Goal: Task Accomplishment & Management: Complete application form

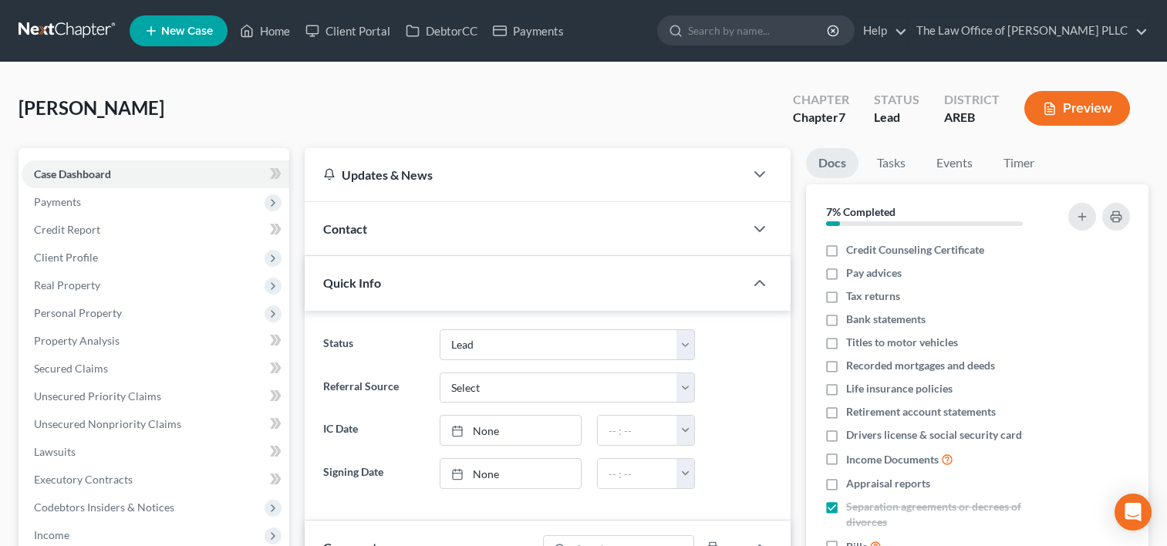
select select "10"
select select "0"
click at [272, 34] on link "Home" at bounding box center [265, 31] width 66 height 28
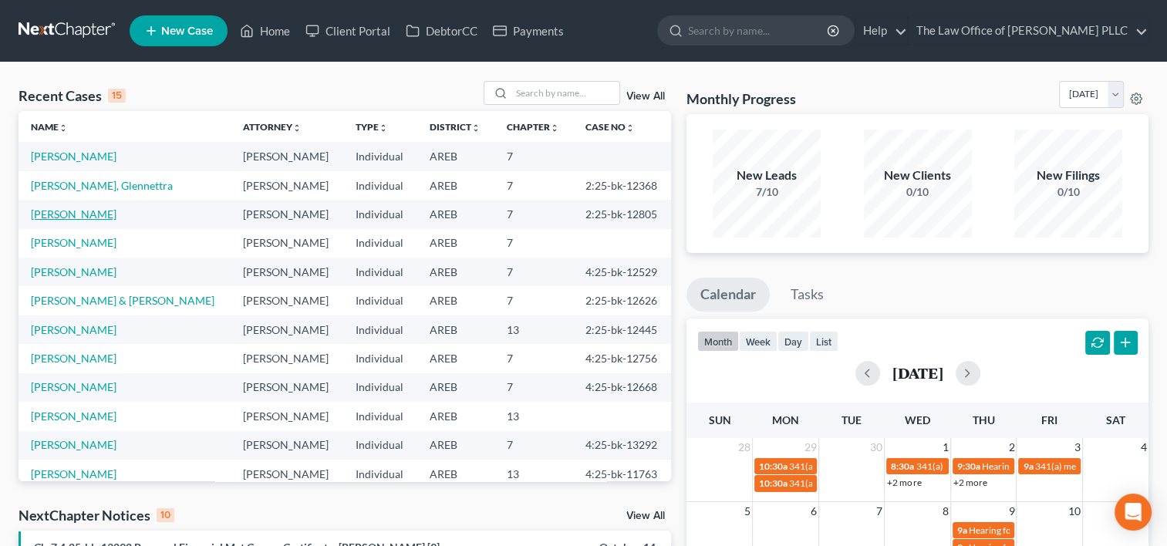
click at [109, 214] on link "[PERSON_NAME]" at bounding box center [74, 213] width 86 height 13
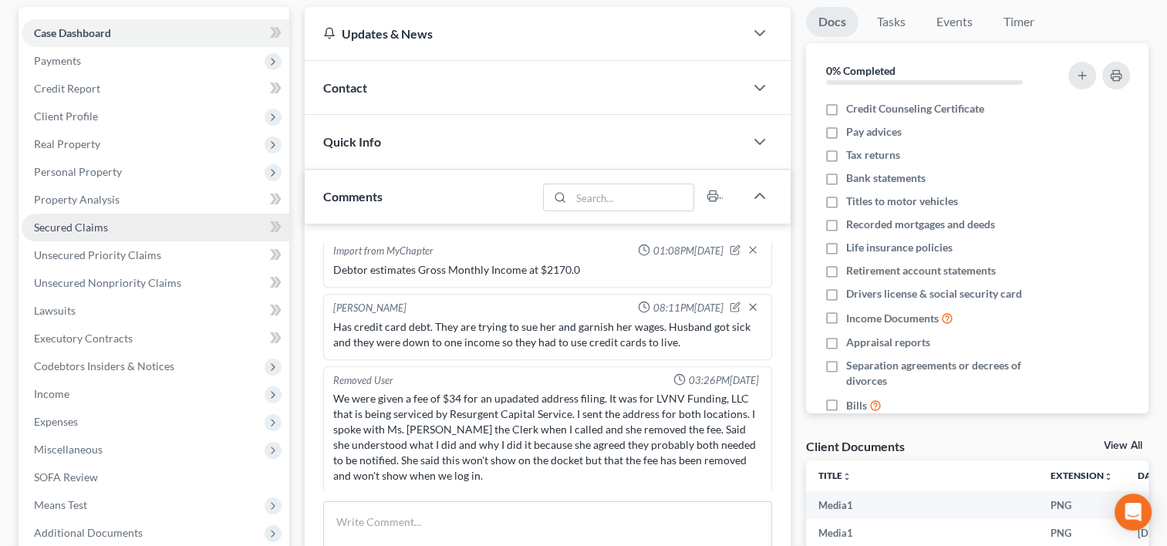
scroll to position [142, 0]
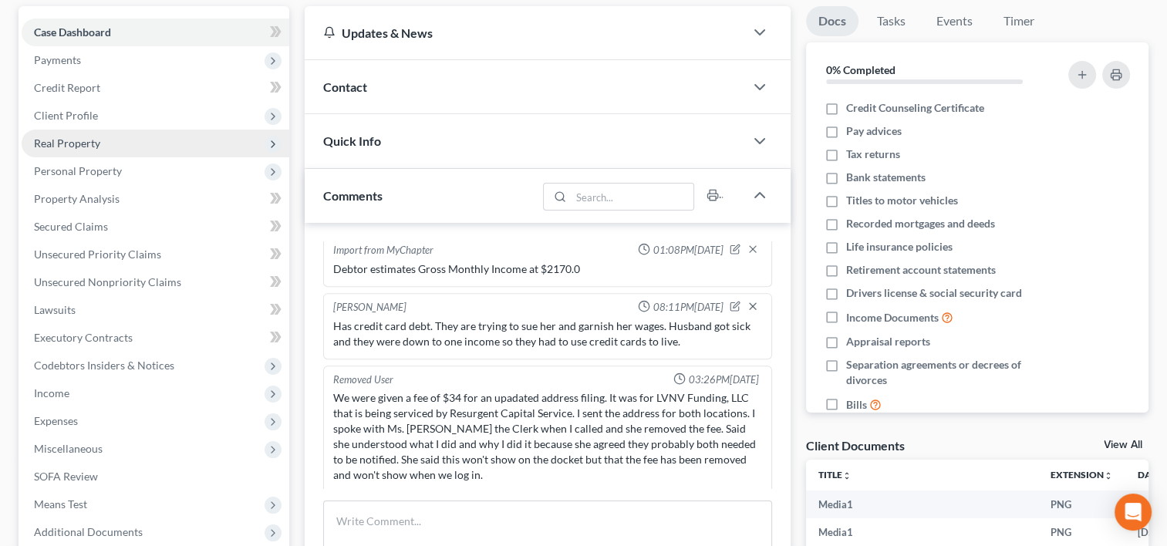
click at [95, 137] on span "Real Property" at bounding box center [67, 142] width 66 height 13
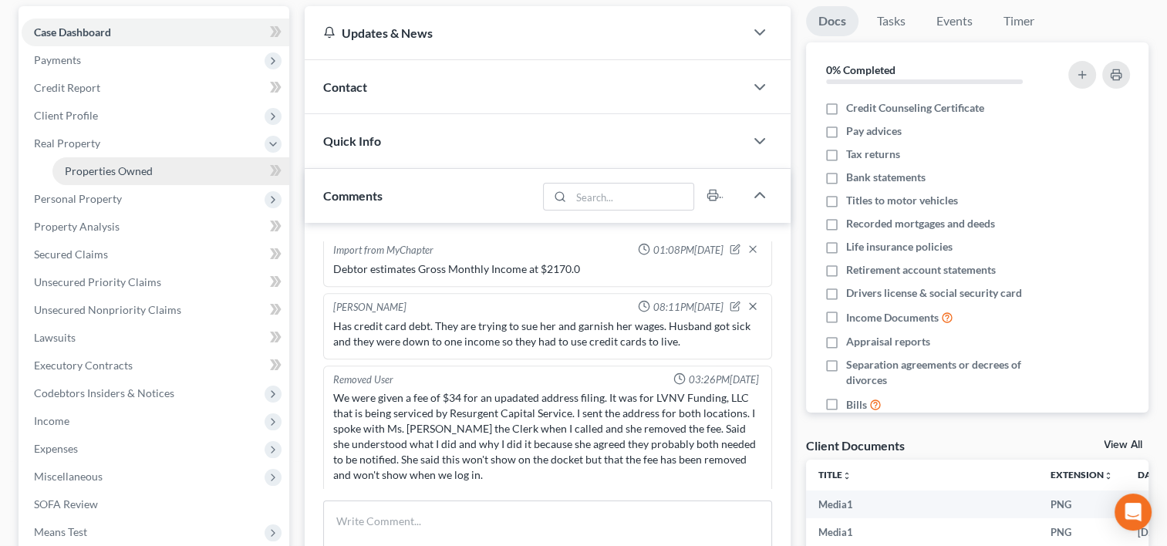
click at [107, 173] on span "Properties Owned" at bounding box center [109, 170] width 88 height 13
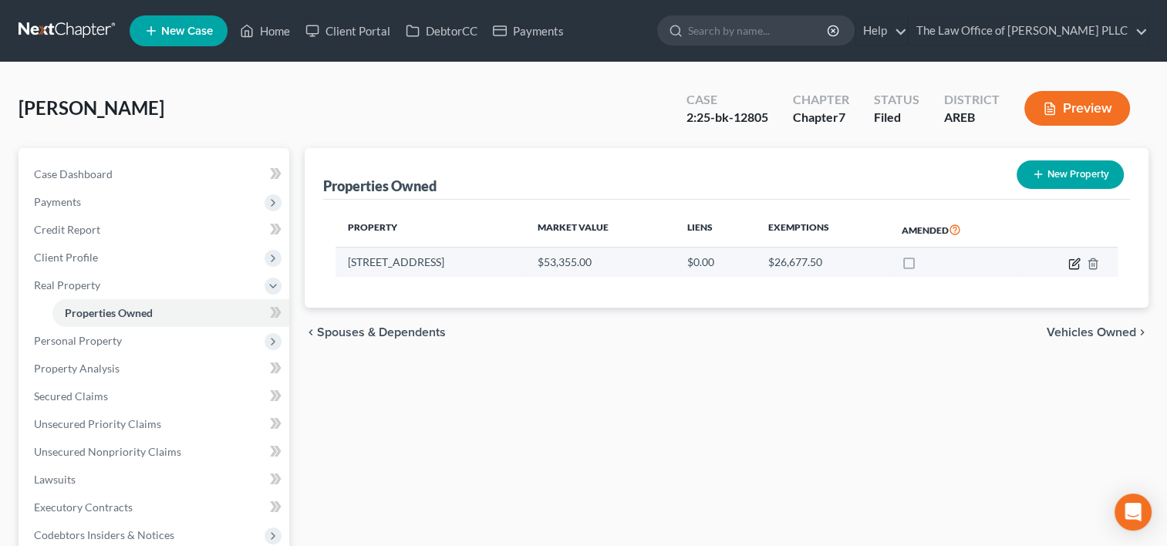
click at [1069, 264] on icon "button" at bounding box center [1073, 263] width 9 height 9
select select "2"
select select "3"
select select "0"
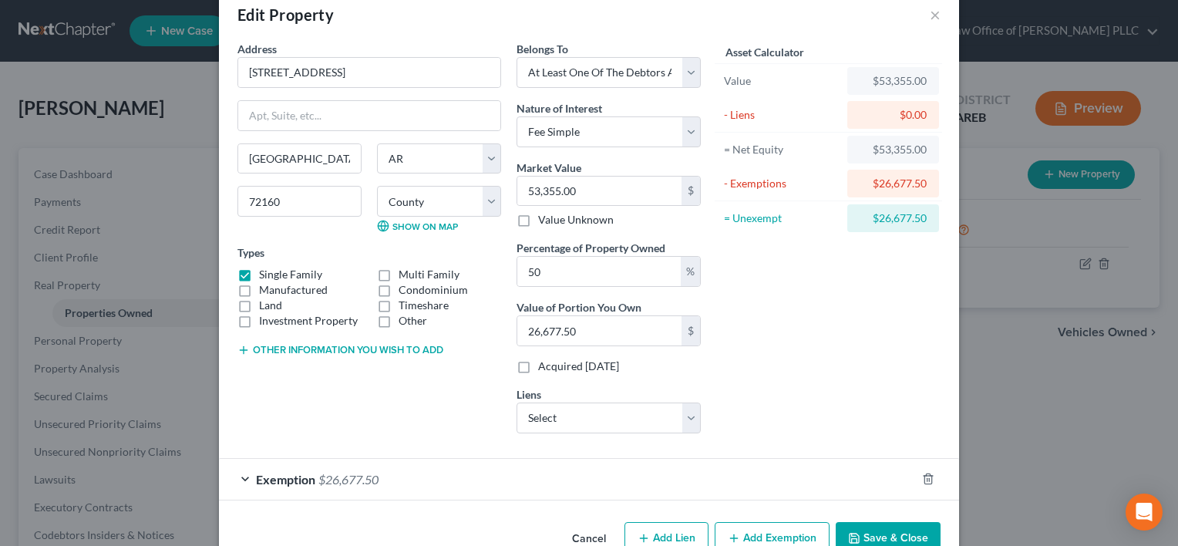
scroll to position [31, 0]
click at [737, 471] on div "Exemption $26,677.50" at bounding box center [567, 478] width 697 height 41
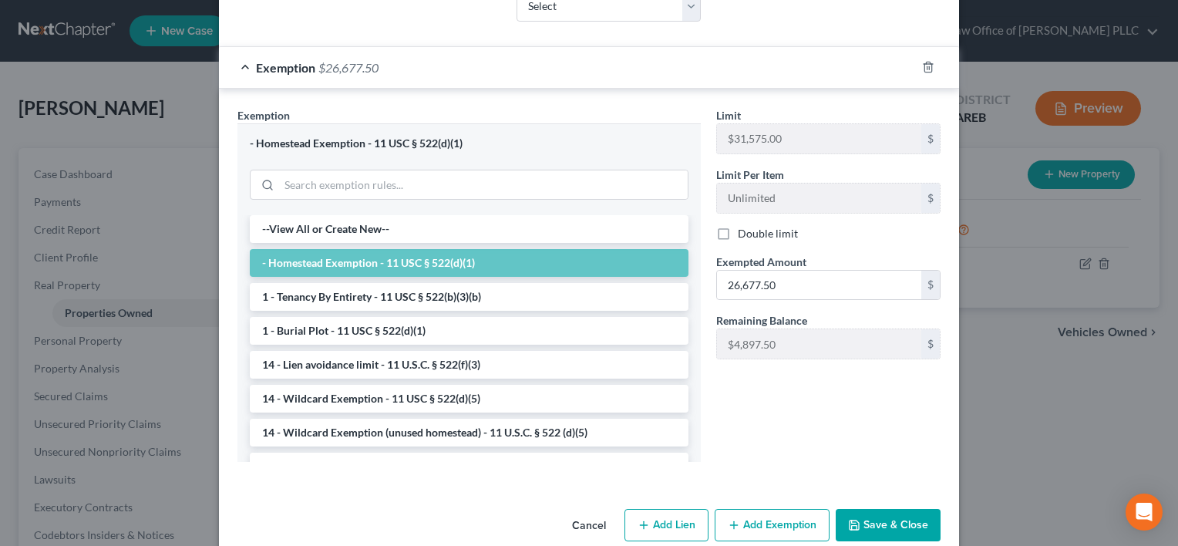
scroll to position [465, 0]
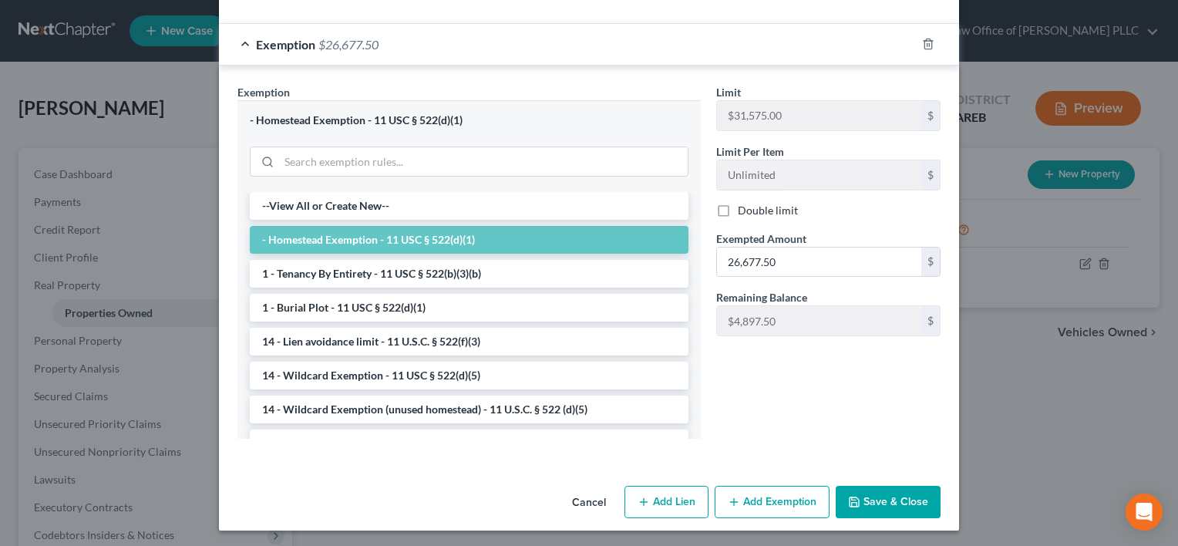
click at [586, 497] on button "Cancel" at bounding box center [589, 502] width 59 height 31
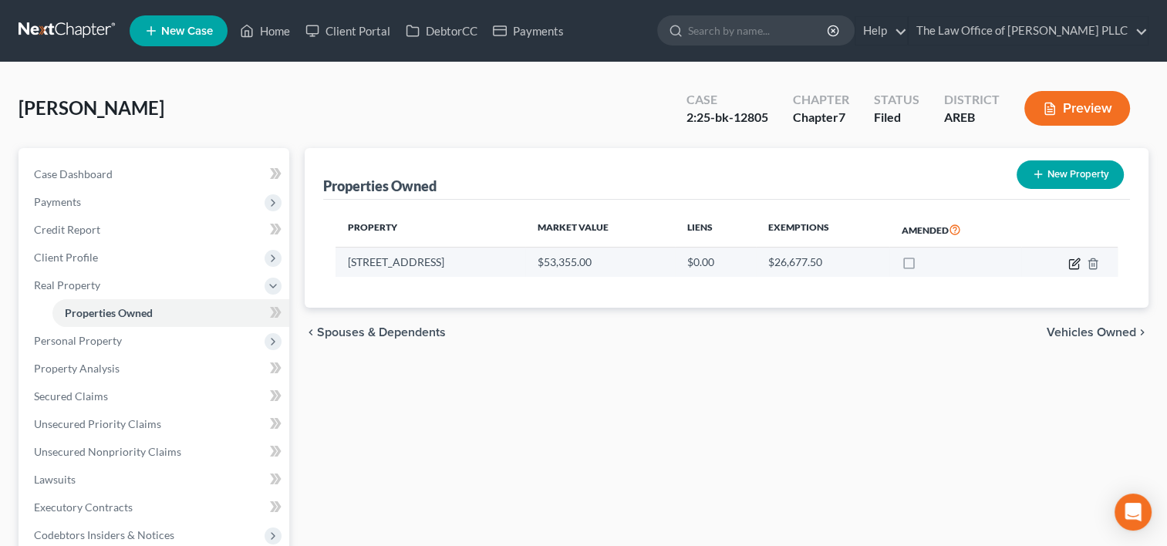
click at [1070, 264] on icon "button" at bounding box center [1074, 264] width 12 height 12
select select "2"
select select "3"
select select "0"
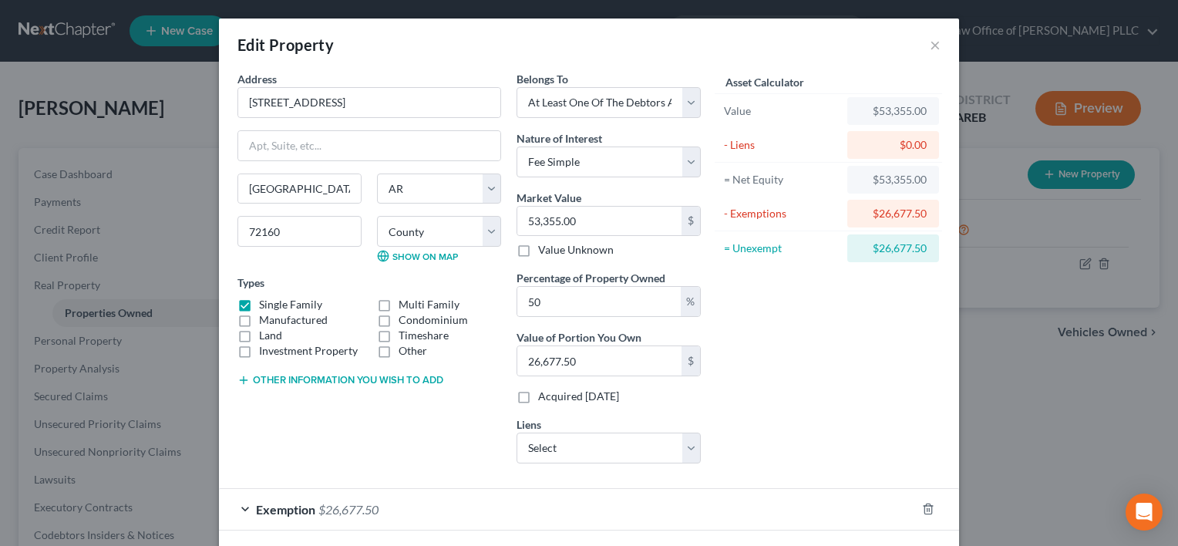
scroll to position [66, 0]
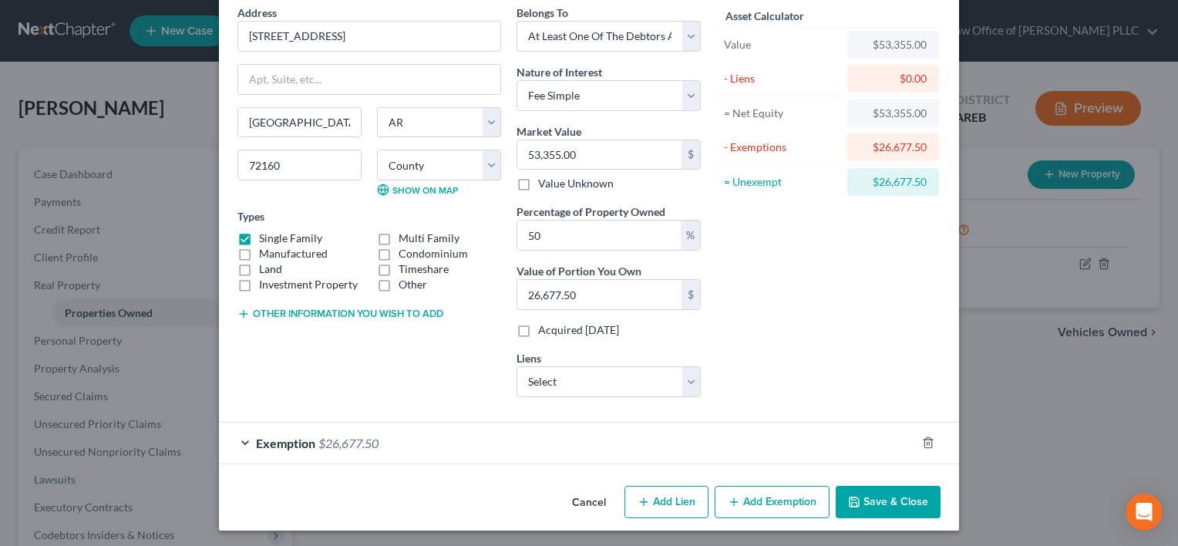
click at [684, 432] on div "Exemption $26,677.50" at bounding box center [567, 443] width 697 height 41
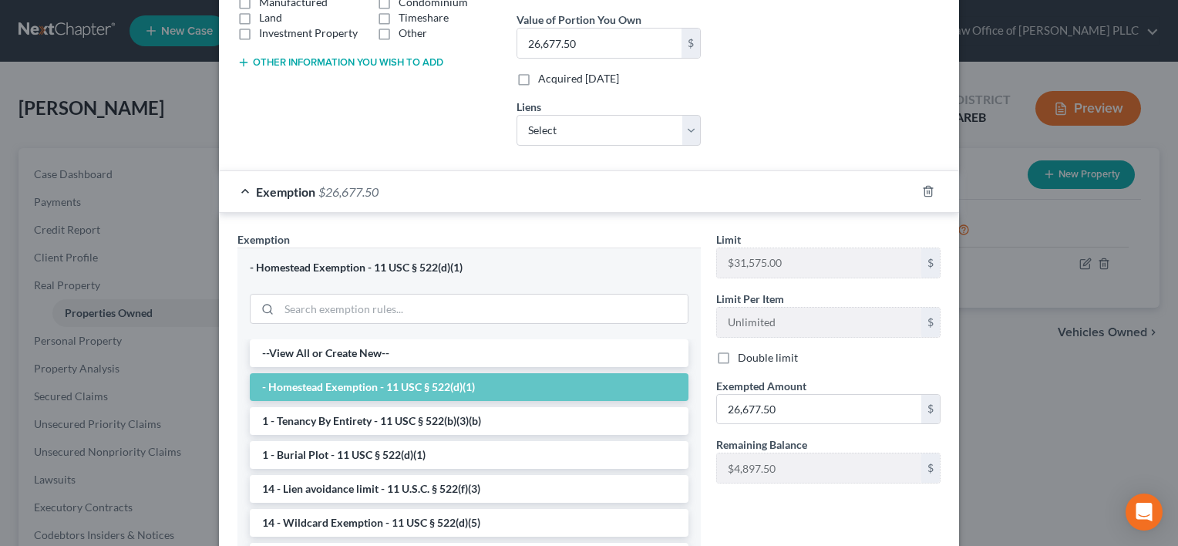
scroll to position [318, 0]
click at [617, 387] on li "- Homestead Exemption - 11 USC § 522(d)(1)" at bounding box center [469, 387] width 439 height 28
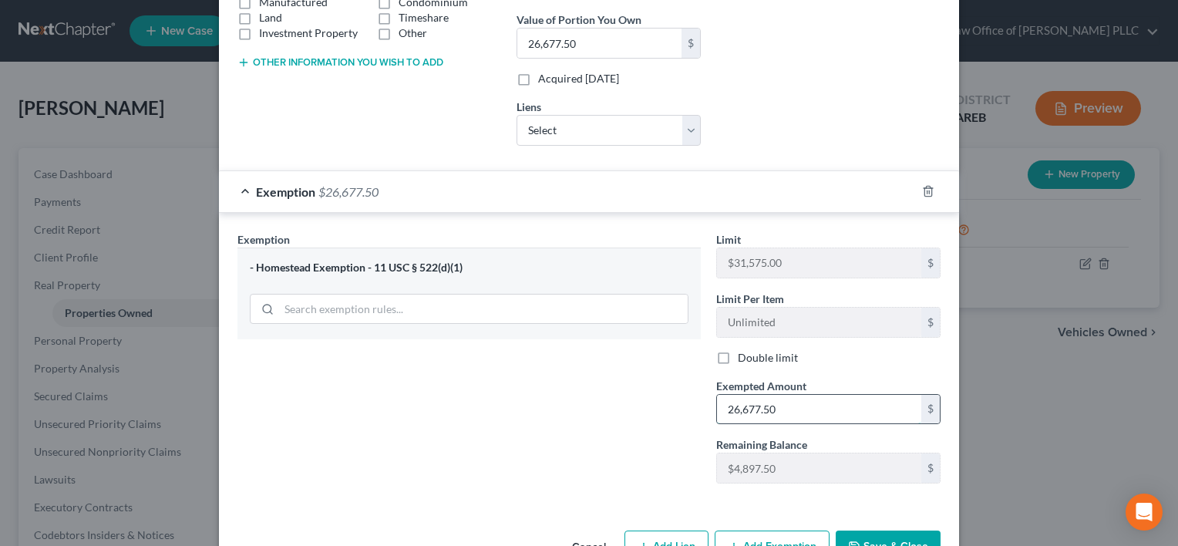
click at [766, 402] on input "26,677.50" at bounding box center [819, 409] width 204 height 29
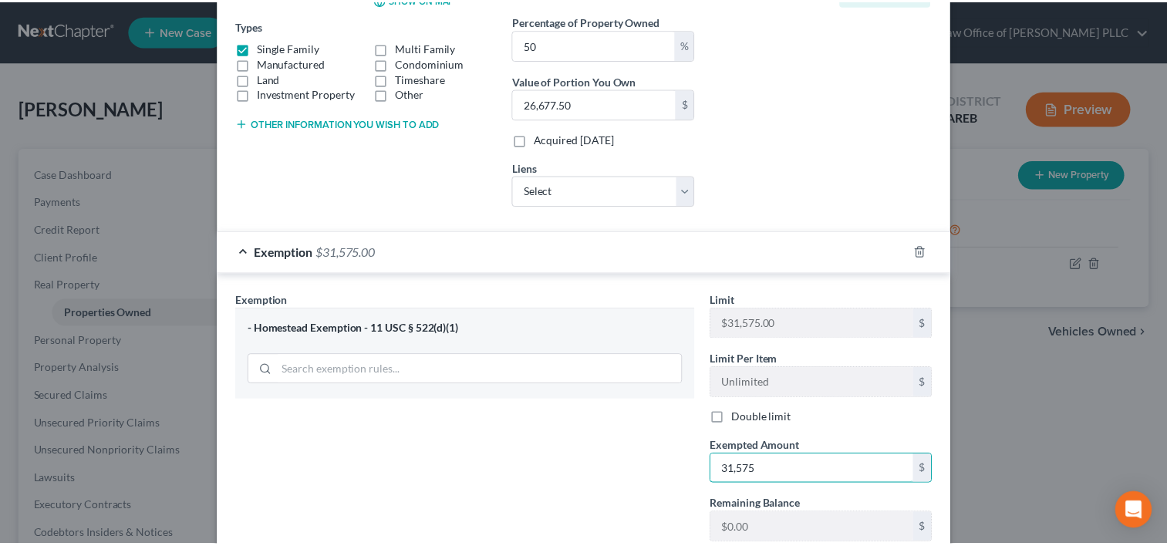
scroll to position [362, 0]
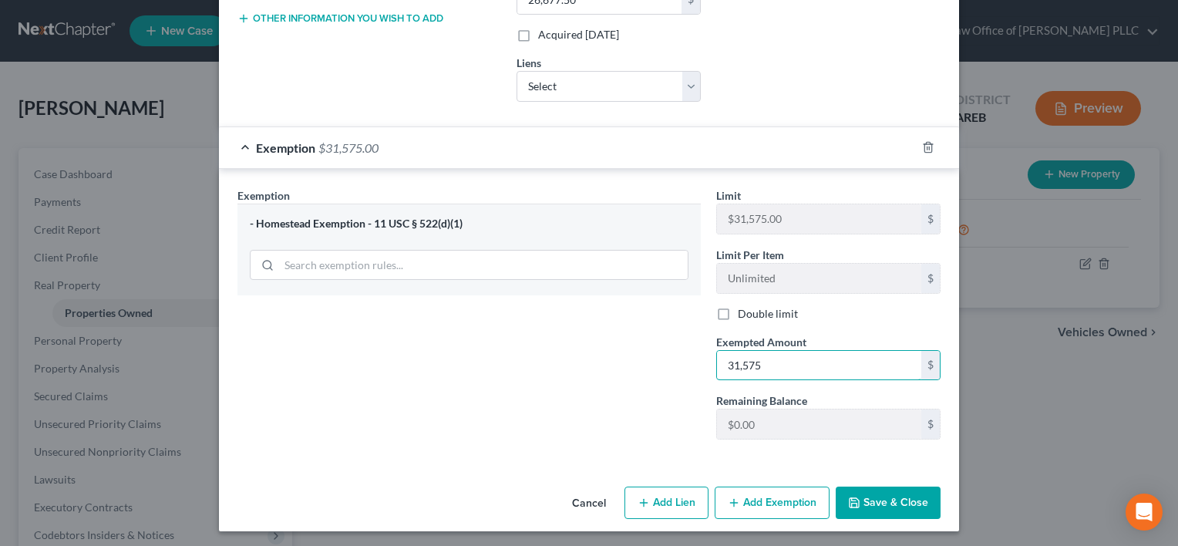
type input "31,575"
click at [583, 500] on button "Cancel" at bounding box center [589, 503] width 59 height 31
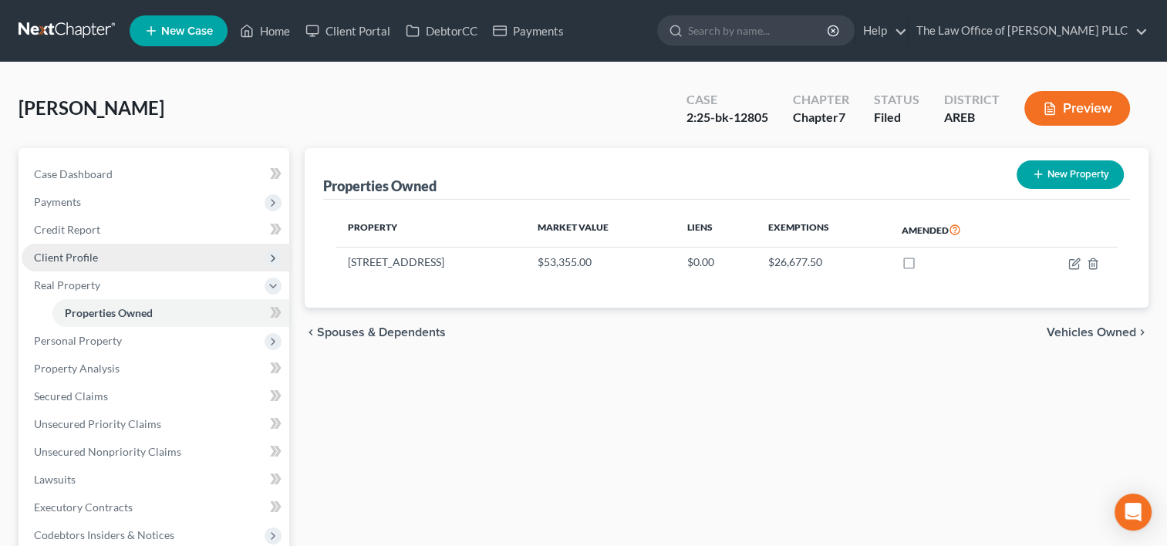
click at [106, 255] on span "Client Profile" at bounding box center [156, 258] width 268 height 28
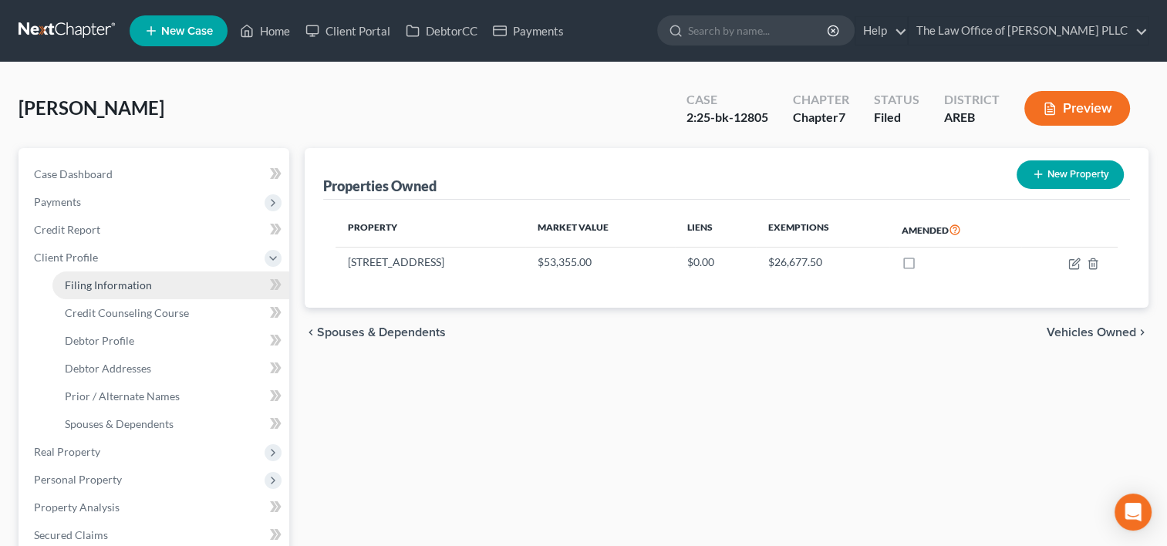
click at [116, 283] on span "Filing Information" at bounding box center [108, 284] width 87 height 13
select select "1"
select select "0"
select select "5"
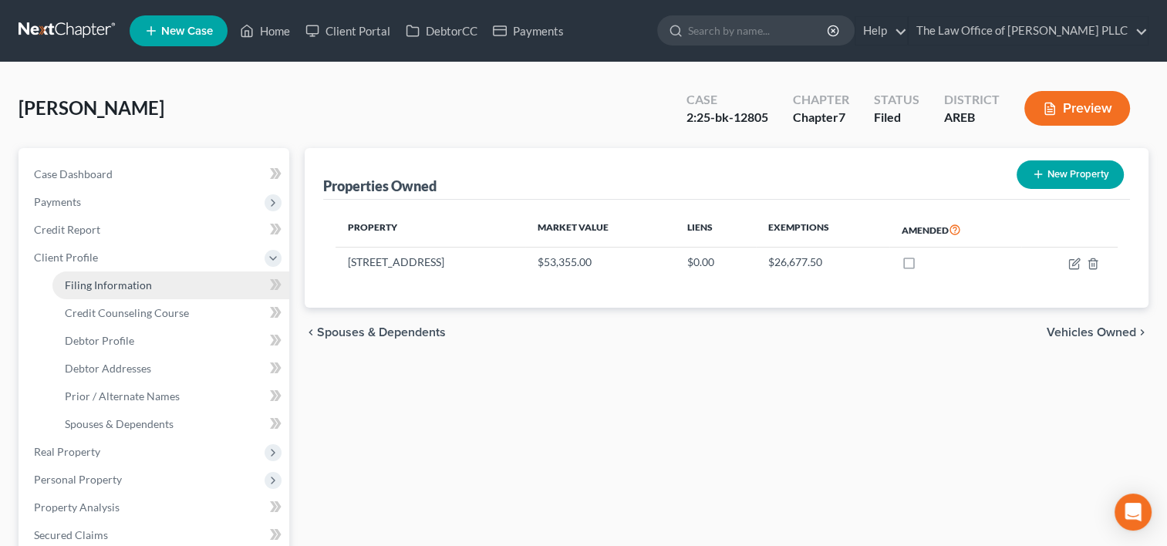
select select "0"
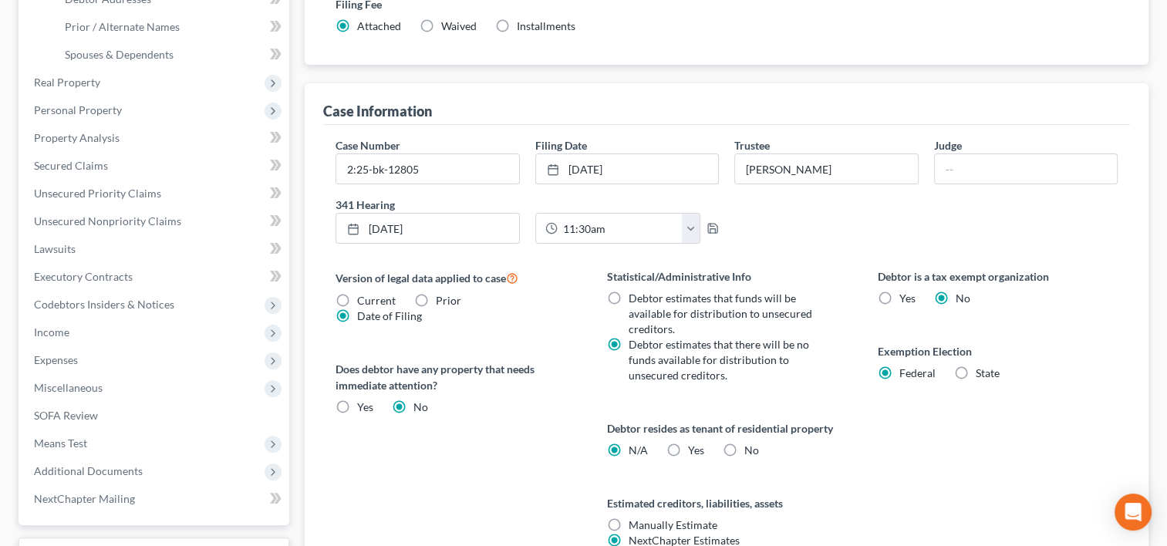
scroll to position [386, 0]
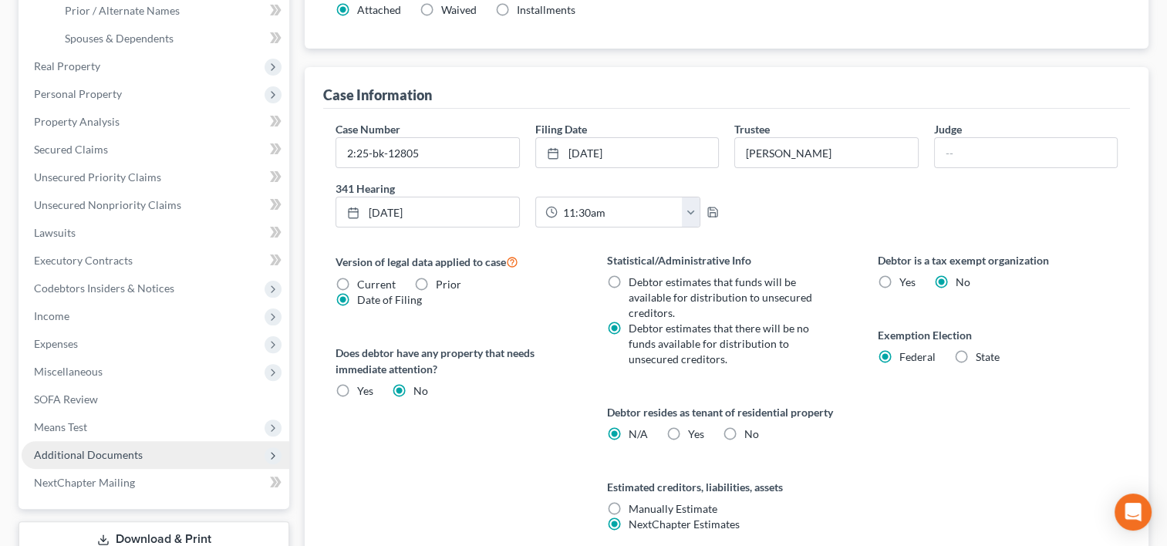
click at [120, 453] on span "Additional Documents" at bounding box center [88, 454] width 109 height 13
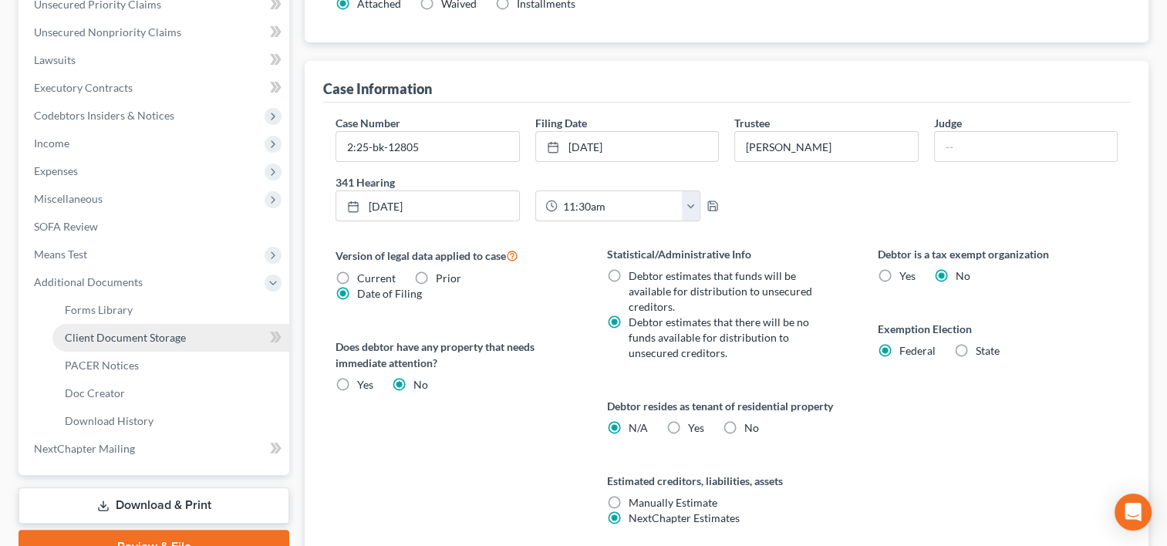
scroll to position [391, 0]
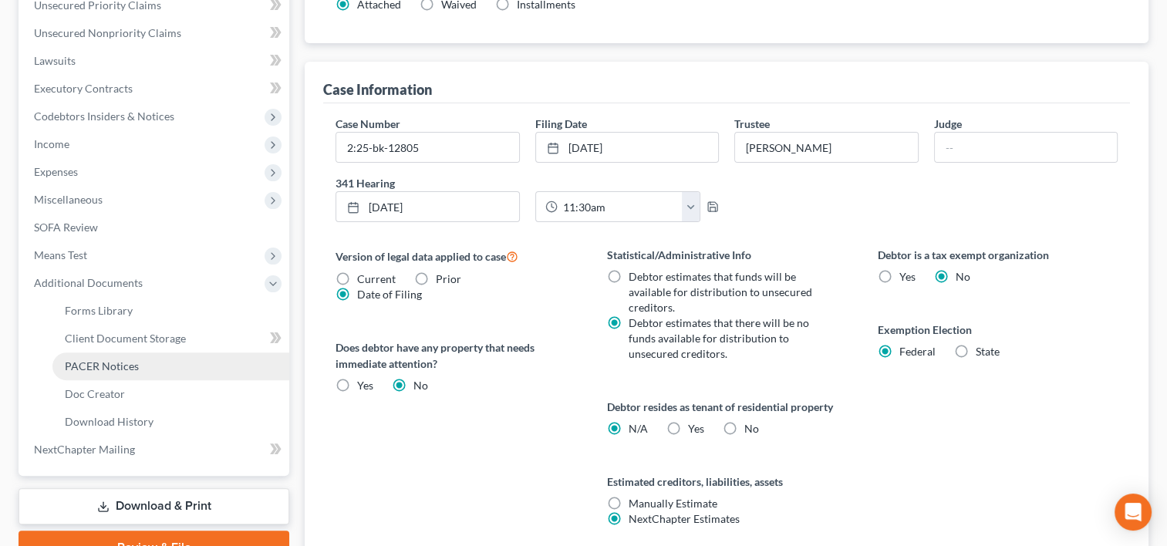
click at [128, 365] on span "PACER Notices" at bounding box center [102, 365] width 74 height 13
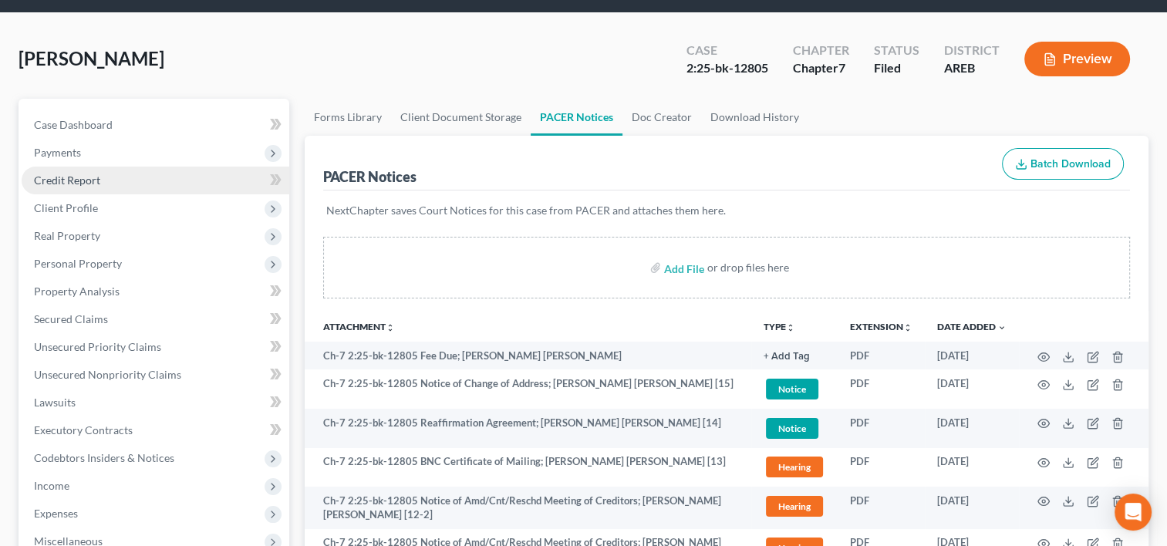
scroll to position [45, 0]
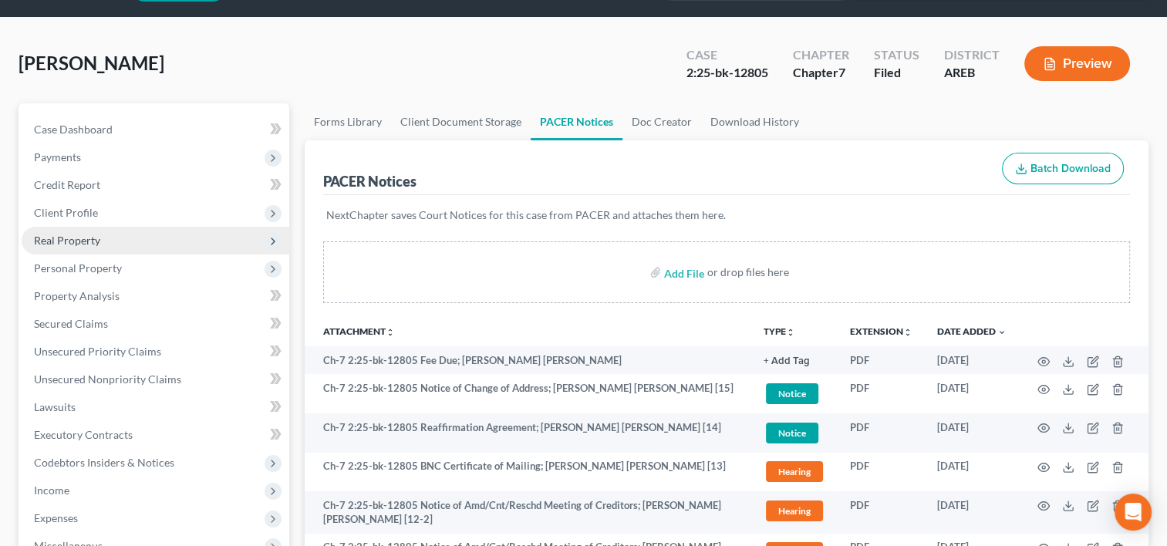
click at [96, 237] on span "Real Property" at bounding box center [67, 240] width 66 height 13
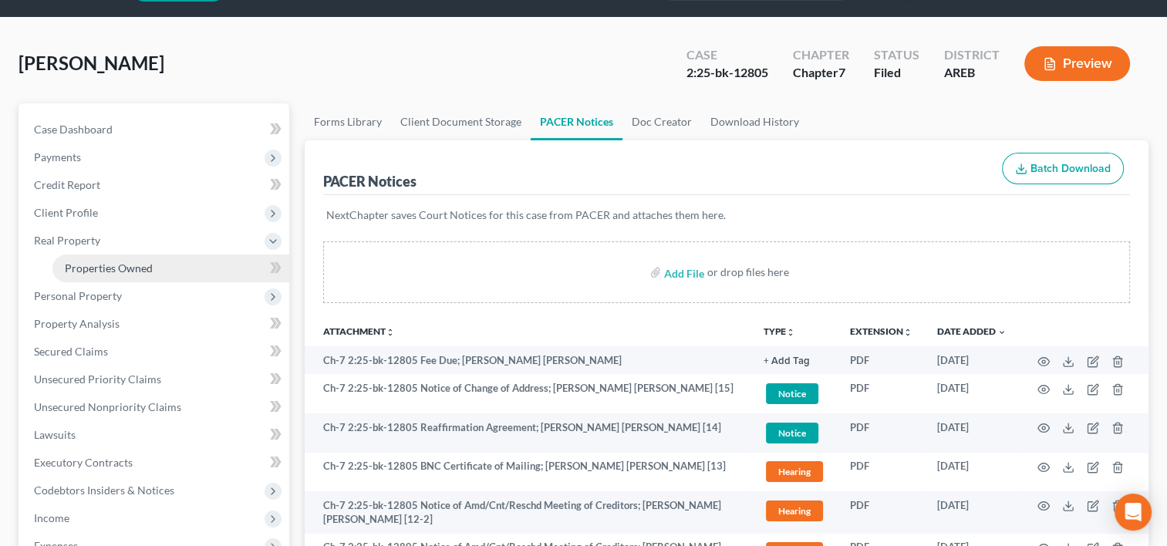
click at [122, 268] on span "Properties Owned" at bounding box center [109, 267] width 88 height 13
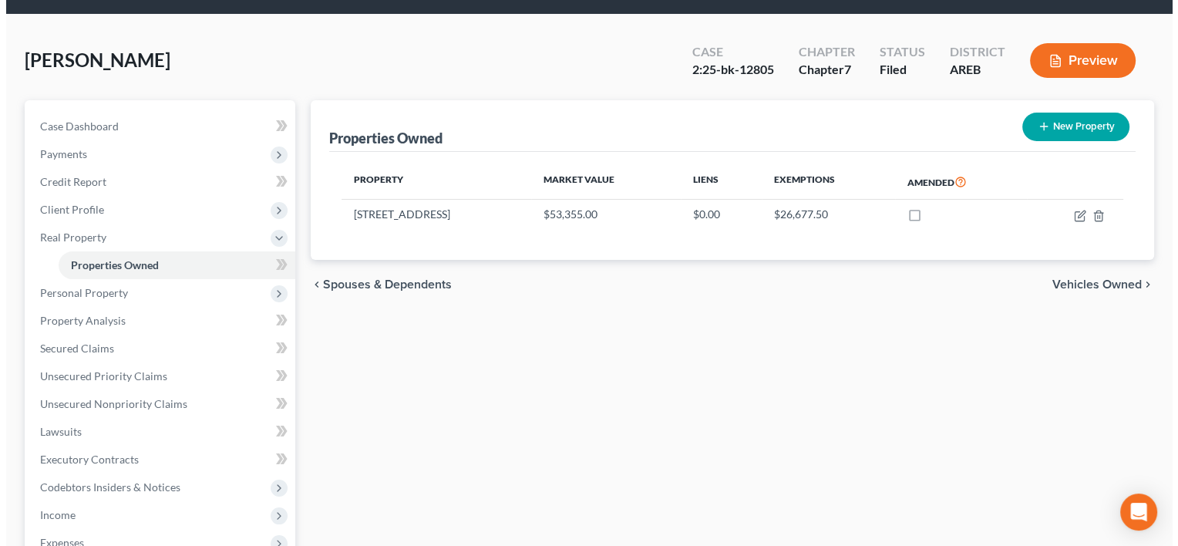
scroll to position [49, 0]
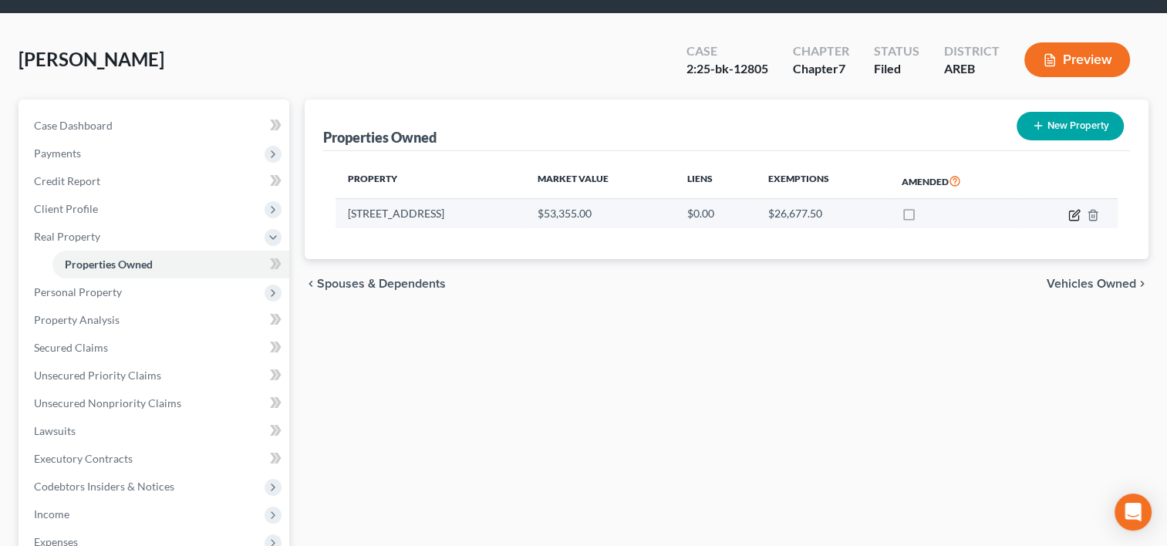
click at [1072, 212] on icon "button" at bounding box center [1074, 215] width 12 height 12
select select "2"
select select "3"
select select "0"
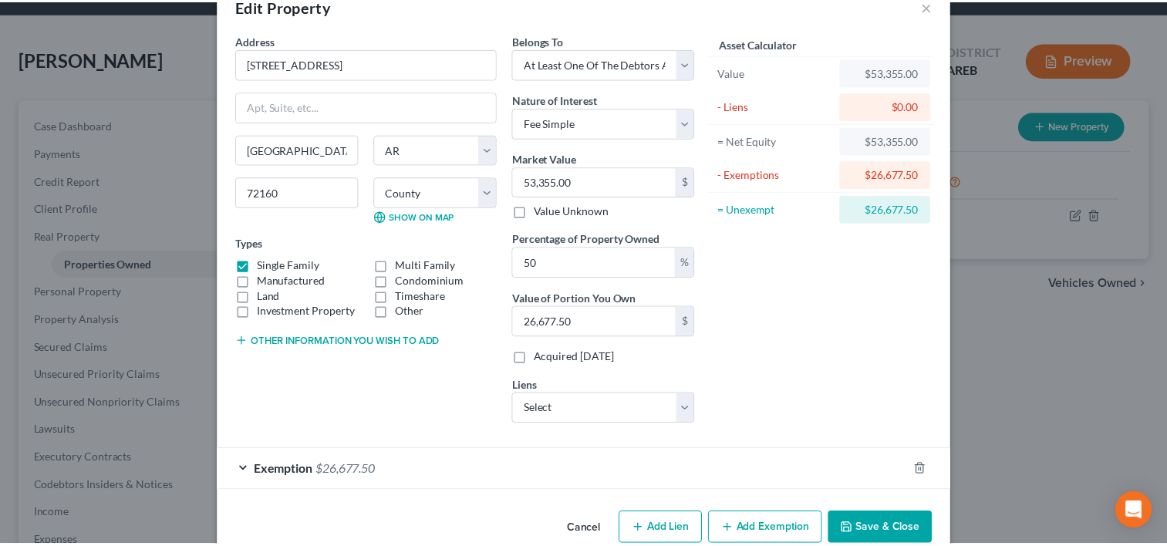
scroll to position [66, 0]
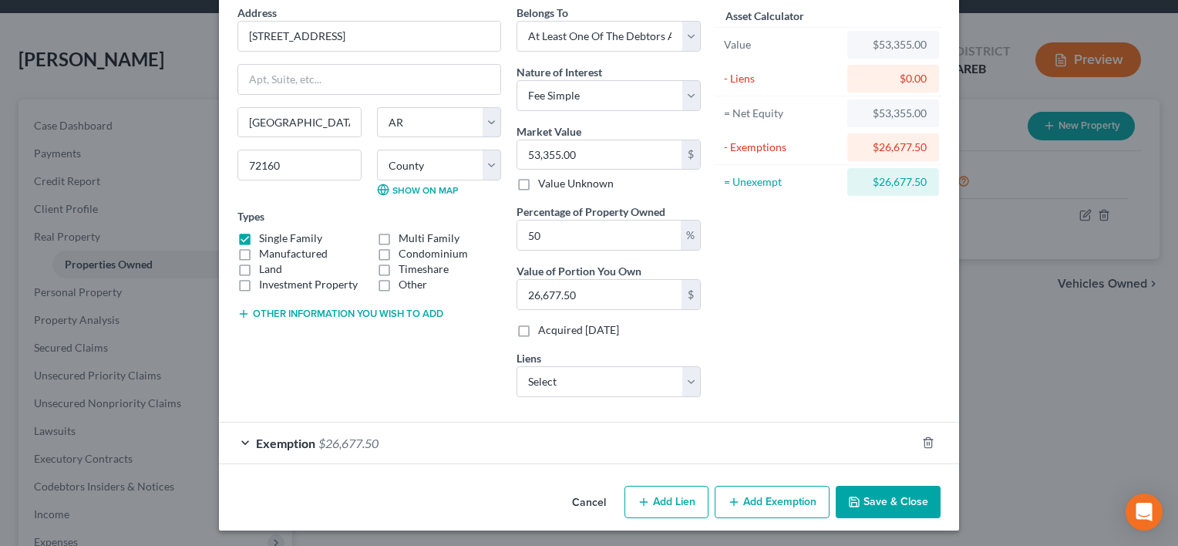
click at [574, 500] on button "Cancel" at bounding box center [589, 502] width 59 height 31
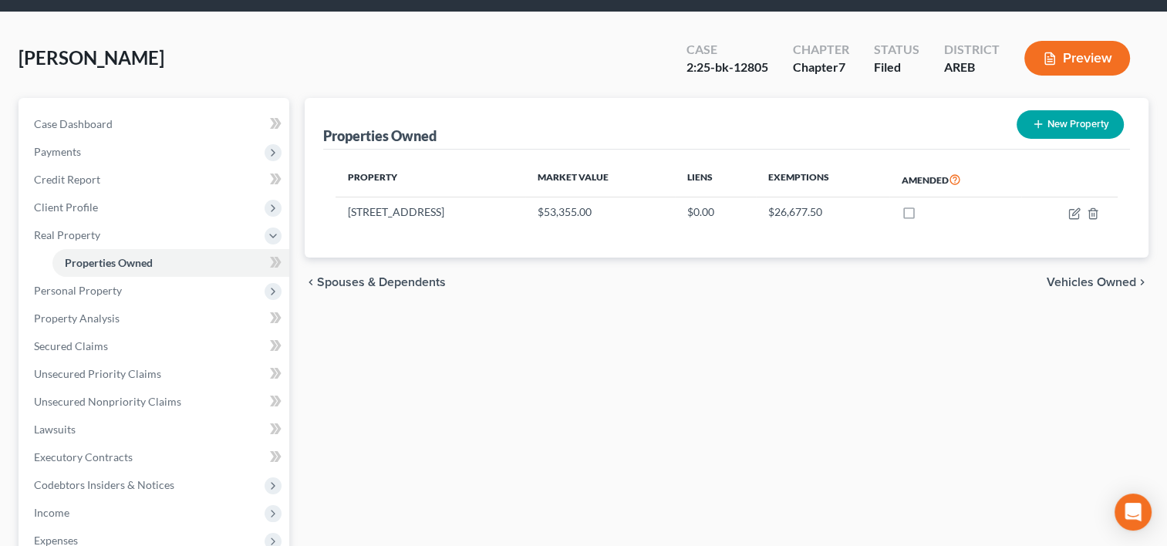
scroll to position [0, 0]
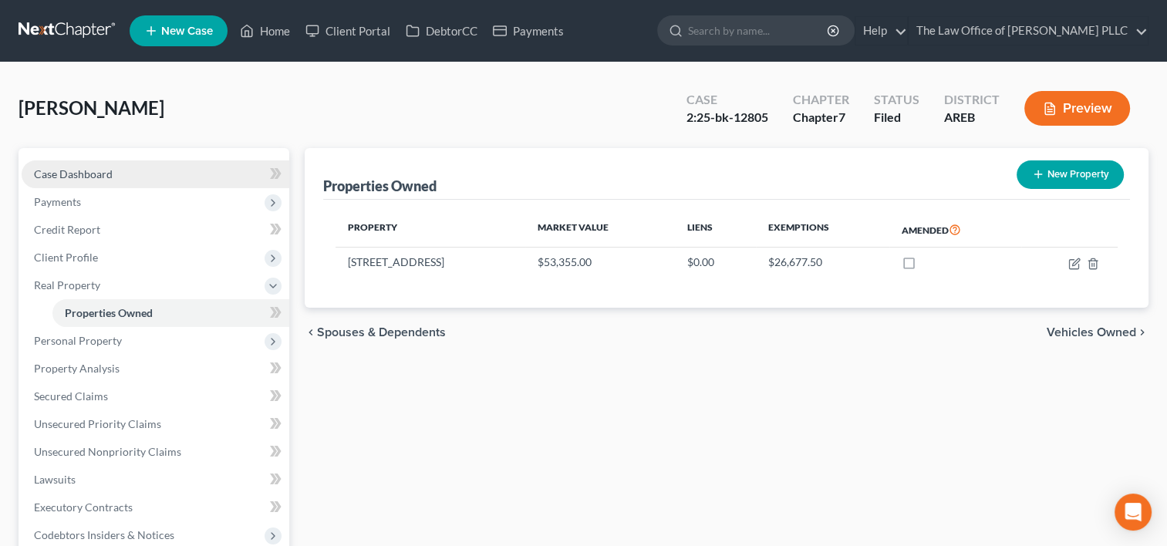
click at [170, 173] on link "Case Dashboard" at bounding box center [156, 174] width 268 height 28
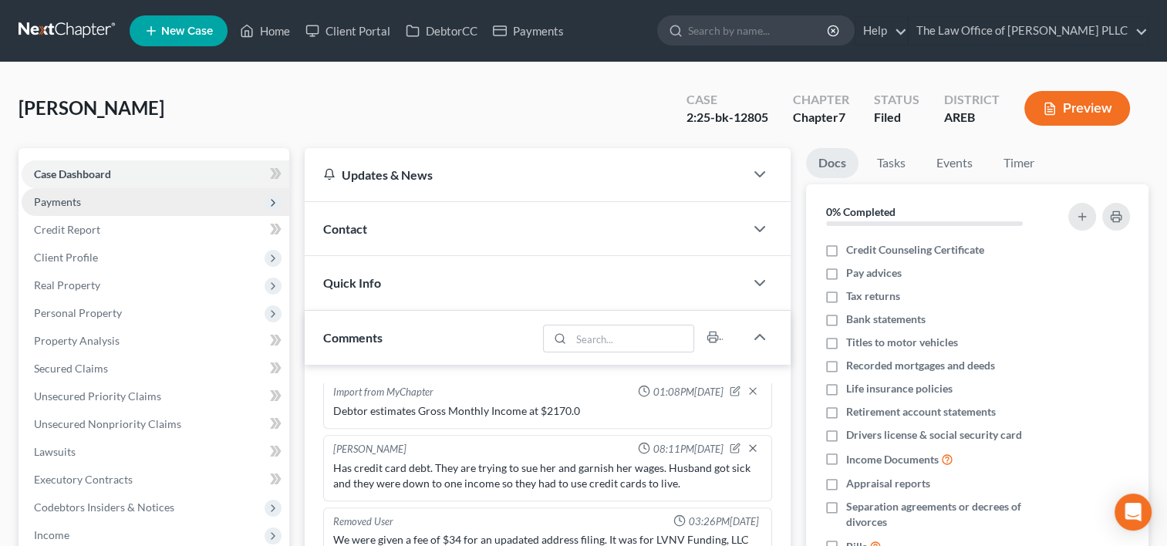
click at [106, 197] on span "Payments" at bounding box center [156, 202] width 268 height 28
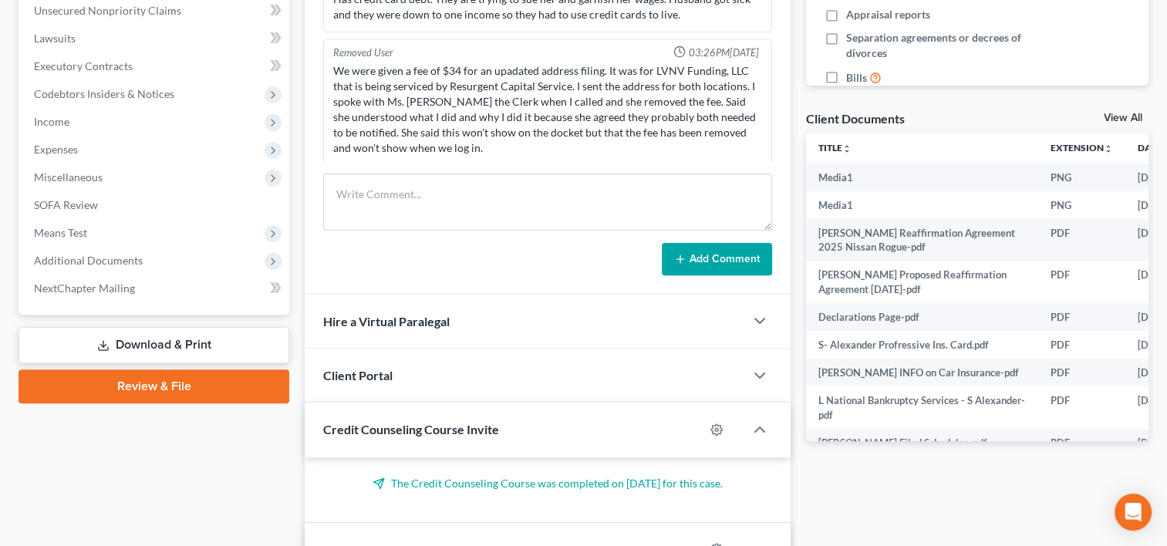
scroll to position [472, 0]
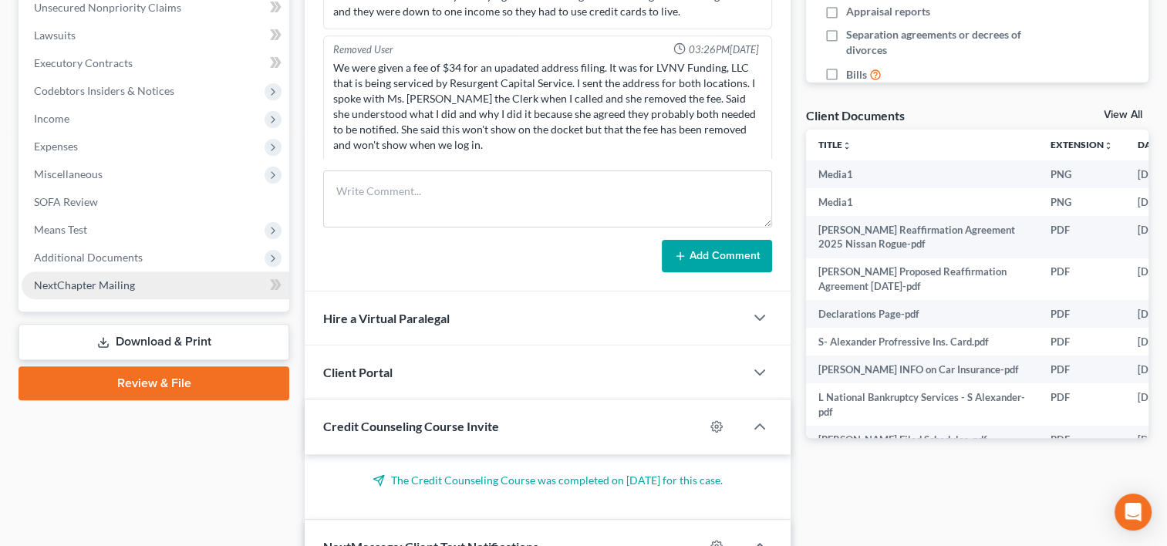
click at [167, 285] on link "NextChapter Mailing" at bounding box center [156, 285] width 268 height 28
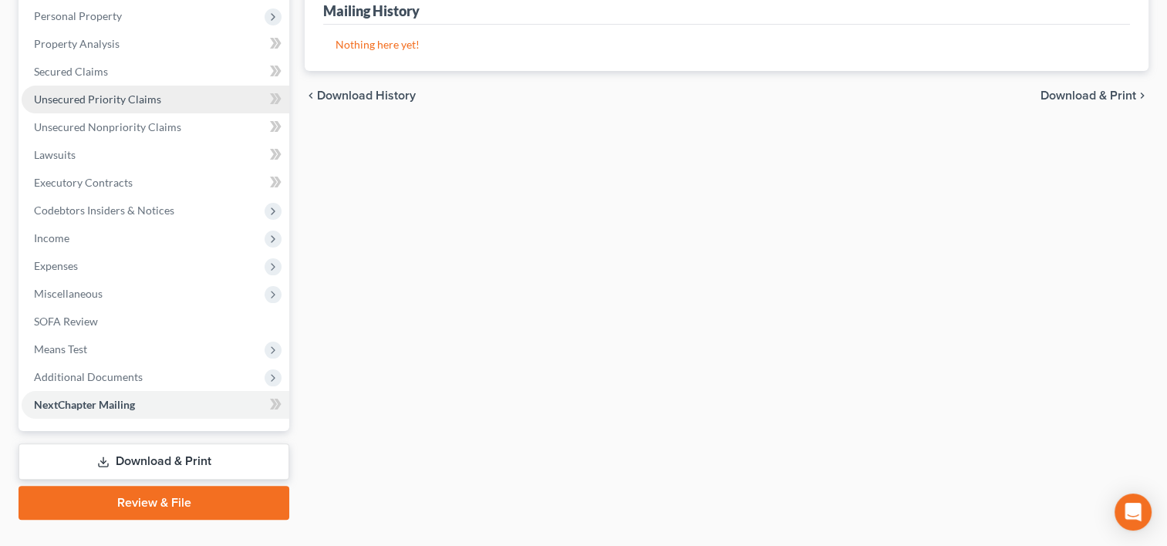
scroll to position [328, 0]
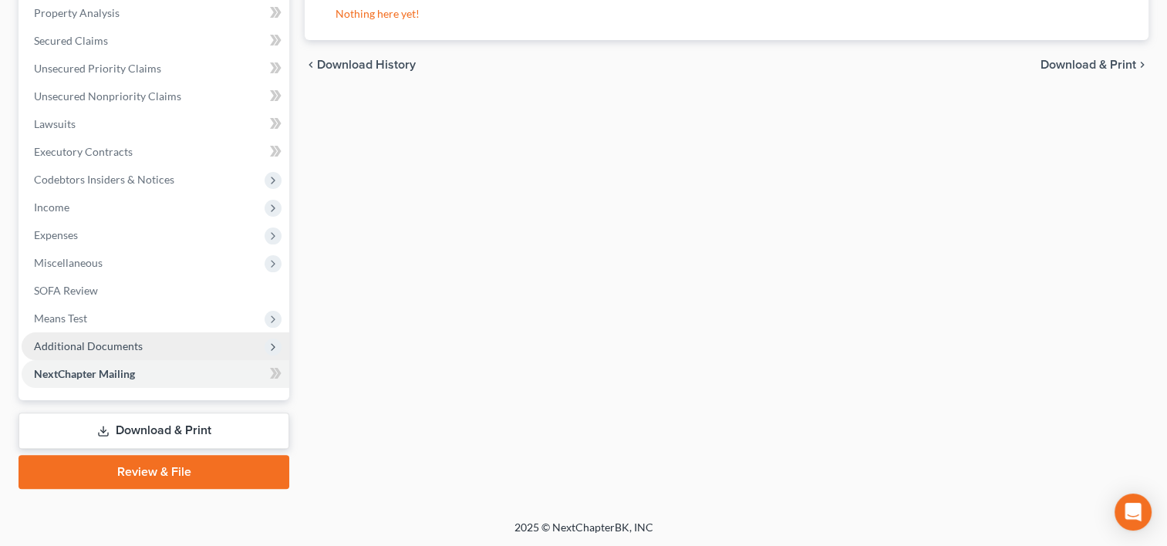
click at [142, 346] on span "Additional Documents" at bounding box center [156, 346] width 268 height 28
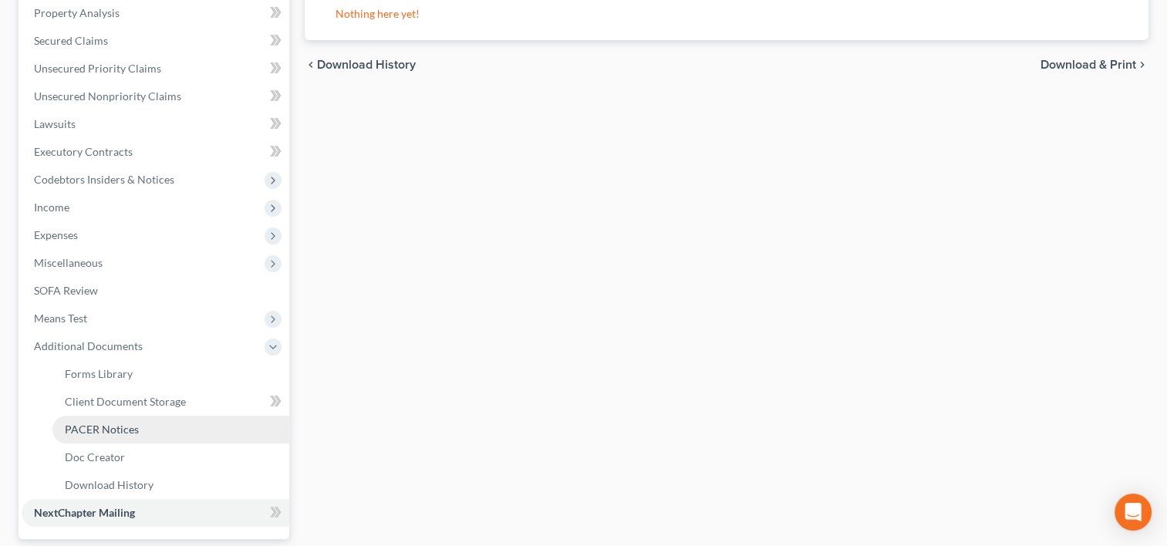
click at [112, 423] on span "PACER Notices" at bounding box center [102, 429] width 74 height 13
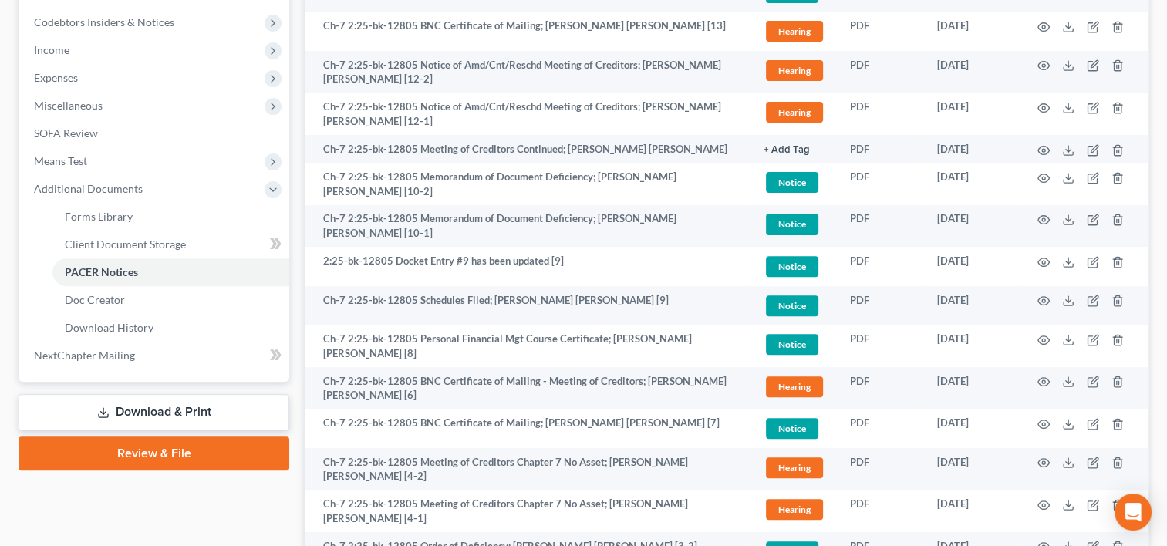
scroll to position [678, 0]
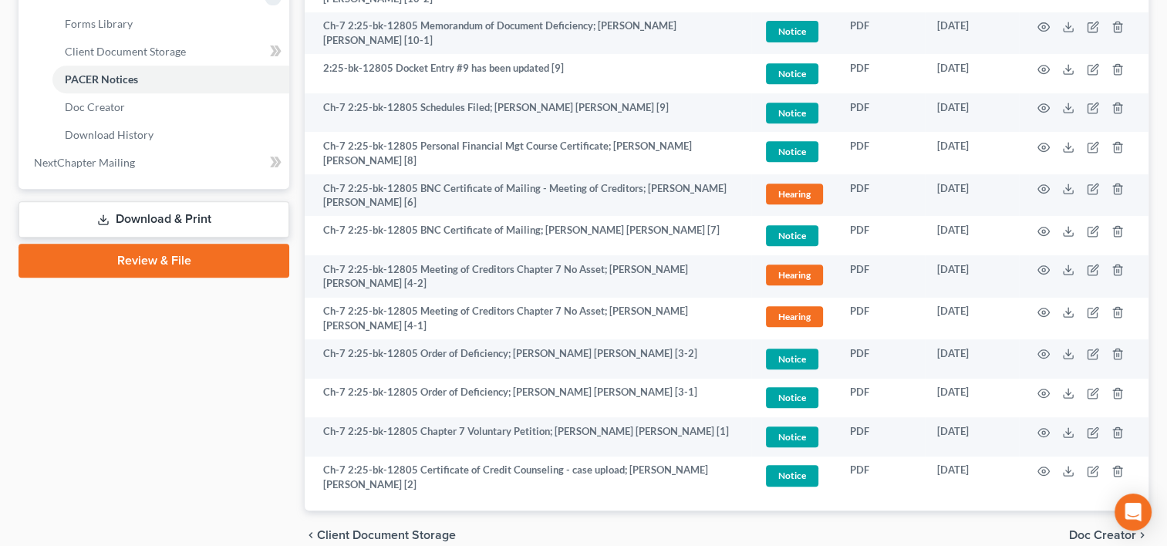
click at [175, 258] on link "Review & File" at bounding box center [154, 261] width 271 height 34
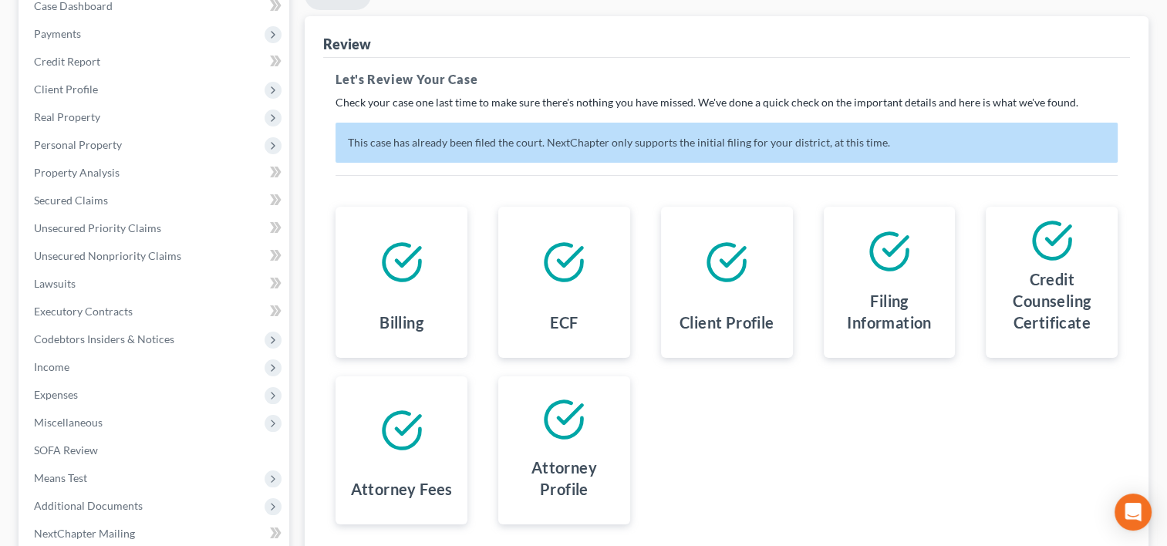
scroll to position [328, 0]
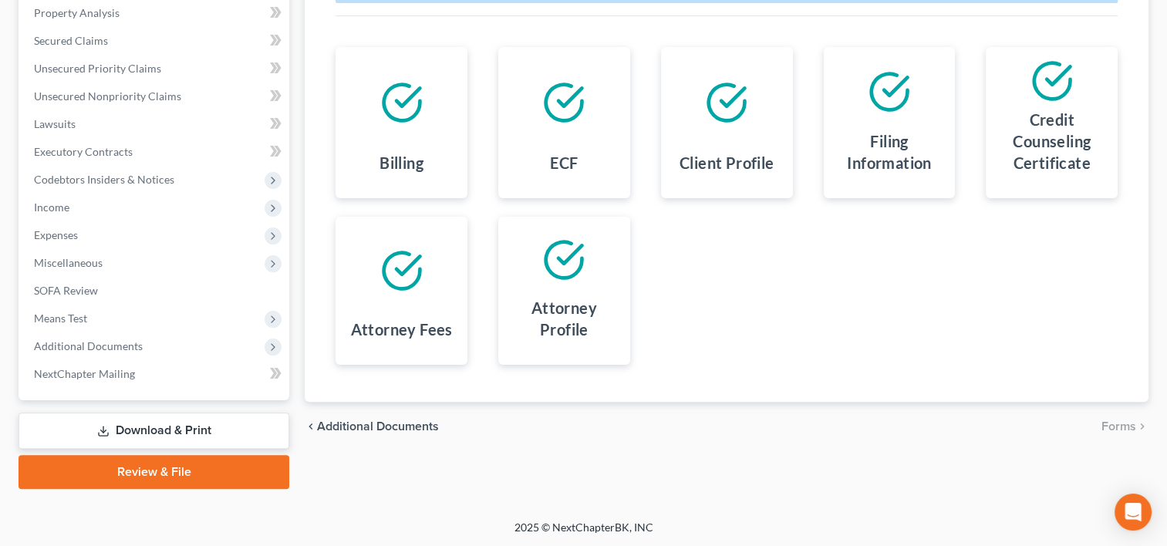
click at [157, 427] on link "Download & Print" at bounding box center [154, 431] width 271 height 36
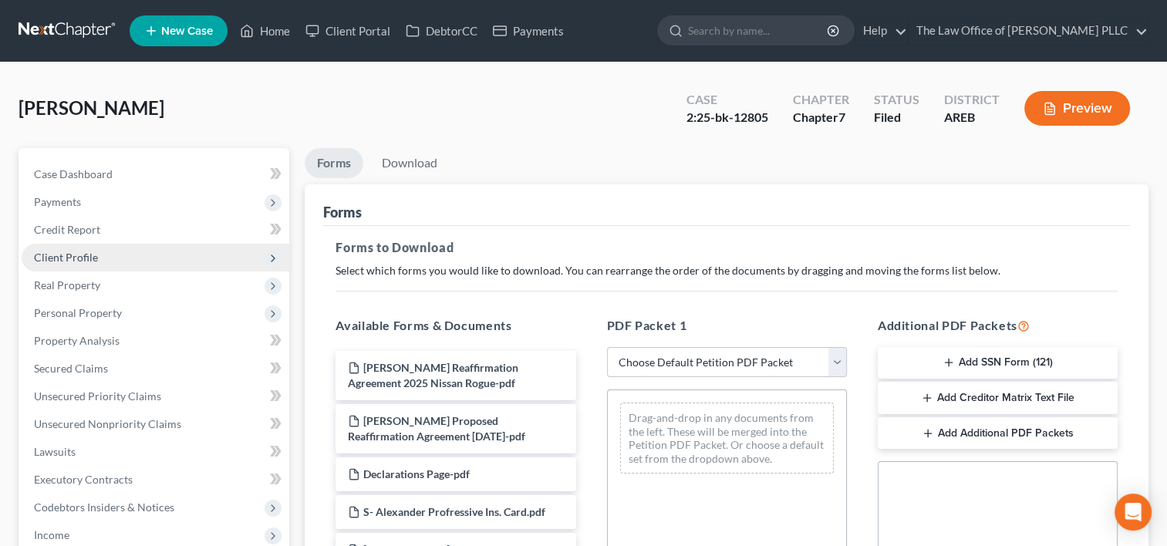
click at [96, 258] on span "Client Profile" at bounding box center [156, 258] width 268 height 28
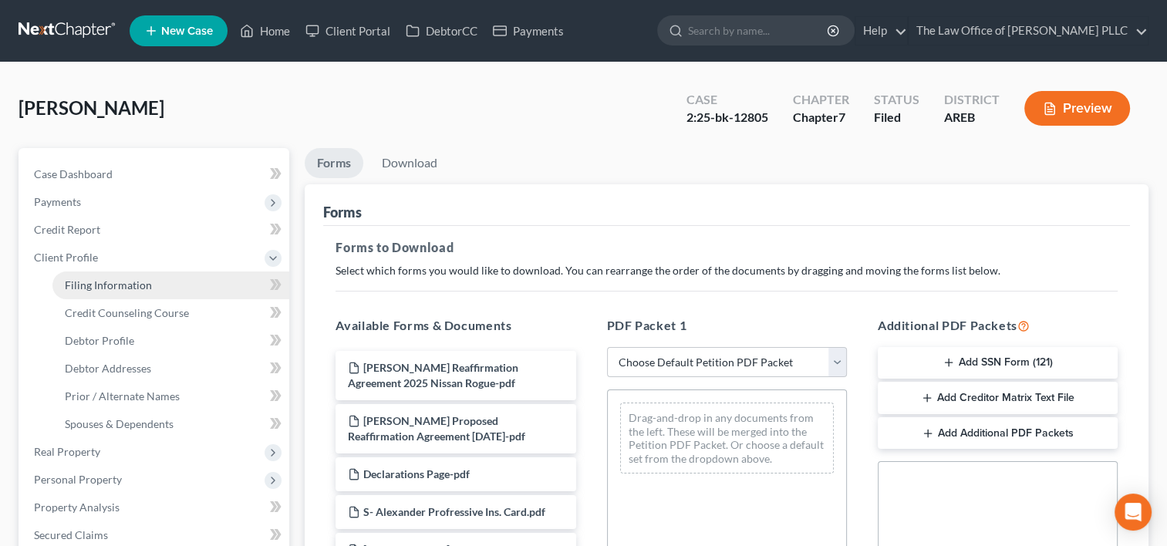
click at [117, 287] on span "Filing Information" at bounding box center [108, 284] width 87 height 13
select select "1"
select select "0"
select select "5"
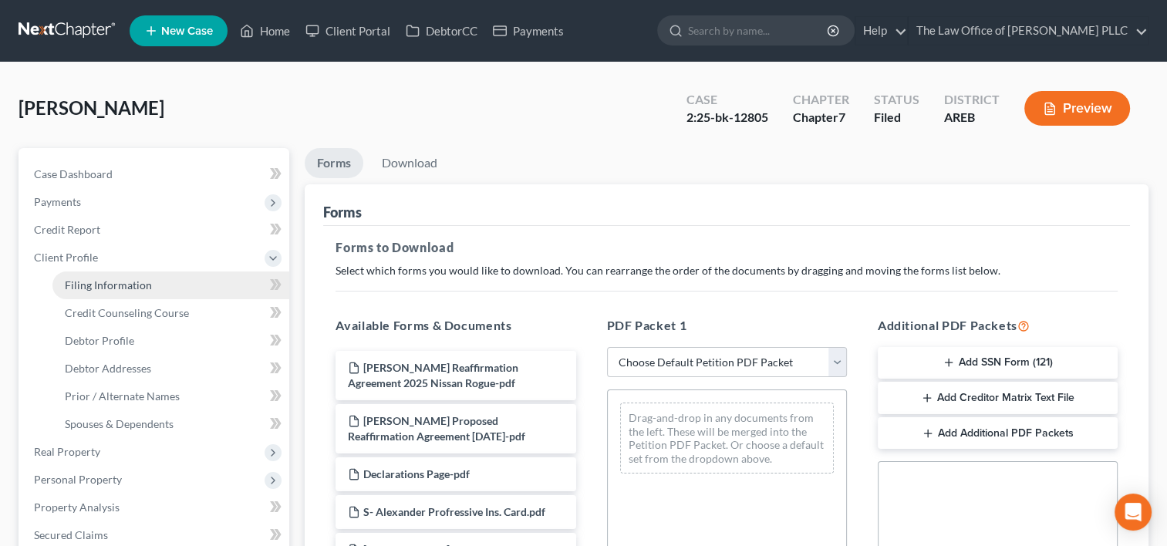
select select "0"
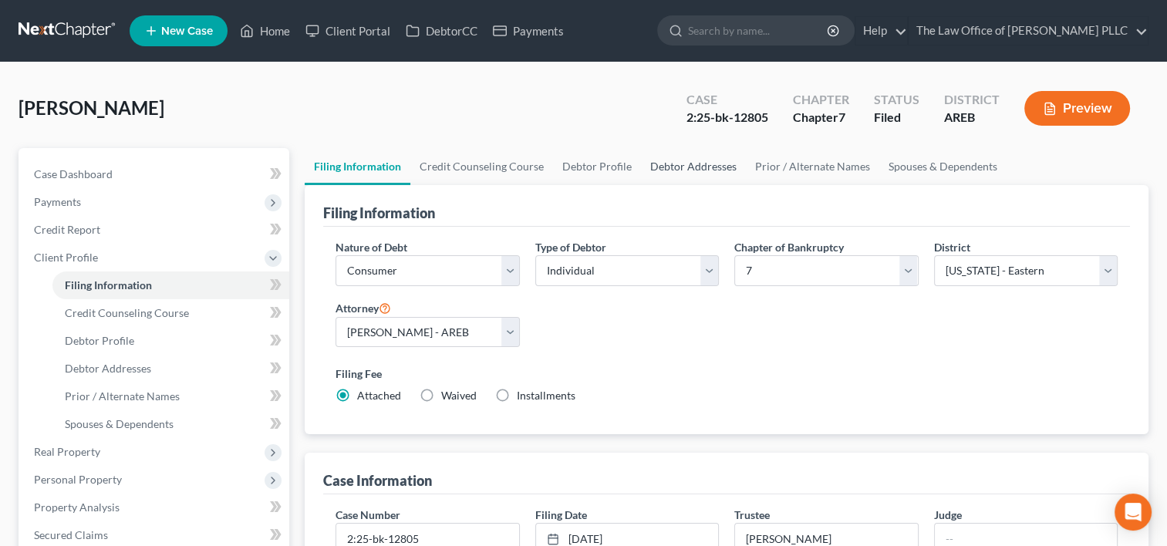
click at [694, 160] on link "Debtor Addresses" at bounding box center [693, 166] width 105 height 37
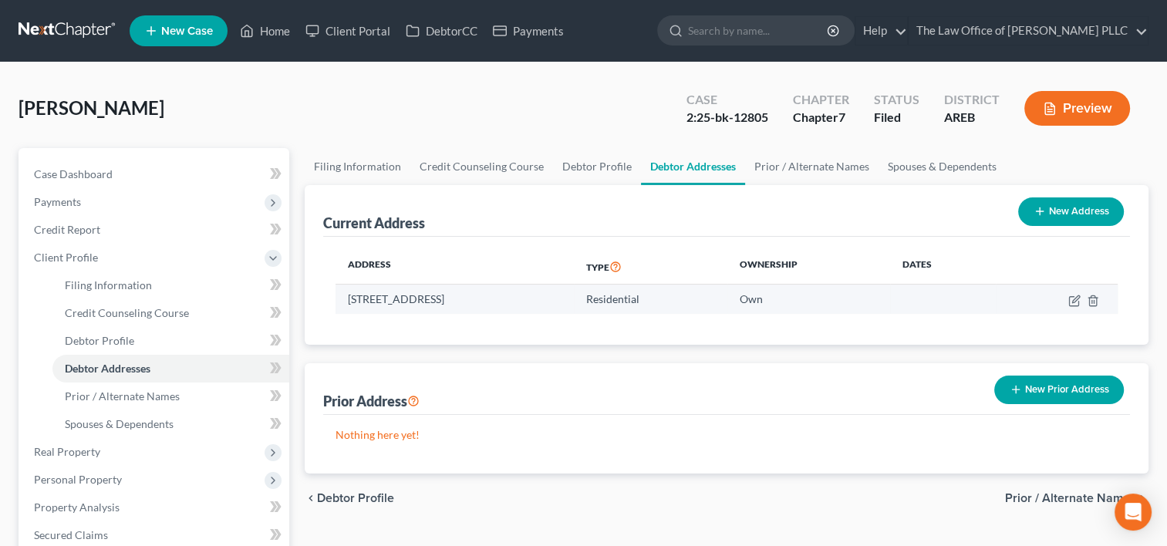
drag, startPoint x: 349, startPoint y: 301, endPoint x: 537, endPoint y: 289, distance: 187.7
click at [537, 289] on td "[STREET_ADDRESS]" at bounding box center [454, 299] width 238 height 29
copy td "[STREET_ADDRESS]"
click at [1072, 298] on icon "button" at bounding box center [1074, 301] width 12 height 12
select select "2"
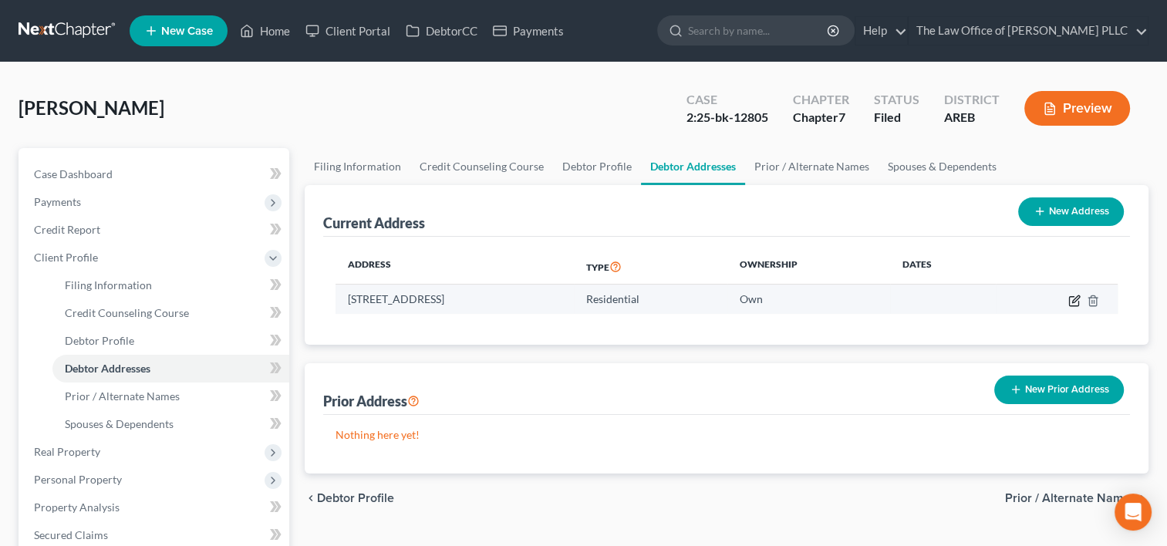
select select "0"
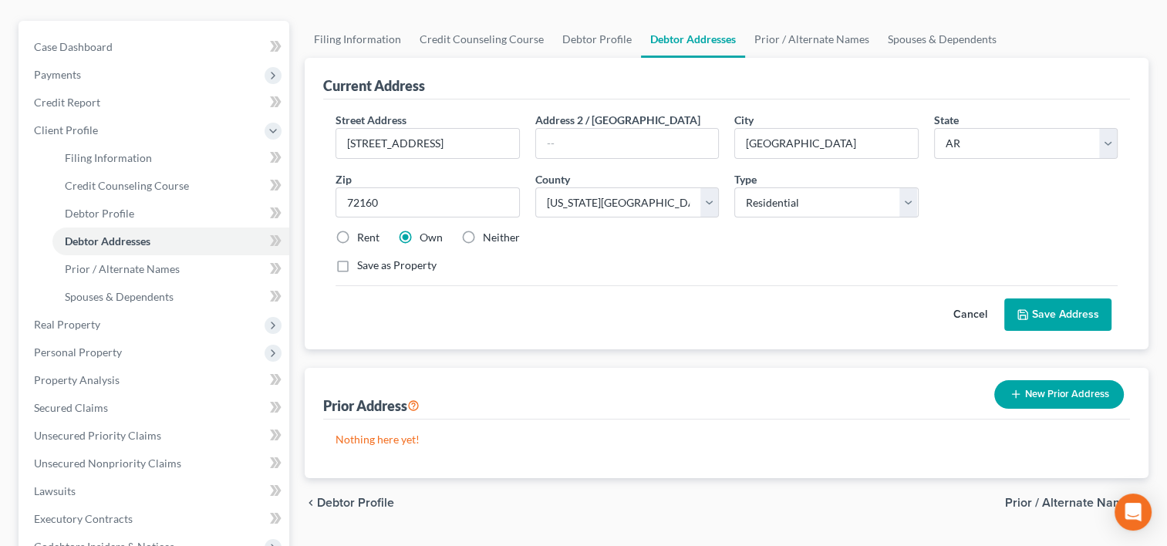
scroll to position [126, 0]
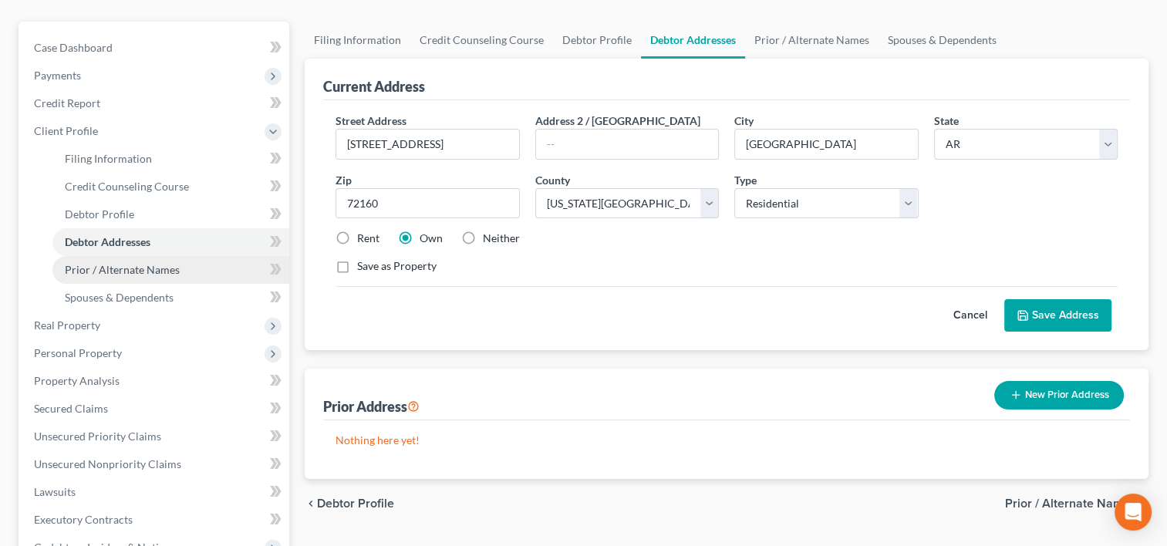
click at [148, 269] on span "Prior / Alternate Names" at bounding box center [122, 269] width 115 height 13
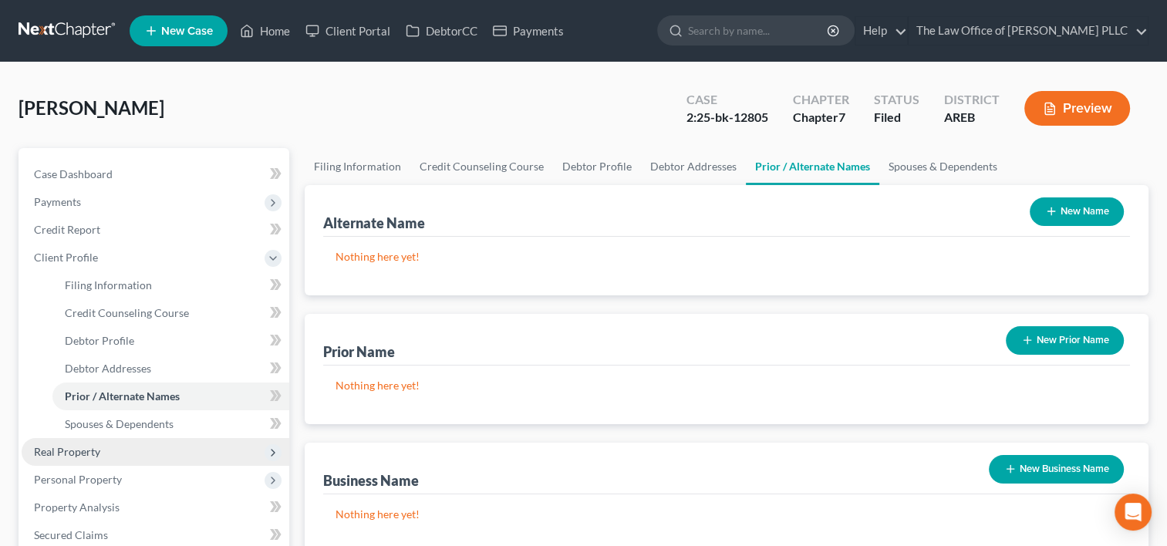
click at [115, 446] on span "Real Property" at bounding box center [156, 452] width 268 height 28
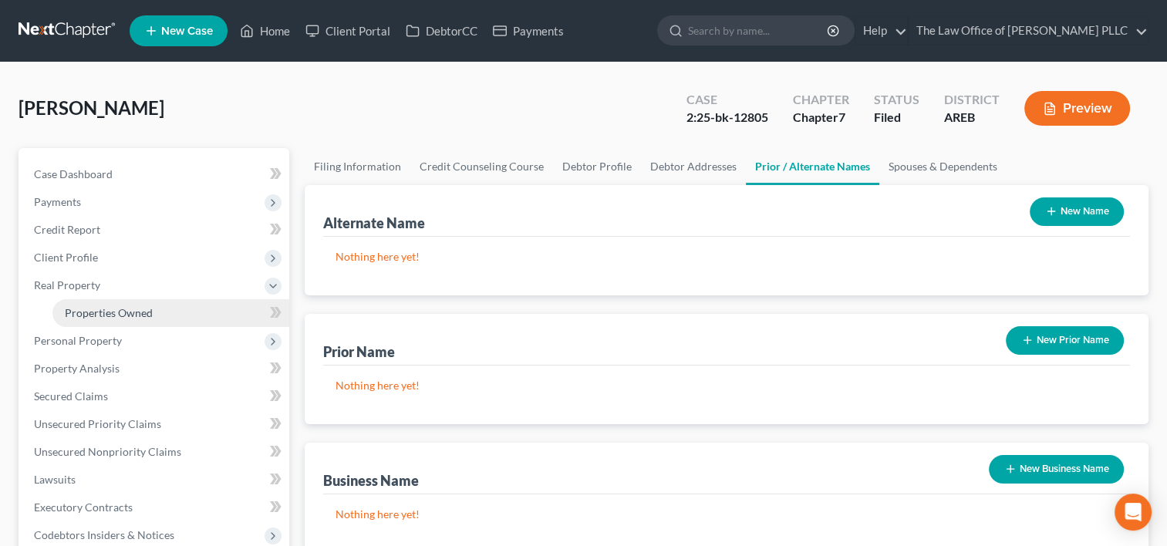
click at [147, 314] on span "Properties Owned" at bounding box center [109, 312] width 88 height 13
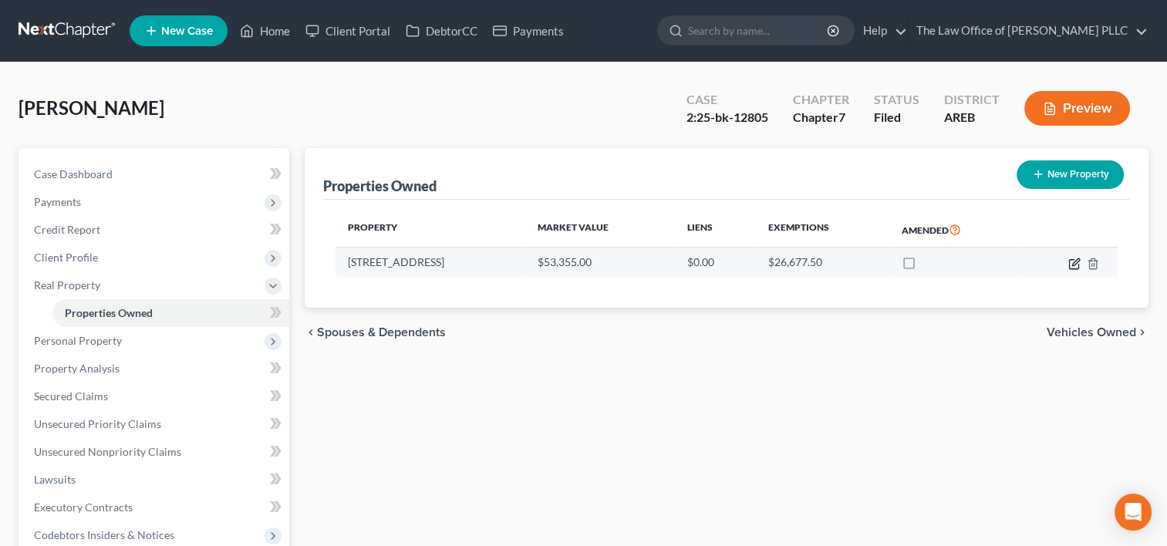
click at [1072, 259] on icon "button" at bounding box center [1074, 264] width 12 height 12
select select "2"
select select "3"
select select "0"
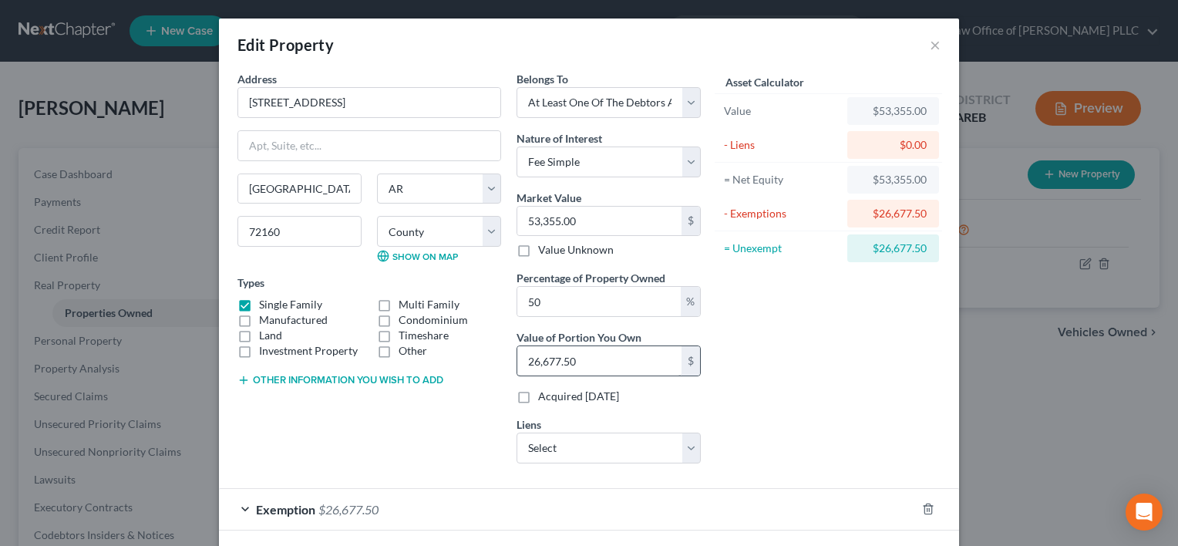
scroll to position [66, 0]
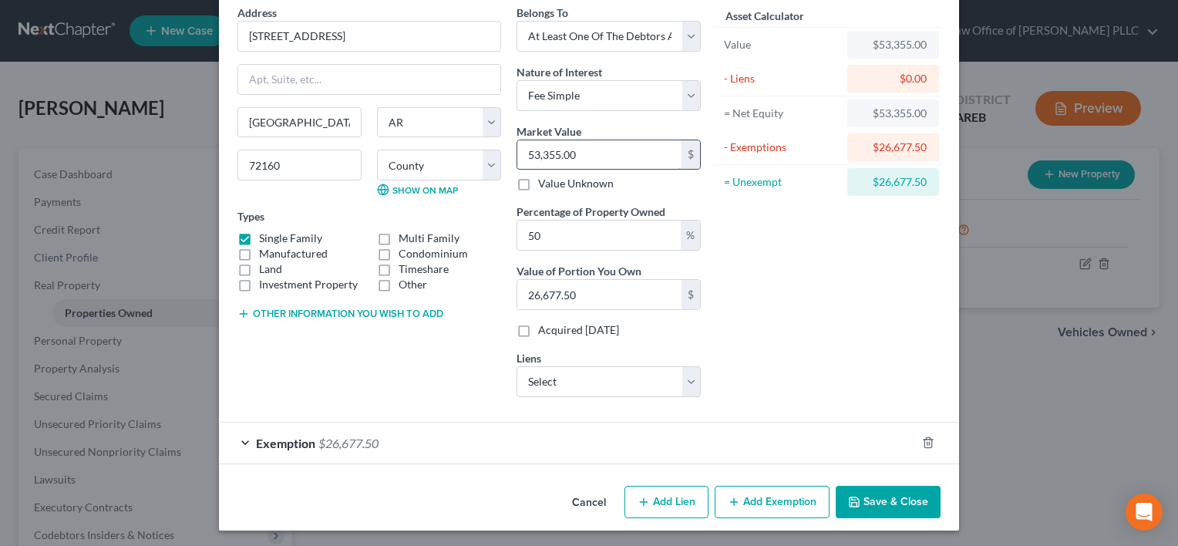
click at [596, 157] on input "53,355.00" at bounding box center [599, 154] width 164 height 29
type input "6"
type input "3.00"
type input "62"
type input "31.00"
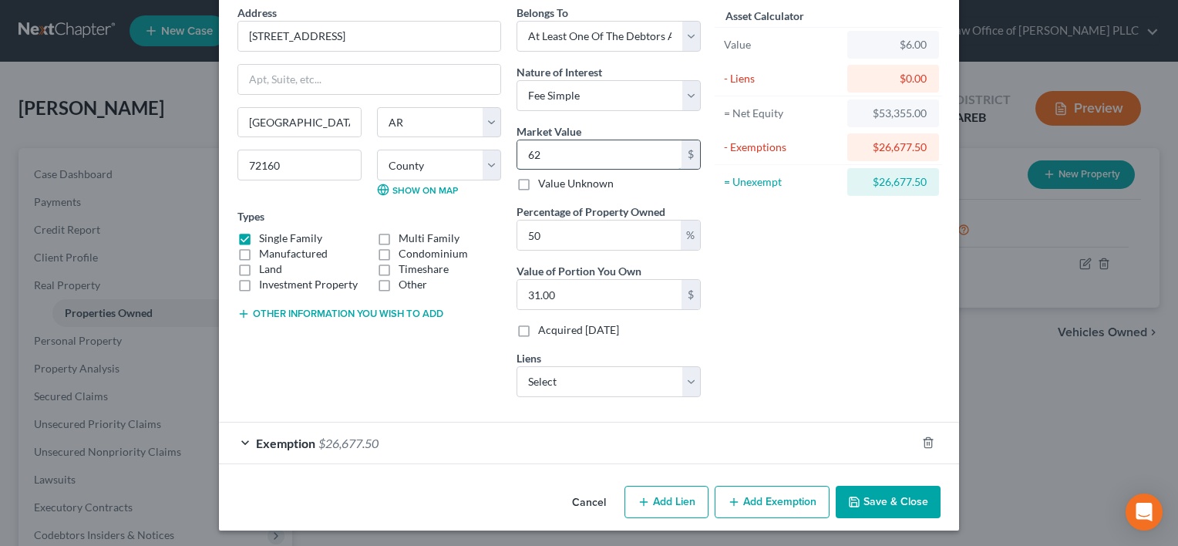
type input "620"
type input "310.00"
type input "6200"
type input "3,100.00"
type input "6,2000"
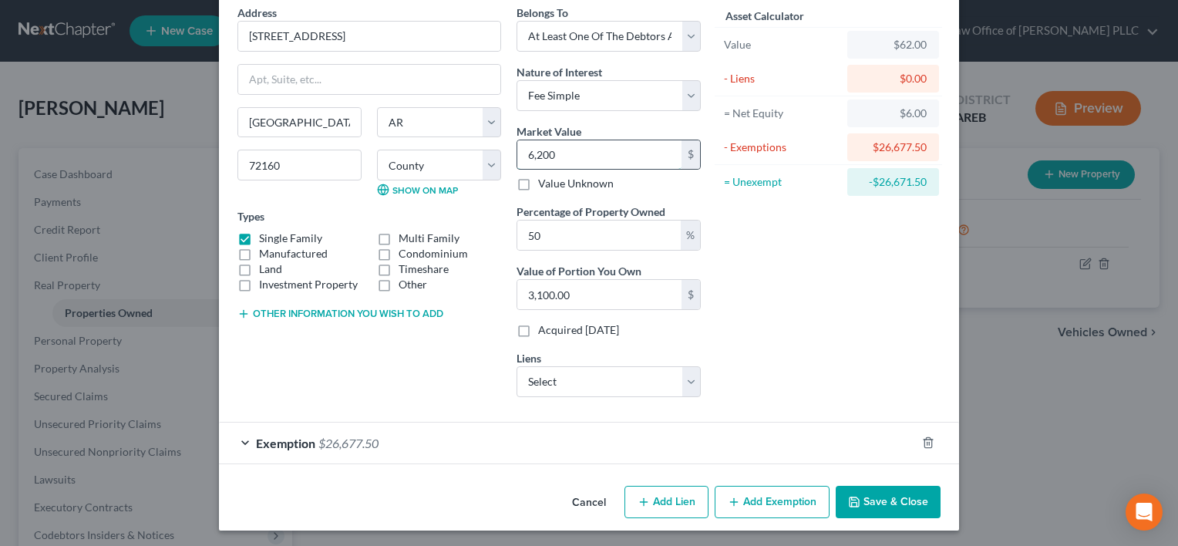
type input "31,000.00"
type input "62,000"
click at [867, 491] on button "Save & Close" at bounding box center [888, 502] width 105 height 32
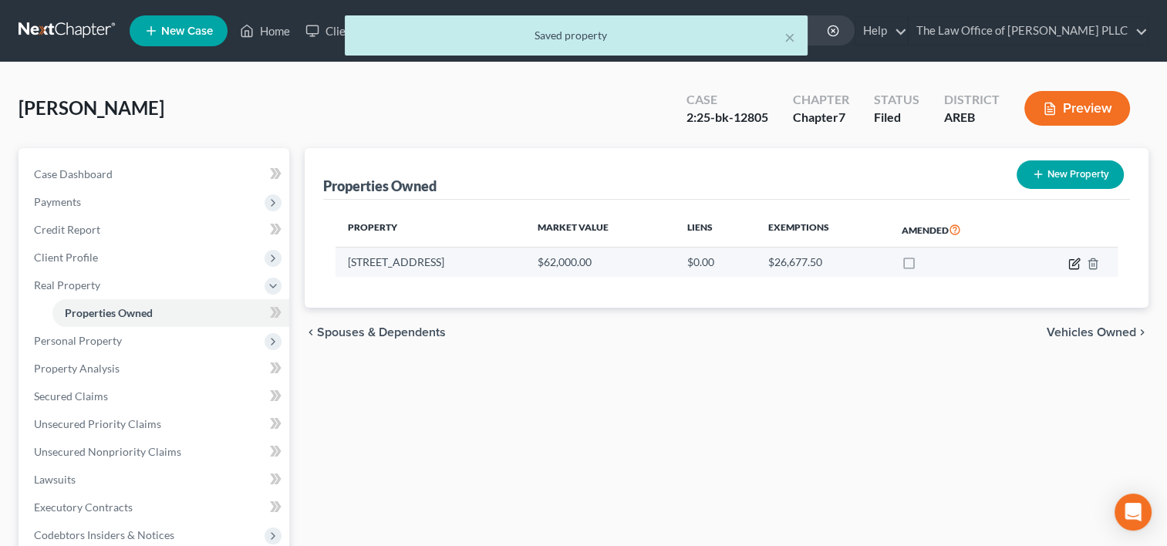
click at [1069, 262] on icon "button" at bounding box center [1073, 263] width 9 height 9
select select "2"
select select "3"
select select "0"
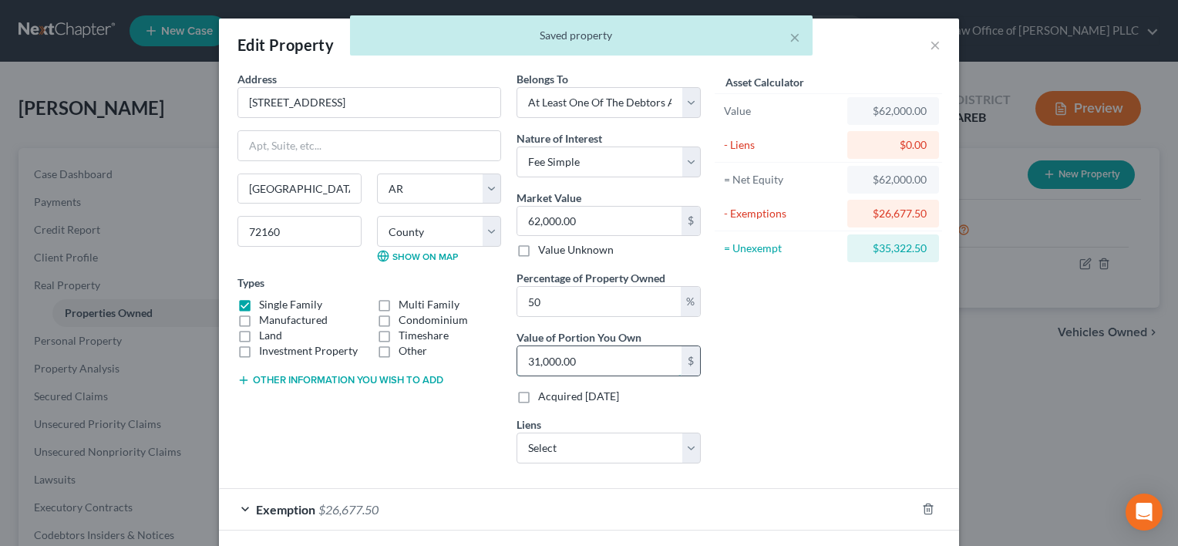
click at [595, 361] on input "31,000.00" at bounding box center [599, 360] width 164 height 29
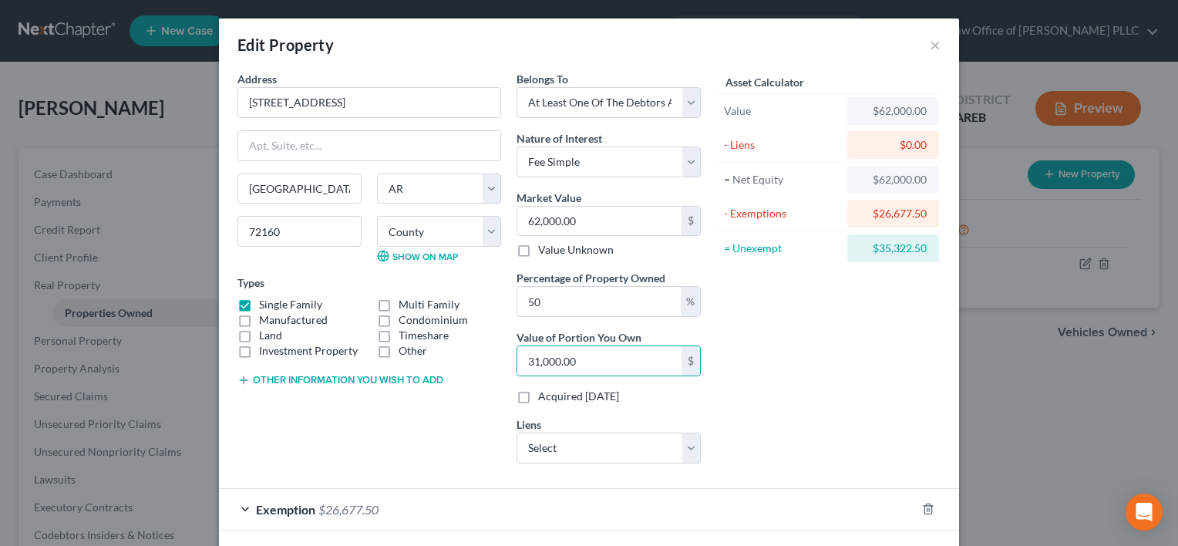
click at [757, 413] on div "Asset Calculator Value $62,000.00 - Liens $0.00 = Net Equity $62,000.00 - Exemp…" at bounding box center [829, 273] width 240 height 405
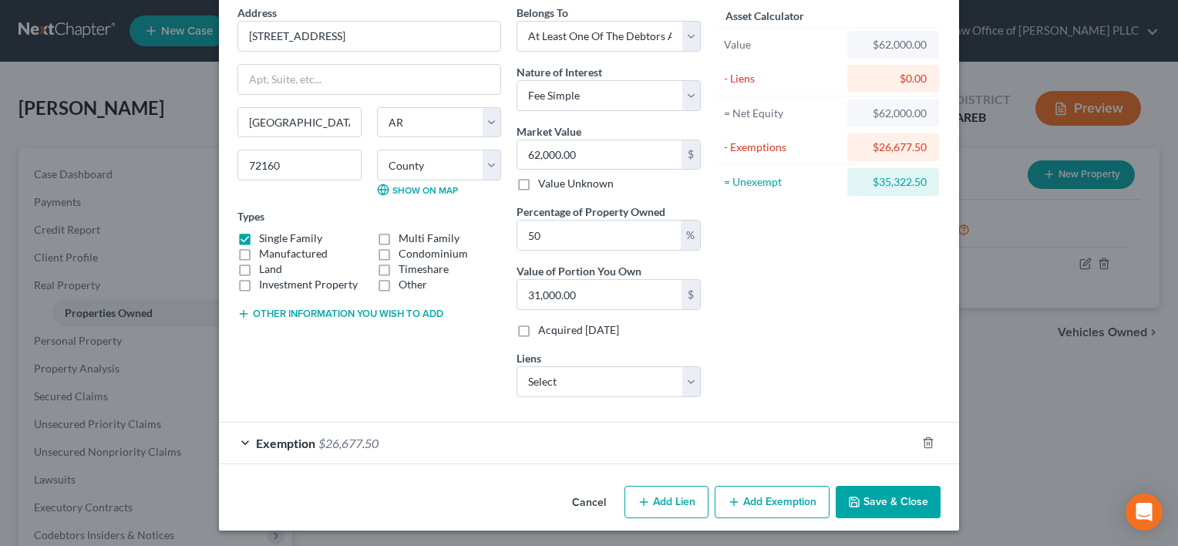
click at [733, 444] on div "Exemption $26,677.50" at bounding box center [567, 443] width 697 height 41
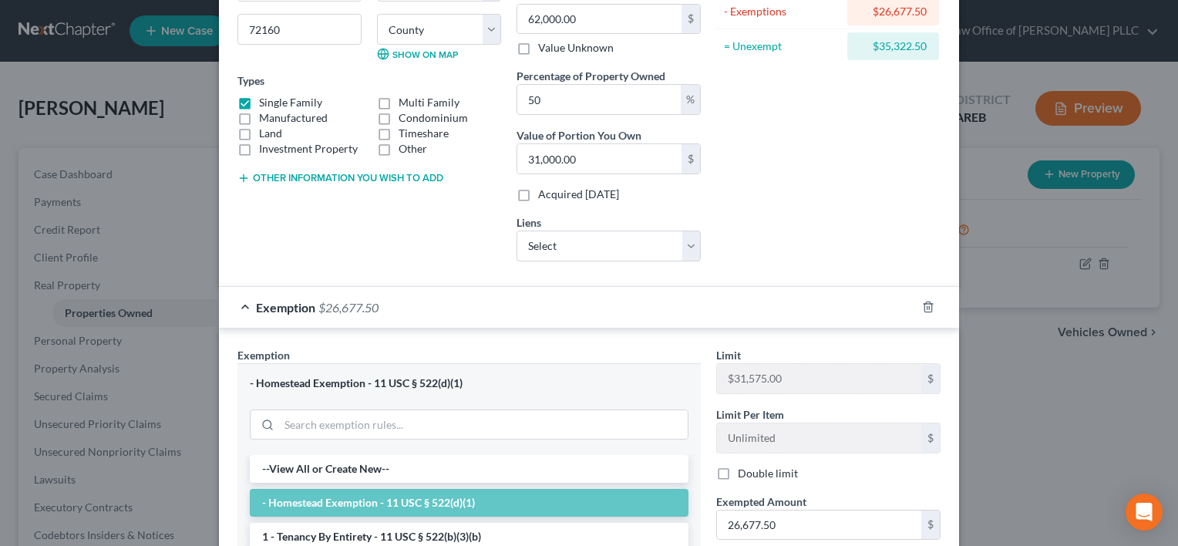
scroll to position [210, 0]
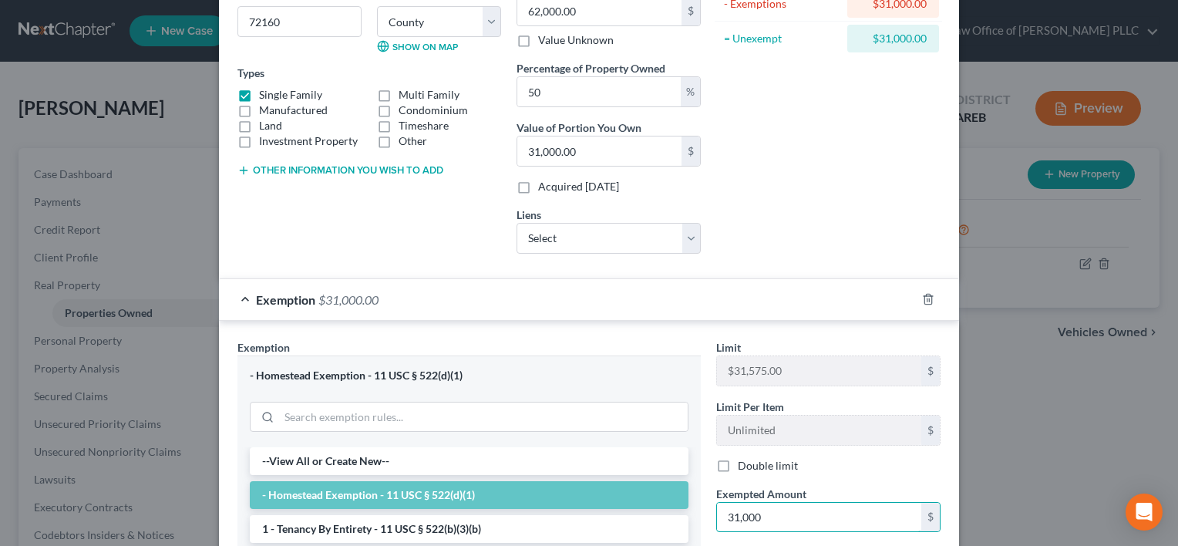
type input "31,000"
click at [702, 525] on div "Exemption Set must be selected for CA. Exemption * - Homestead Exemption - 11 U…" at bounding box center [469, 522] width 479 height 367
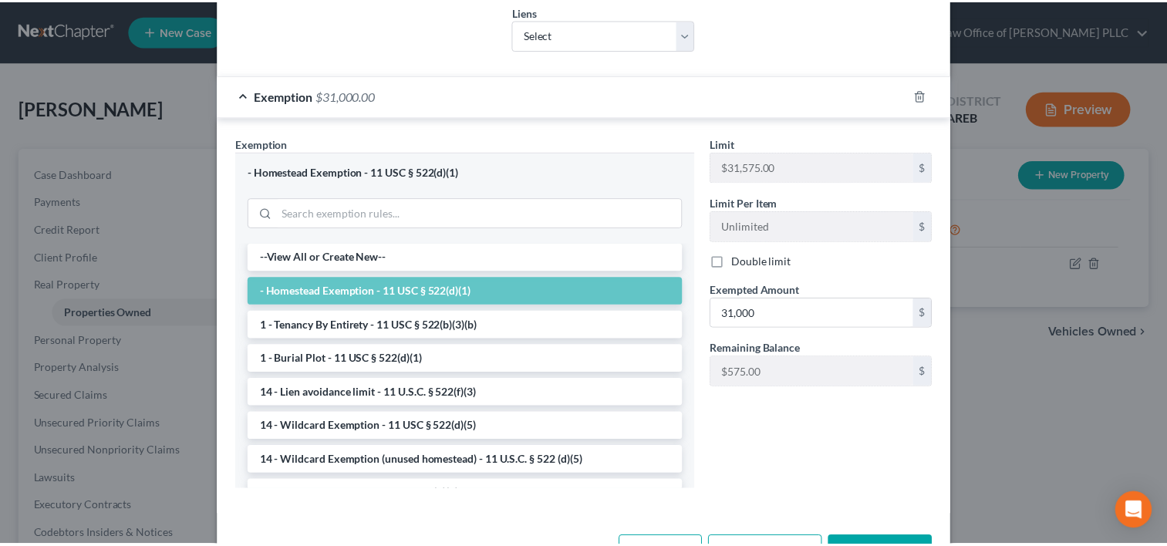
scroll to position [427, 0]
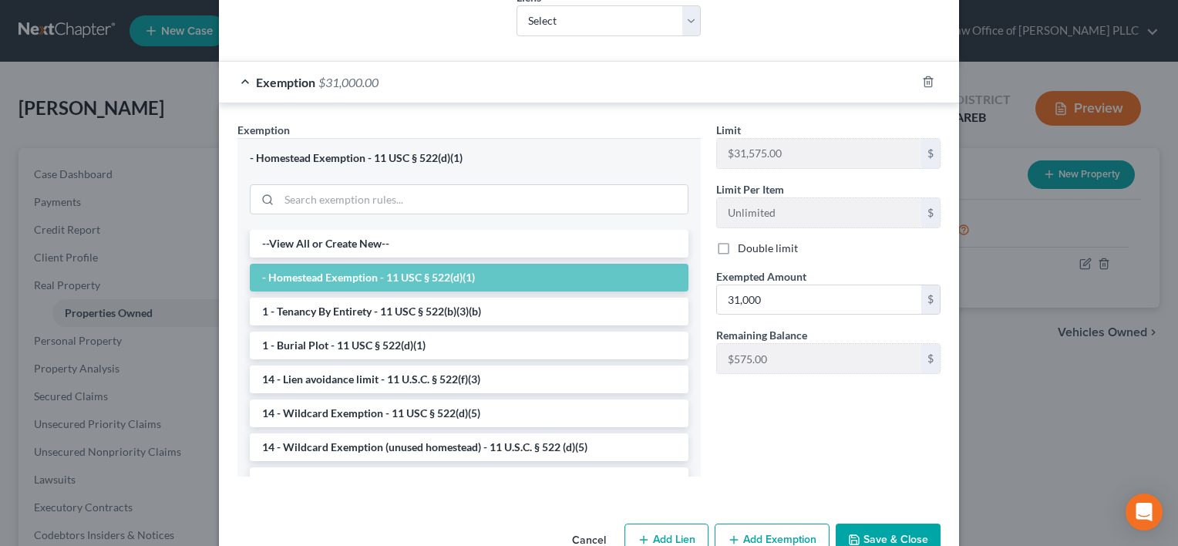
click at [874, 530] on button "Save & Close" at bounding box center [888, 540] width 105 height 32
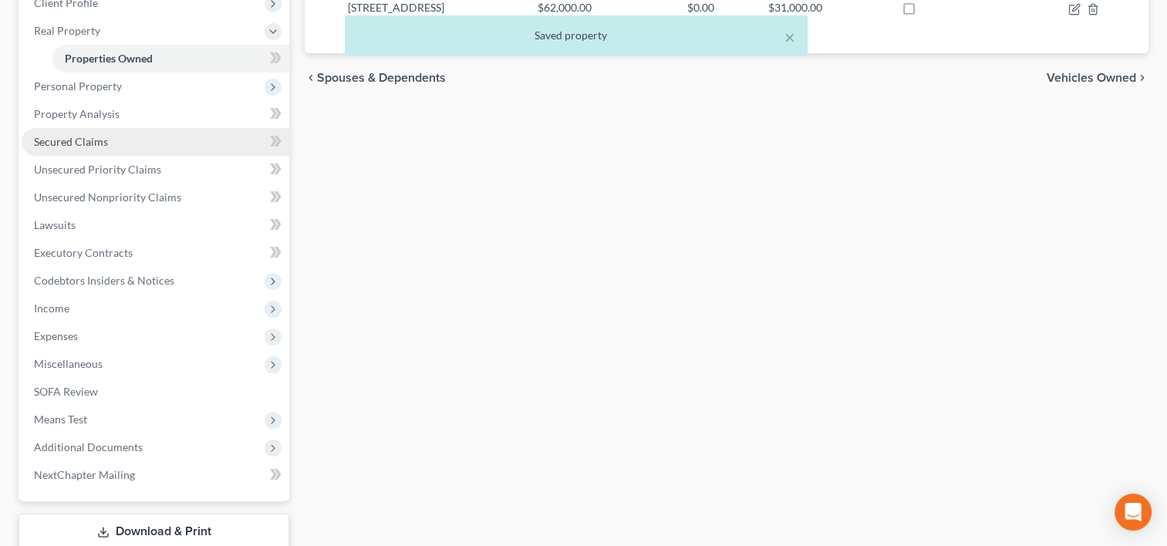
scroll to position [355, 0]
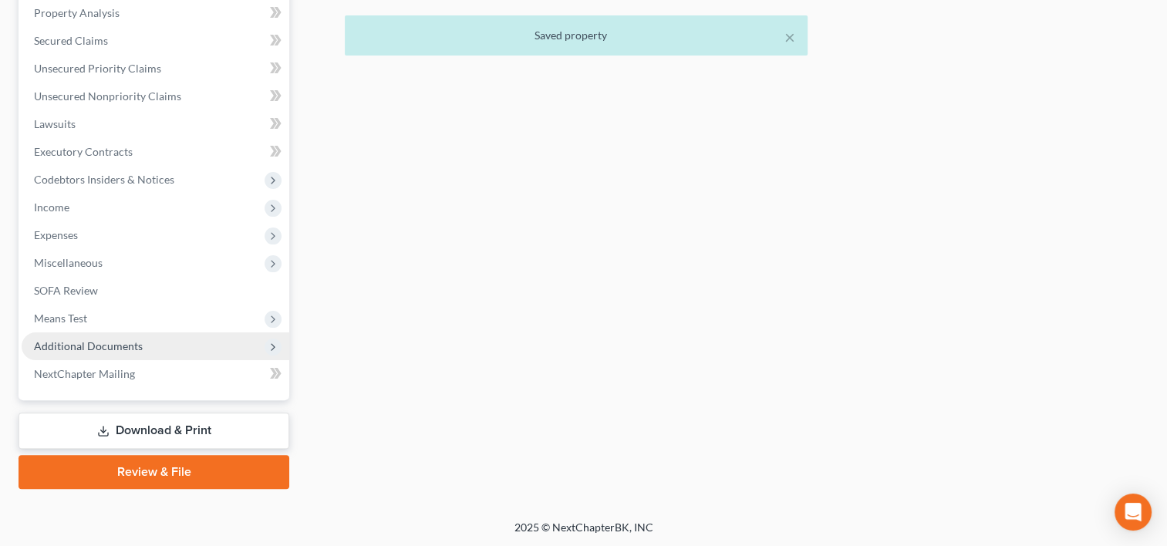
click at [114, 347] on span "Additional Documents" at bounding box center [88, 345] width 109 height 13
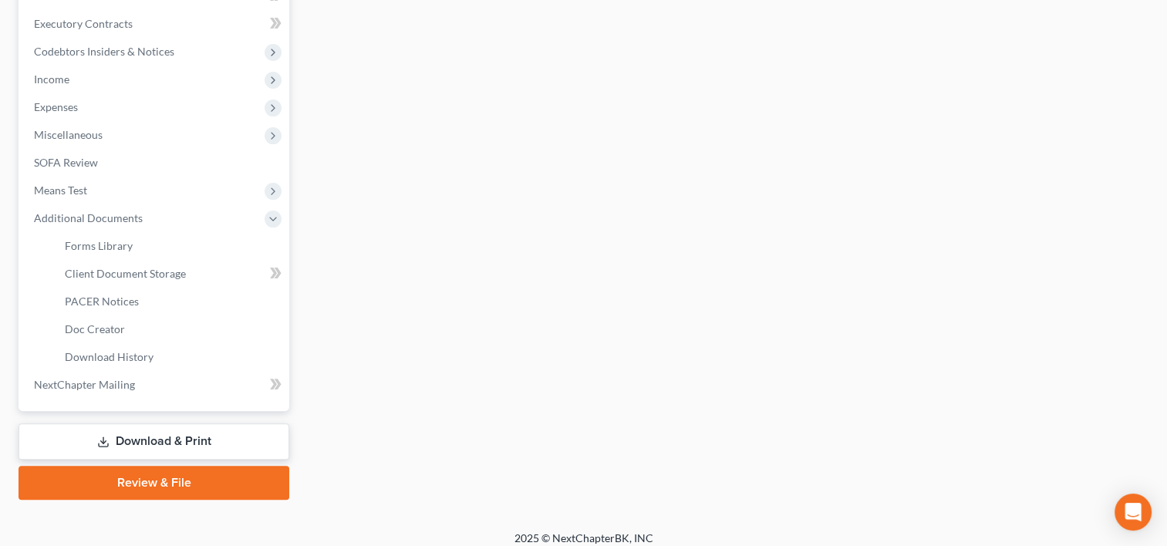
scroll to position [466, 0]
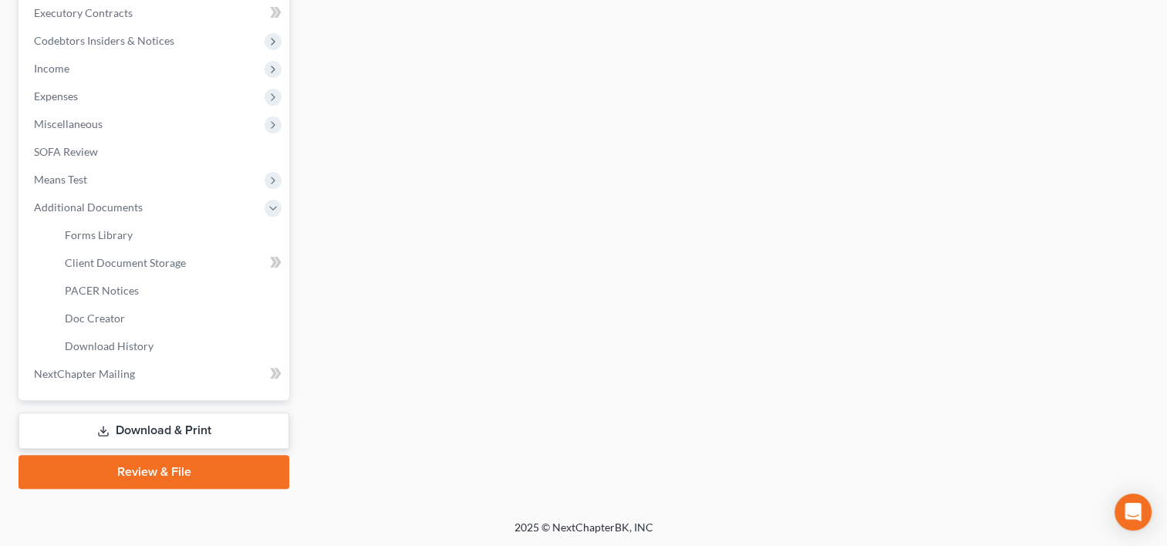
click at [172, 431] on link "Download & Print" at bounding box center [154, 431] width 271 height 36
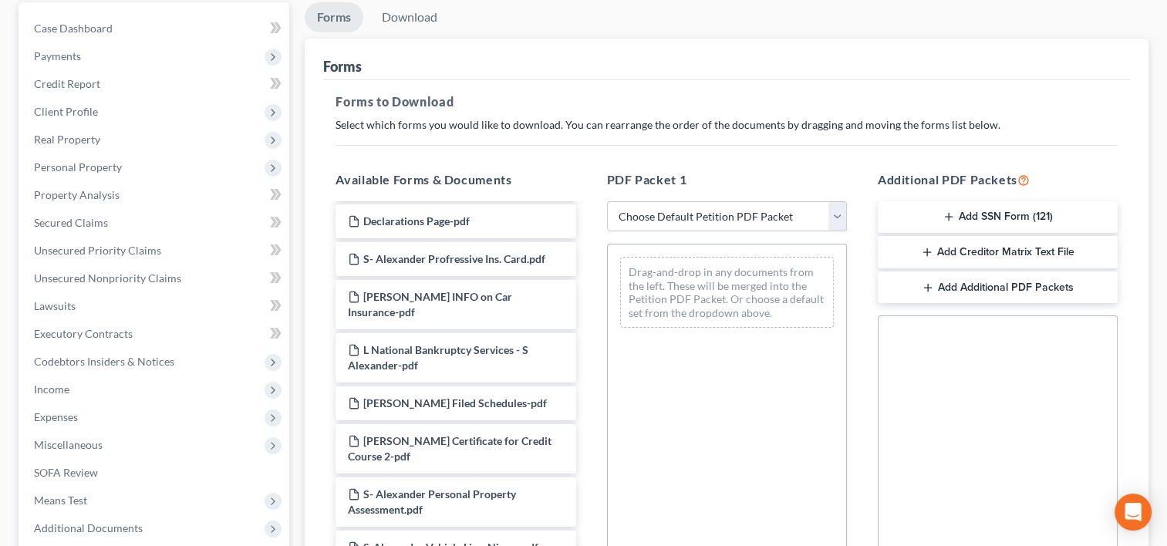
scroll to position [168, 0]
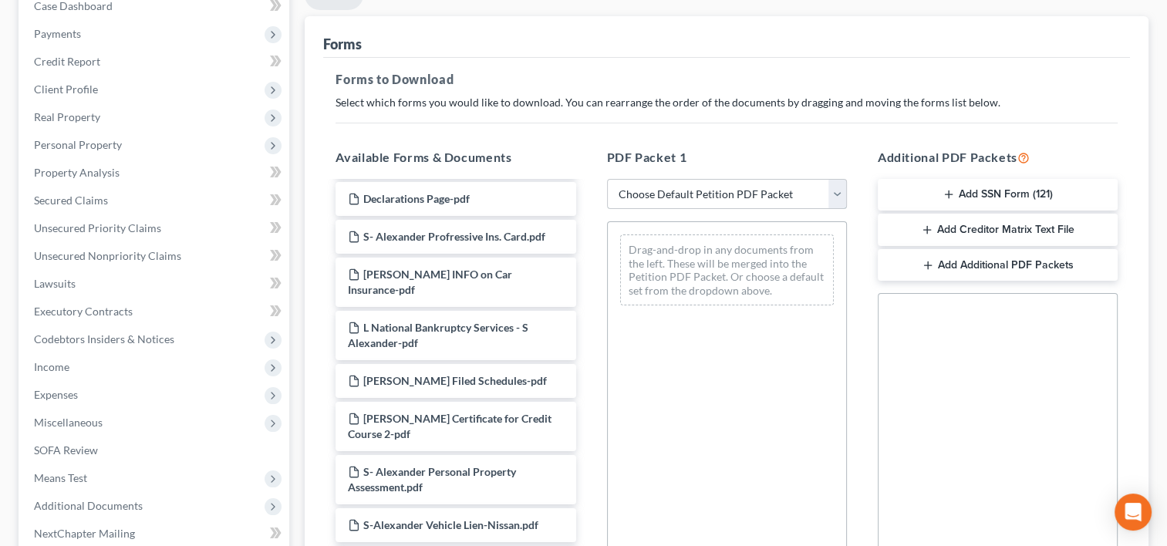
click at [828, 193] on select "Choose Default Petition PDF Packet Complete Bankruptcy Petition (all forms and …" at bounding box center [727, 194] width 240 height 31
select select "6"
click at [607, 179] on select "Choose Default Petition PDF Packet Complete Bankruptcy Petition (all forms and …" at bounding box center [727, 194] width 240 height 31
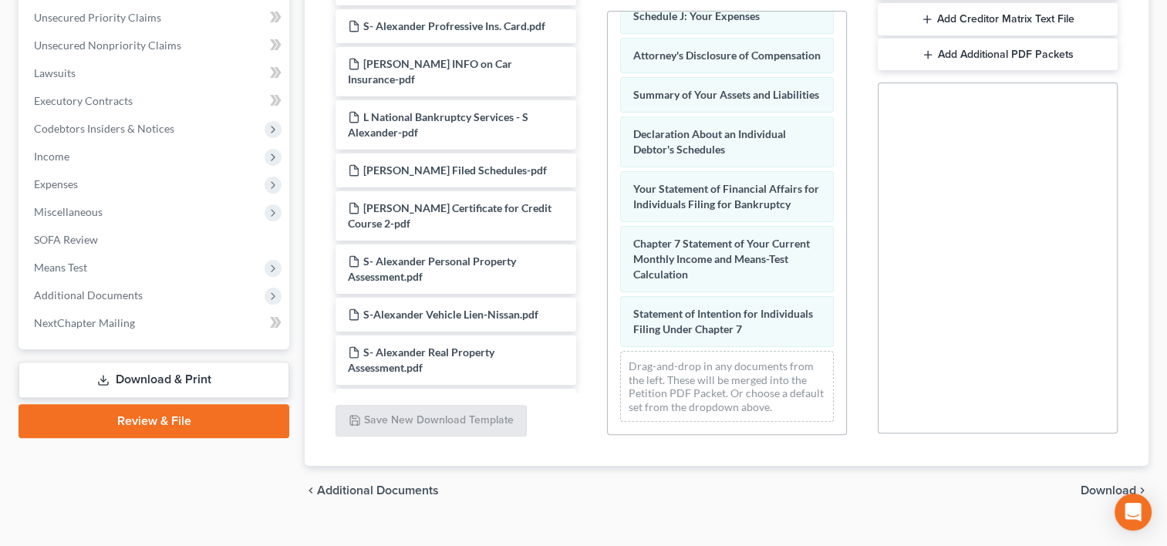
scroll to position [405, 0]
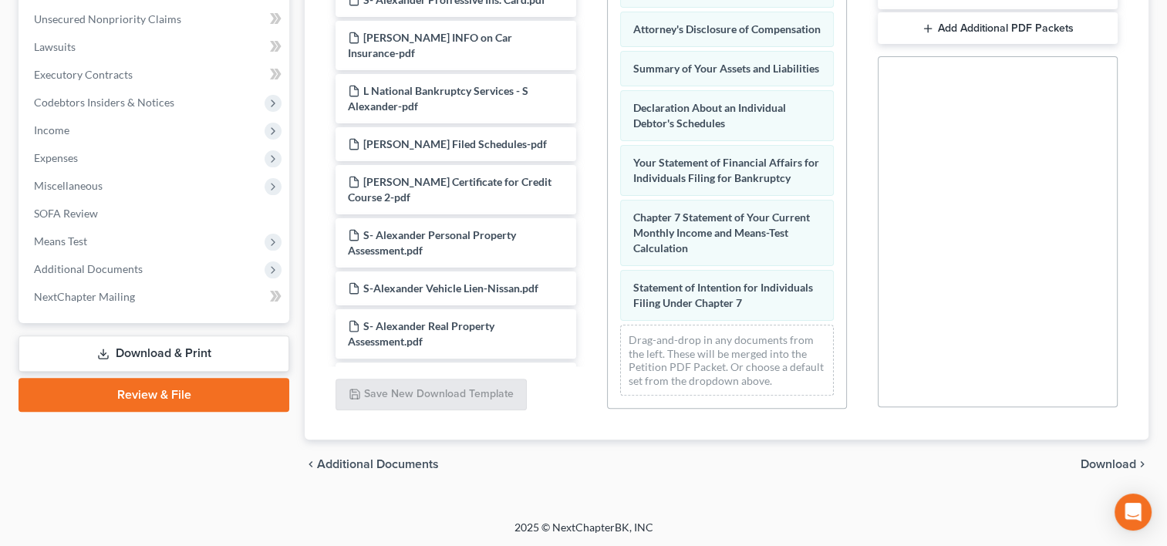
click at [1113, 465] on span "Download" at bounding box center [1108, 464] width 56 height 12
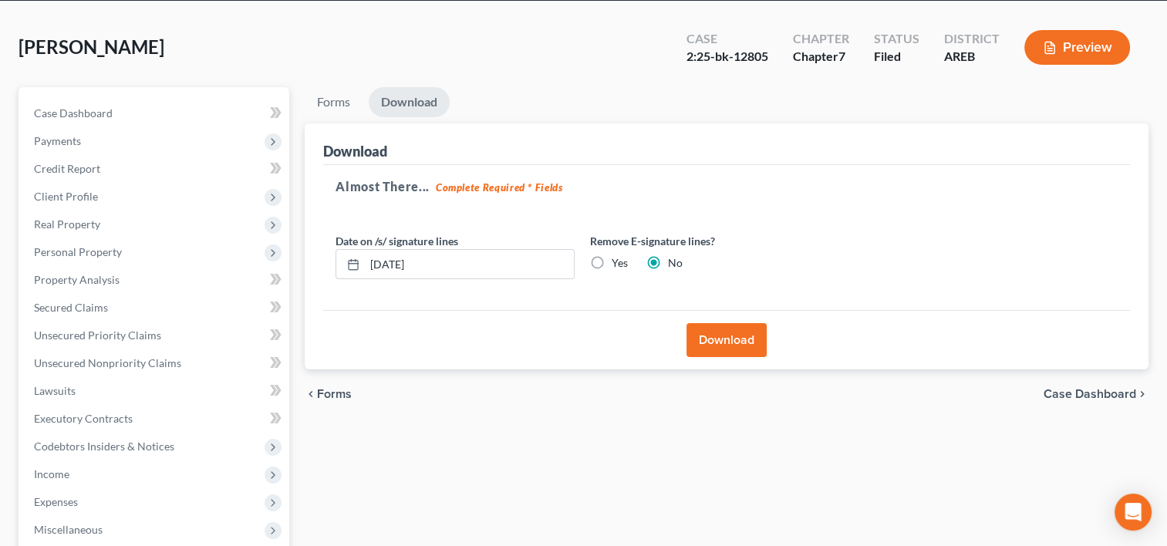
scroll to position [59, 0]
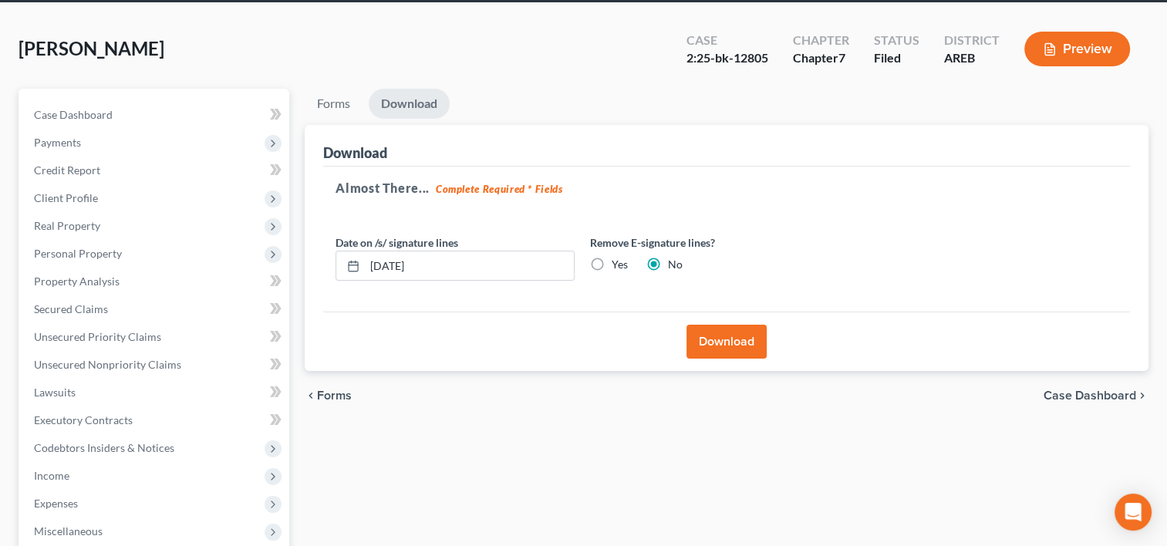
click at [719, 338] on button "Download" at bounding box center [726, 342] width 80 height 34
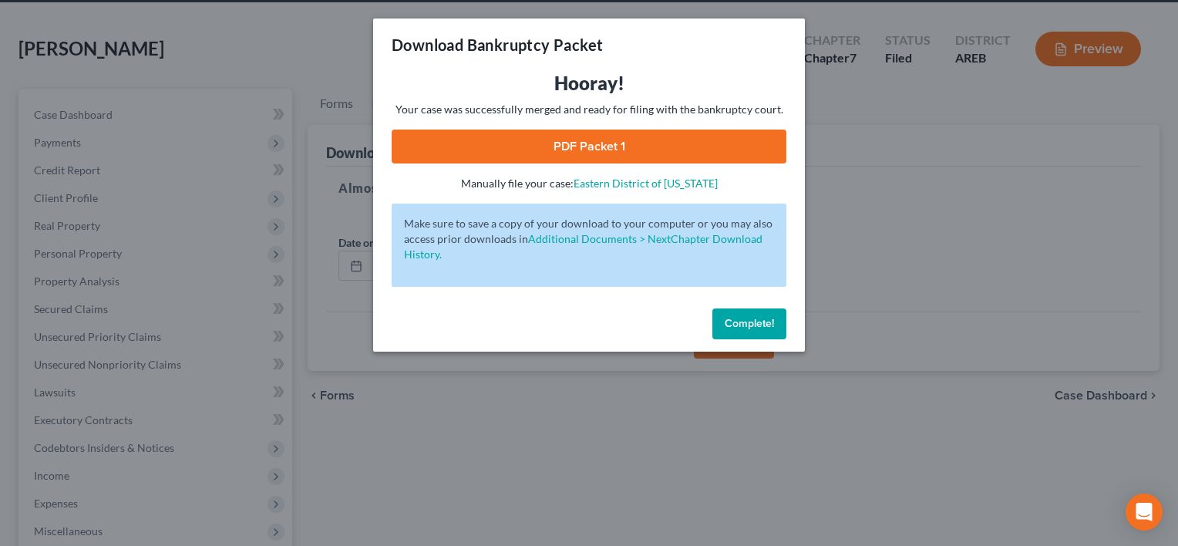
click at [633, 148] on link "PDF Packet 1" at bounding box center [589, 147] width 395 height 34
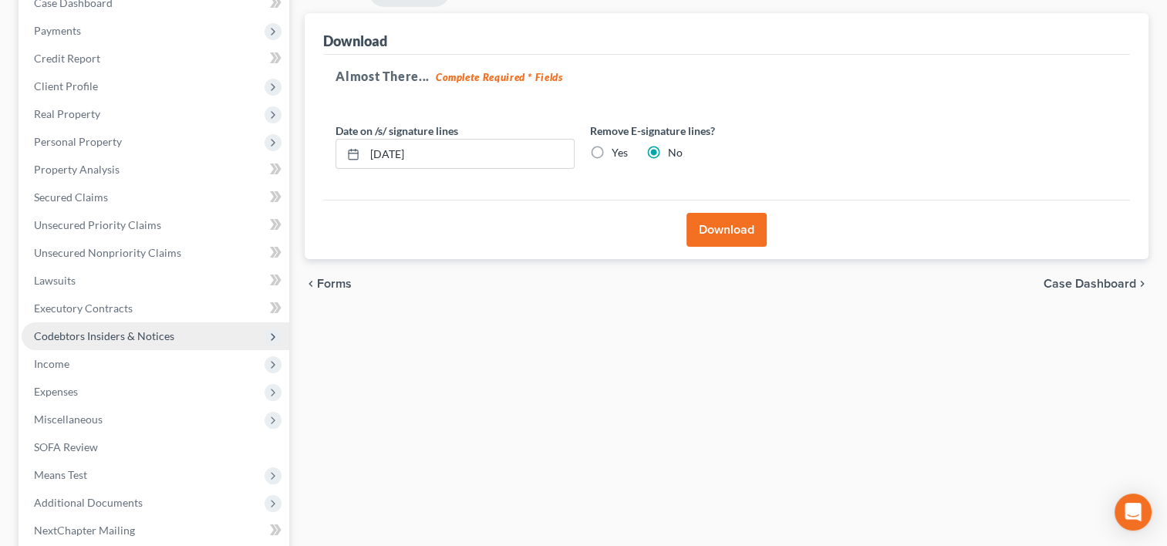
scroll to position [197, 0]
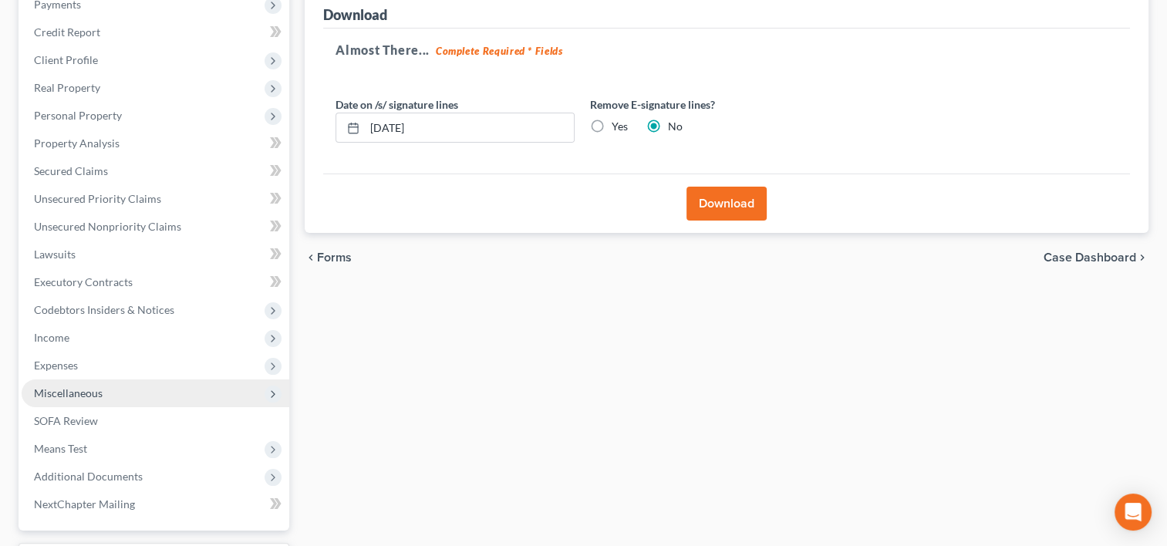
click at [91, 388] on span "Miscellaneous" at bounding box center [68, 392] width 69 height 13
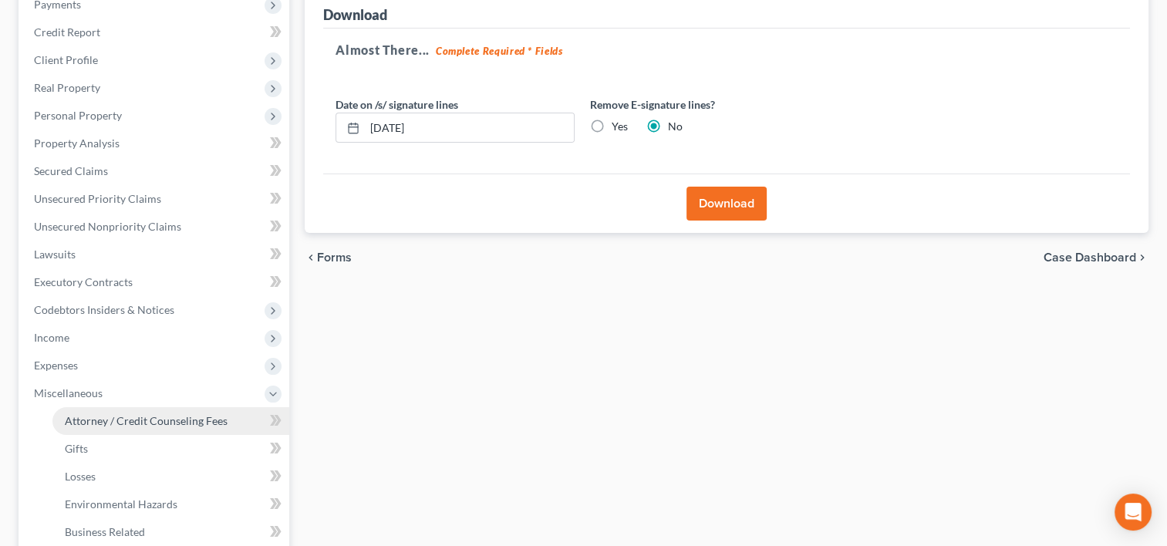
click at [125, 423] on span "Attorney / Credit Counseling Fees" at bounding box center [146, 420] width 163 height 13
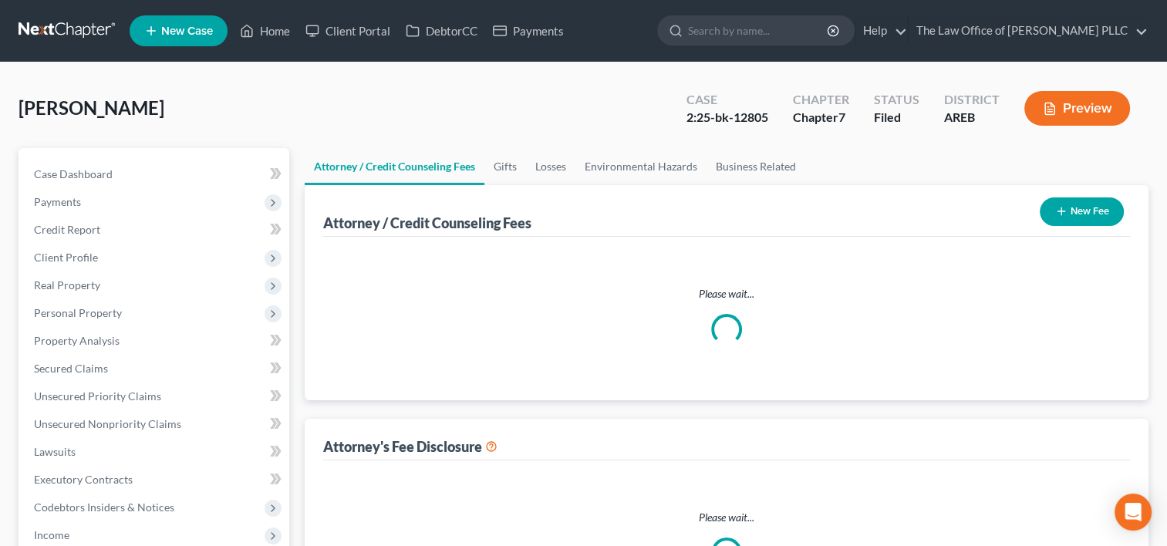
select select "5"
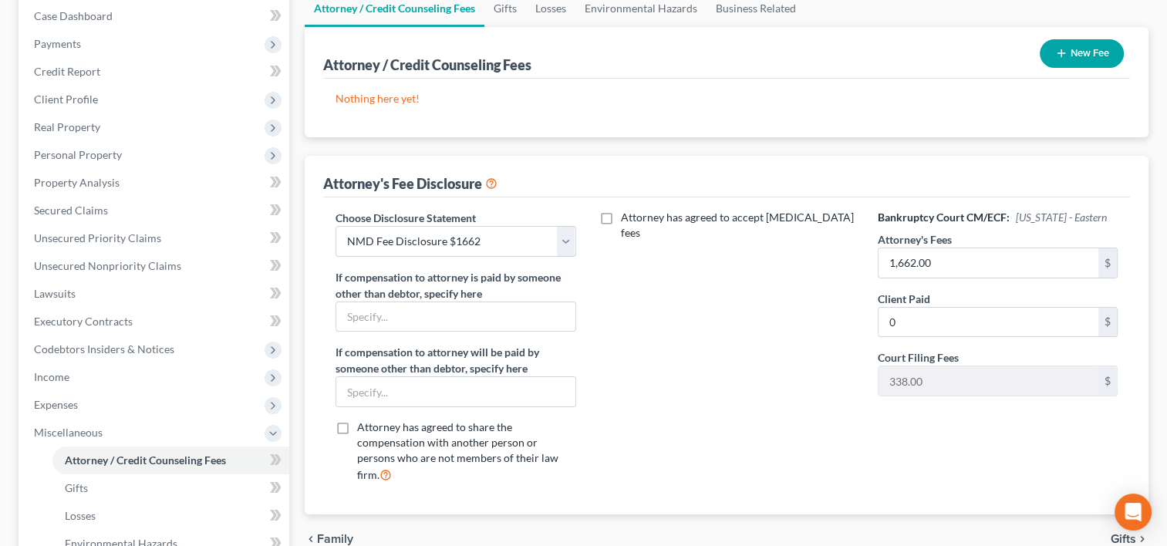
scroll to position [159, 0]
click at [953, 328] on input "0" at bounding box center [988, 321] width 220 height 29
type input "277"
click at [487, 179] on div "Attorney's Fee Disclosure" at bounding box center [410, 182] width 174 height 19
click at [494, 179] on icon at bounding box center [491, 181] width 12 height 15
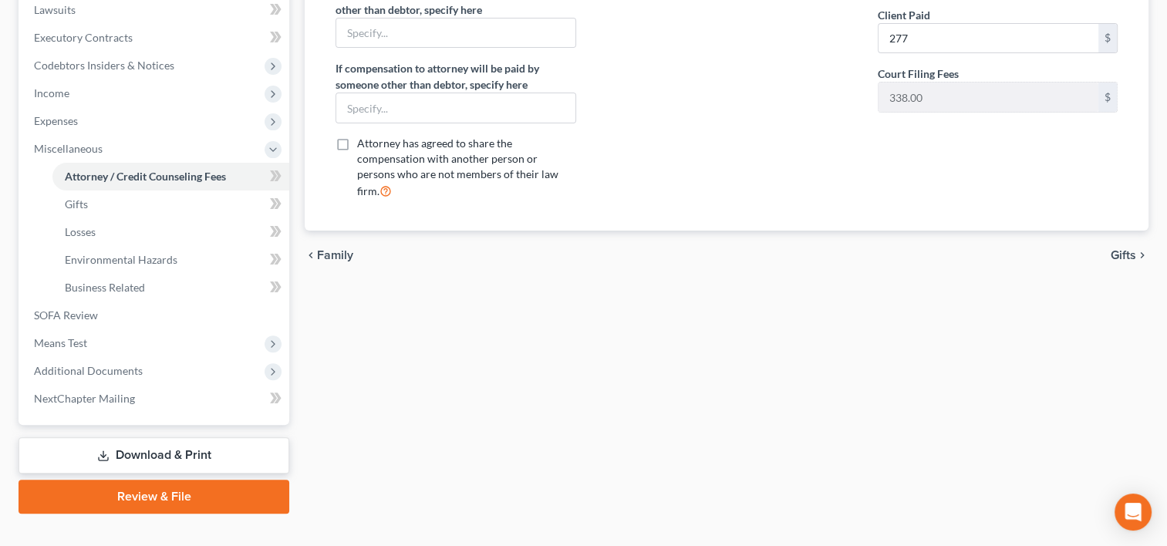
scroll to position [466, 0]
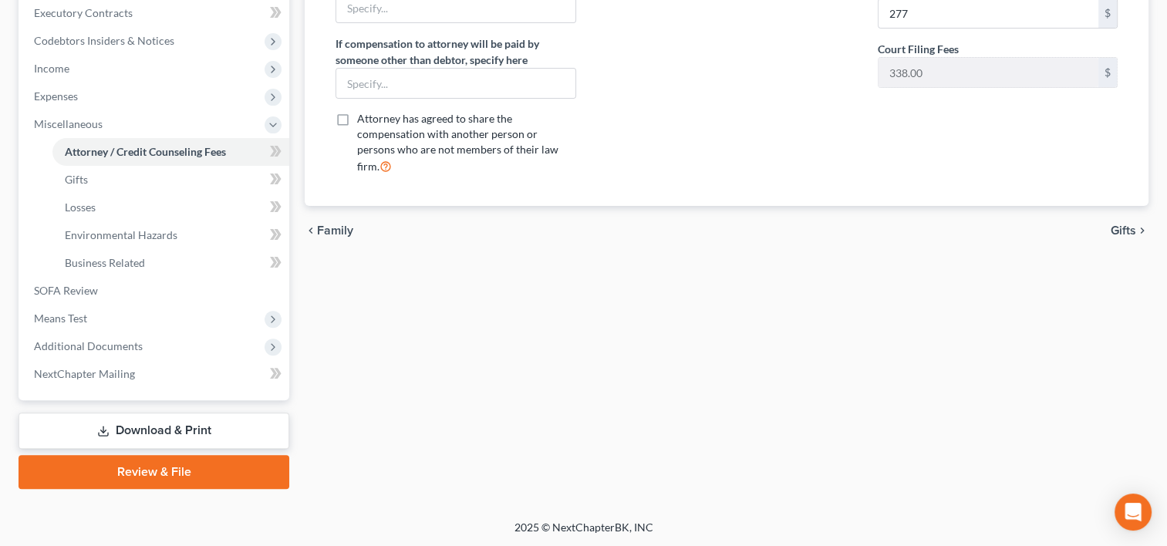
click at [138, 428] on link "Download & Print" at bounding box center [154, 431] width 271 height 36
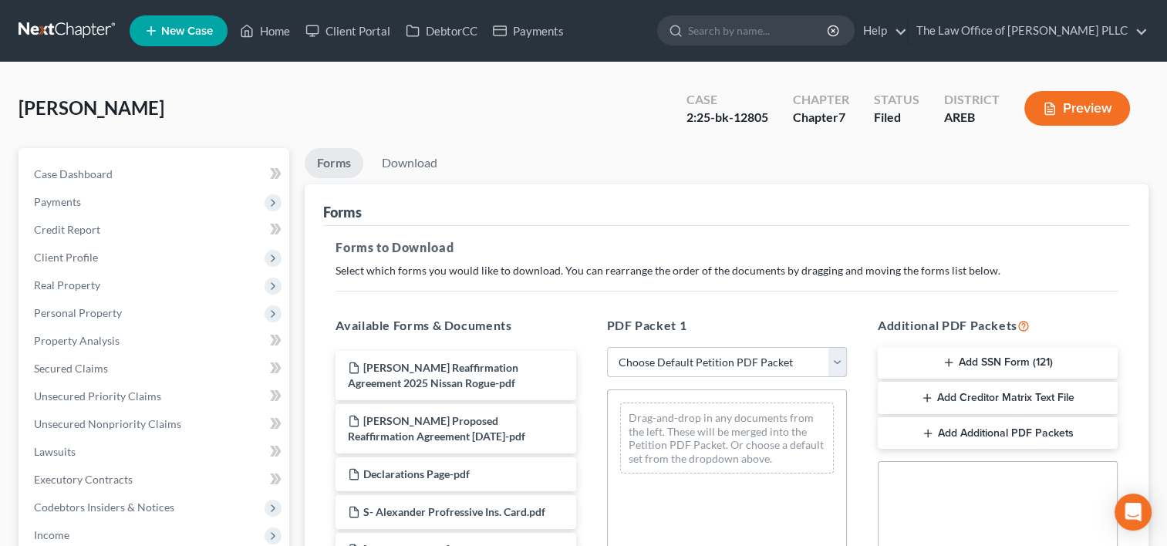
click at [831, 364] on select "Choose Default Petition PDF Packet Complete Bankruptcy Petition (all forms and …" at bounding box center [727, 362] width 240 height 31
select select "6"
click at [607, 347] on select "Choose Default Petition PDF Packet Complete Bankruptcy Petition (all forms and …" at bounding box center [727, 362] width 240 height 31
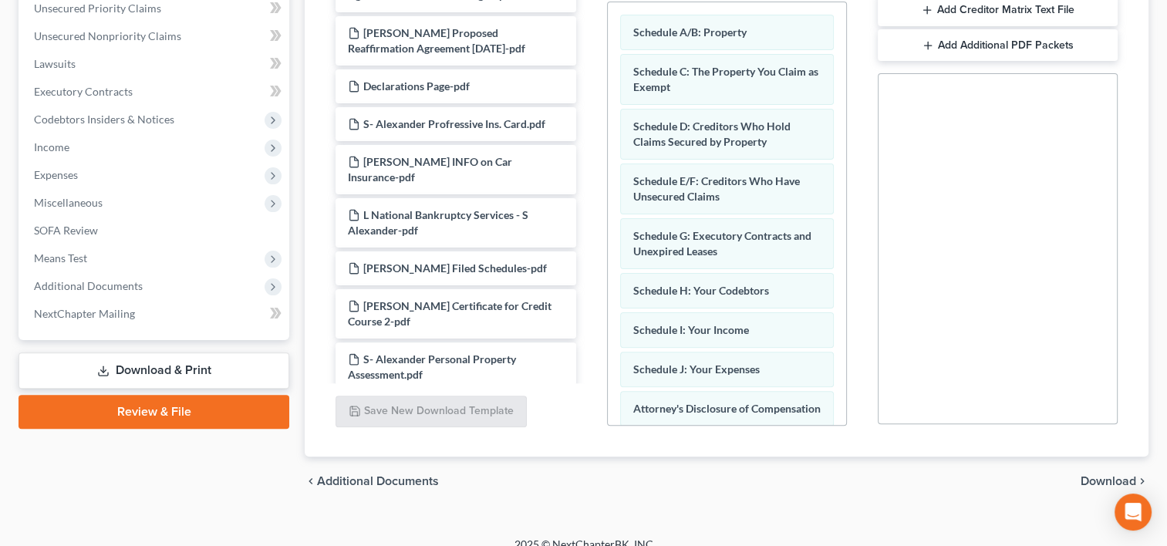
scroll to position [405, 0]
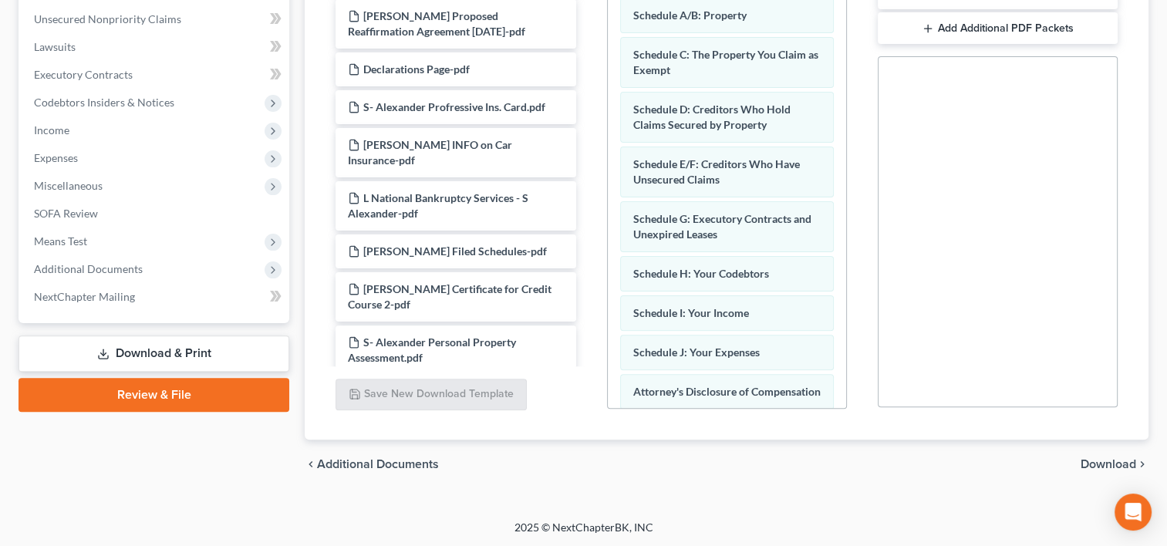
click at [1113, 463] on span "Download" at bounding box center [1108, 464] width 56 height 12
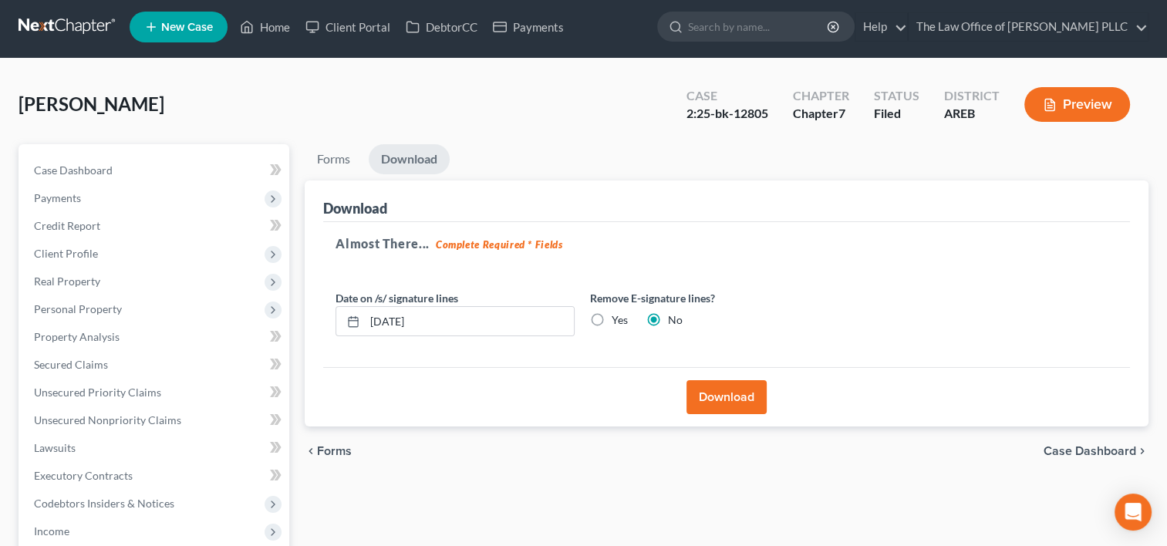
scroll to position [0, 0]
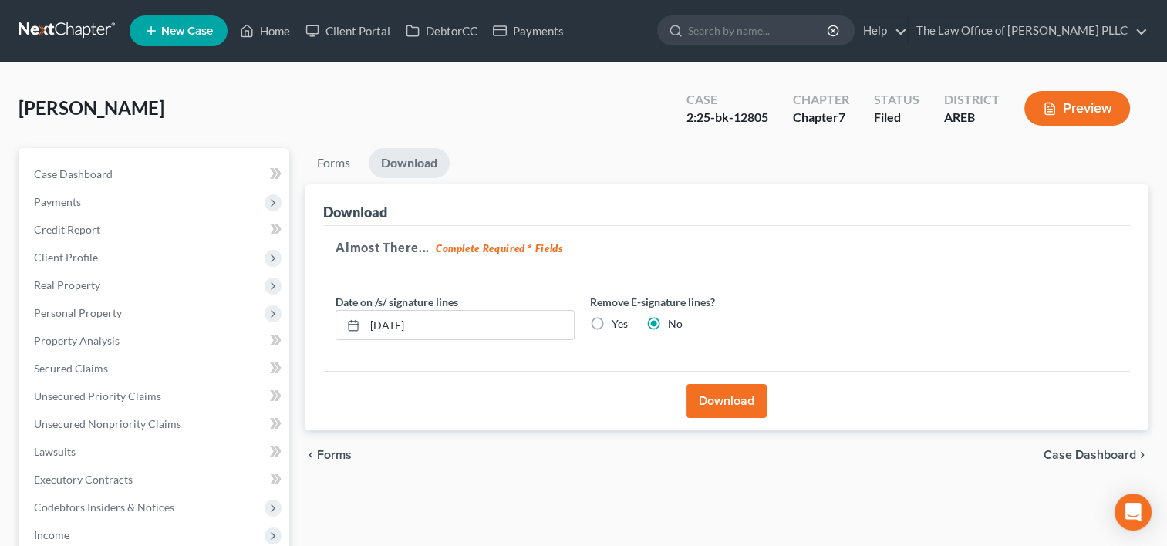
click at [738, 400] on button "Download" at bounding box center [726, 401] width 80 height 34
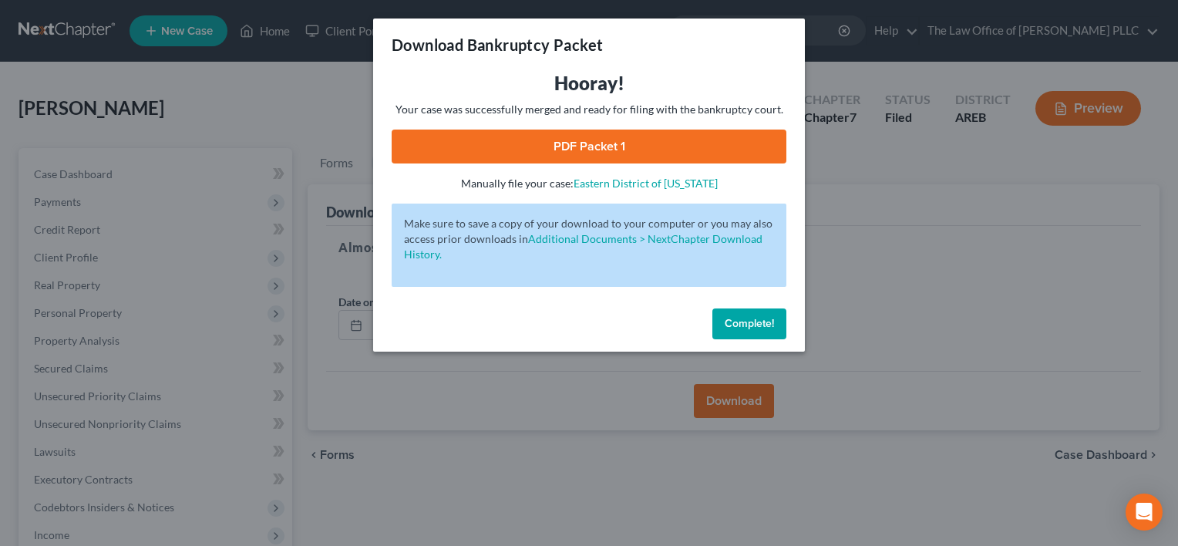
click at [593, 143] on link "PDF Packet 1" at bounding box center [589, 147] width 395 height 34
click at [760, 321] on span "Complete!" at bounding box center [749, 323] width 49 height 13
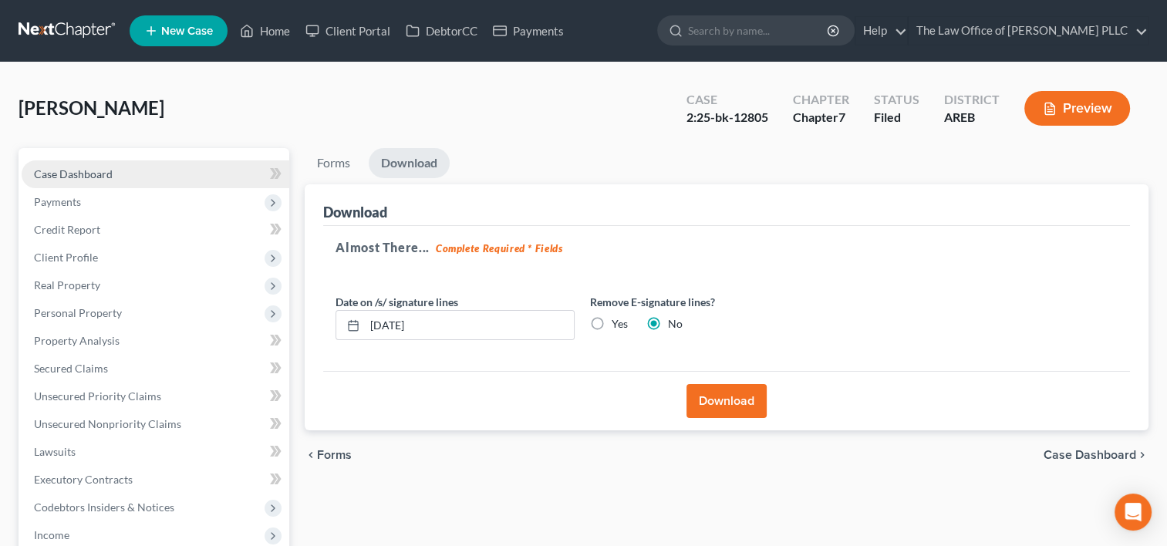
click at [83, 170] on span "Case Dashboard" at bounding box center [73, 173] width 79 height 13
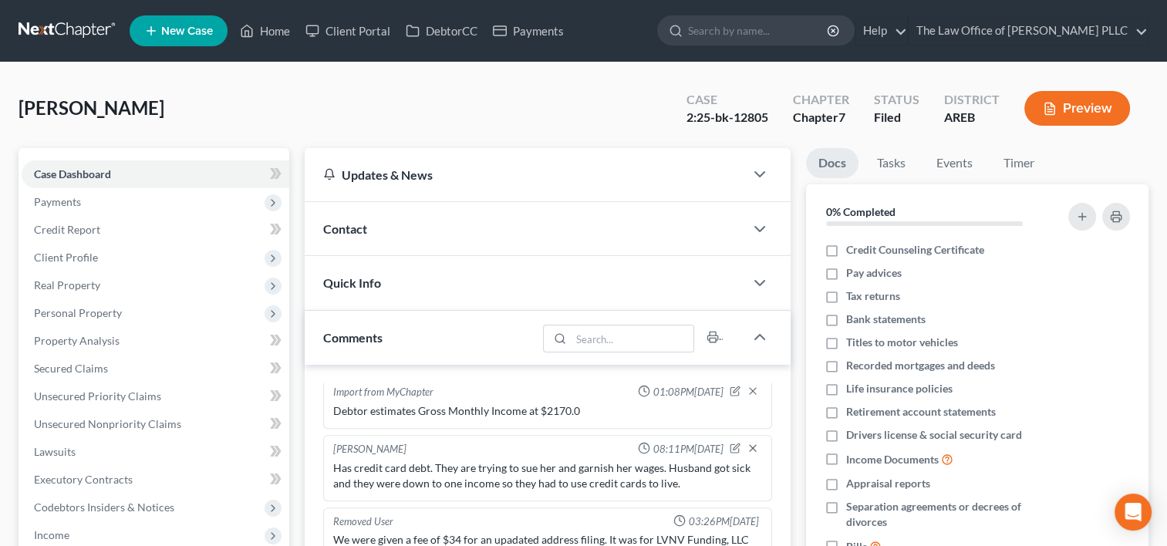
scroll to position [2027, 0]
click at [434, 241] on div "Contact" at bounding box center [524, 228] width 439 height 53
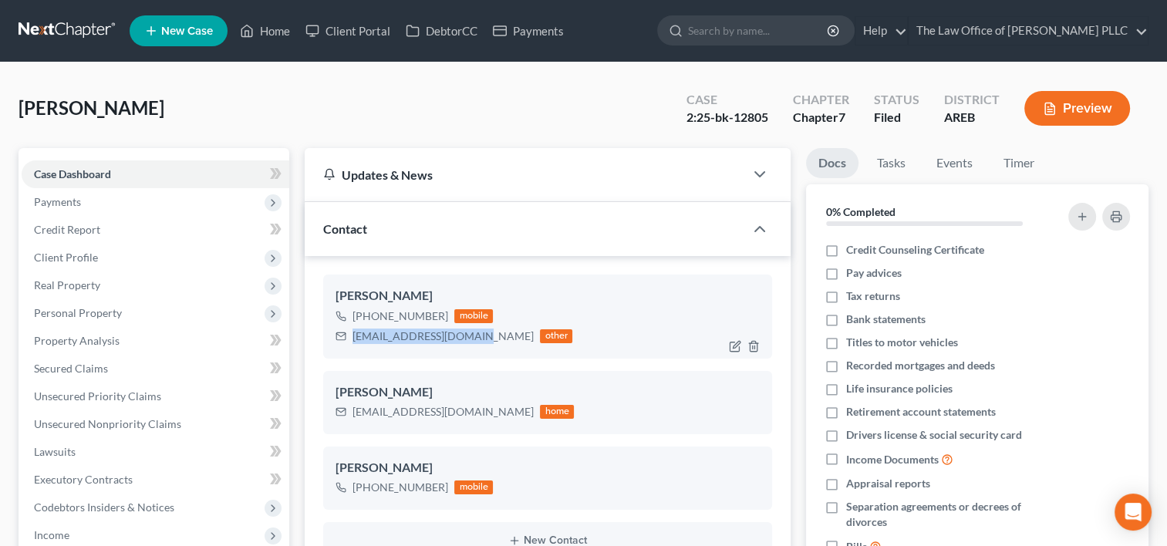
drag, startPoint x: 353, startPoint y: 336, endPoint x: 470, endPoint y: 337, distance: 116.4
click at [470, 337] on div "[EMAIL_ADDRESS][DOMAIN_NAME] other" at bounding box center [453, 336] width 237 height 20
copy div "[EMAIL_ADDRESS][DOMAIN_NAME]"
drag, startPoint x: 737, startPoint y: 117, endPoint x: 773, endPoint y: 119, distance: 36.3
click at [773, 119] on div "Case 2:25-bk-12805" at bounding box center [727, 109] width 106 height 45
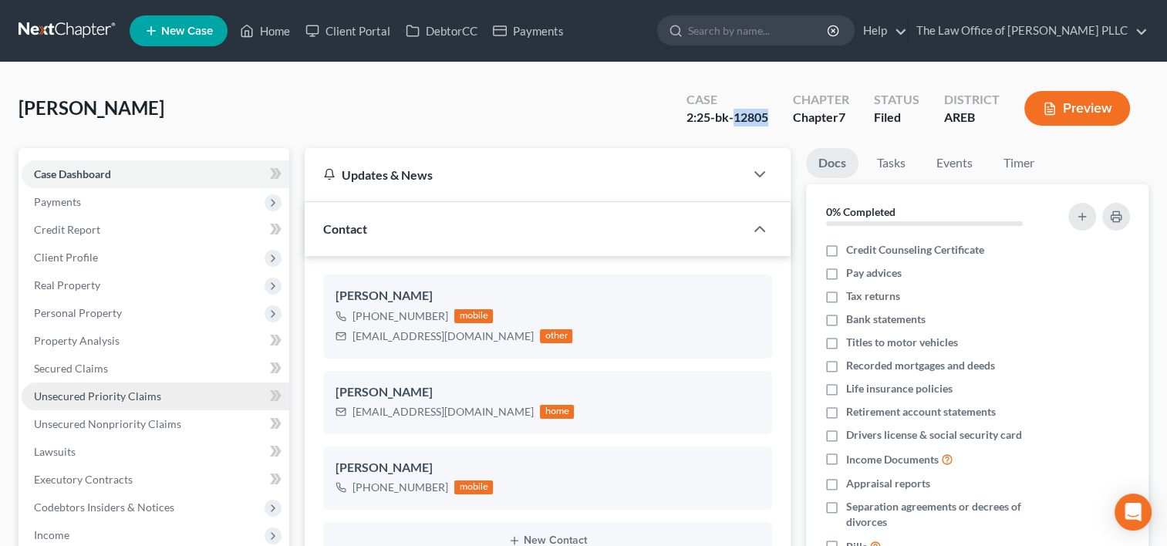
click at [91, 396] on span "Unsecured Priority Claims" at bounding box center [97, 395] width 127 height 13
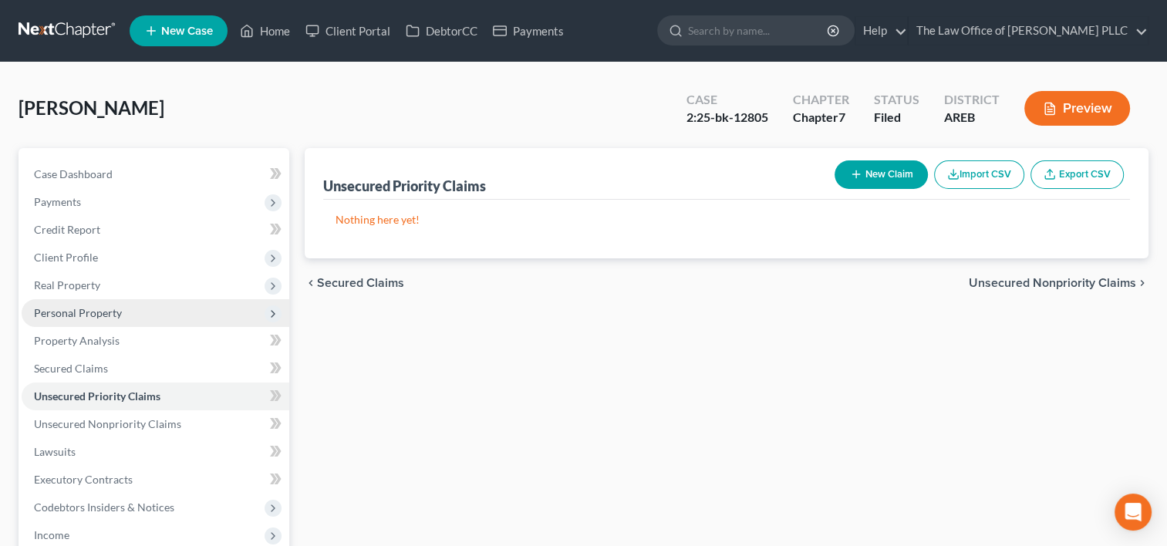
click at [114, 324] on span "Personal Property" at bounding box center [156, 313] width 268 height 28
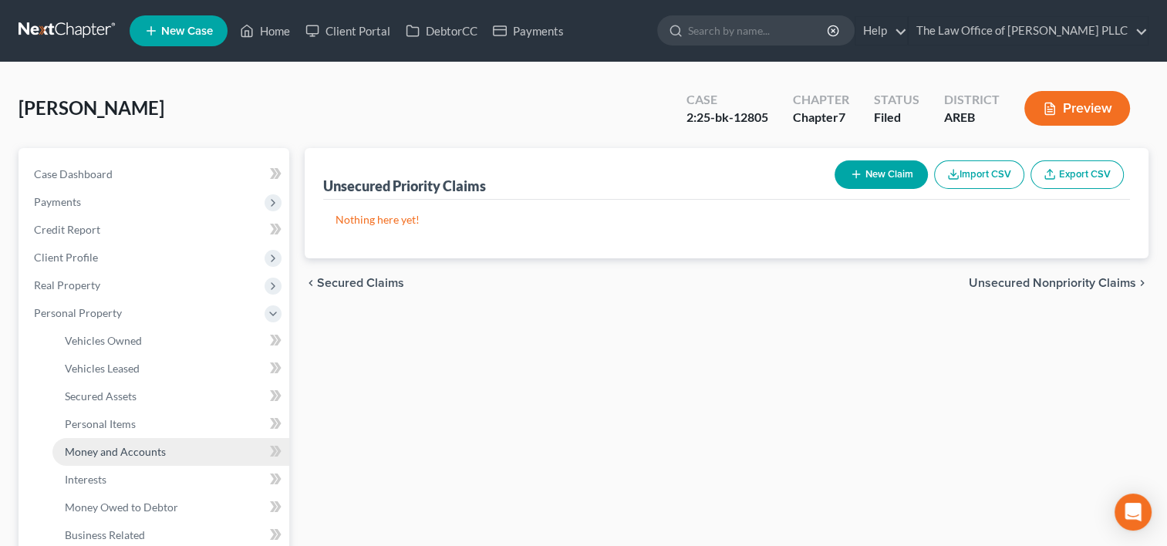
scroll to position [135, 0]
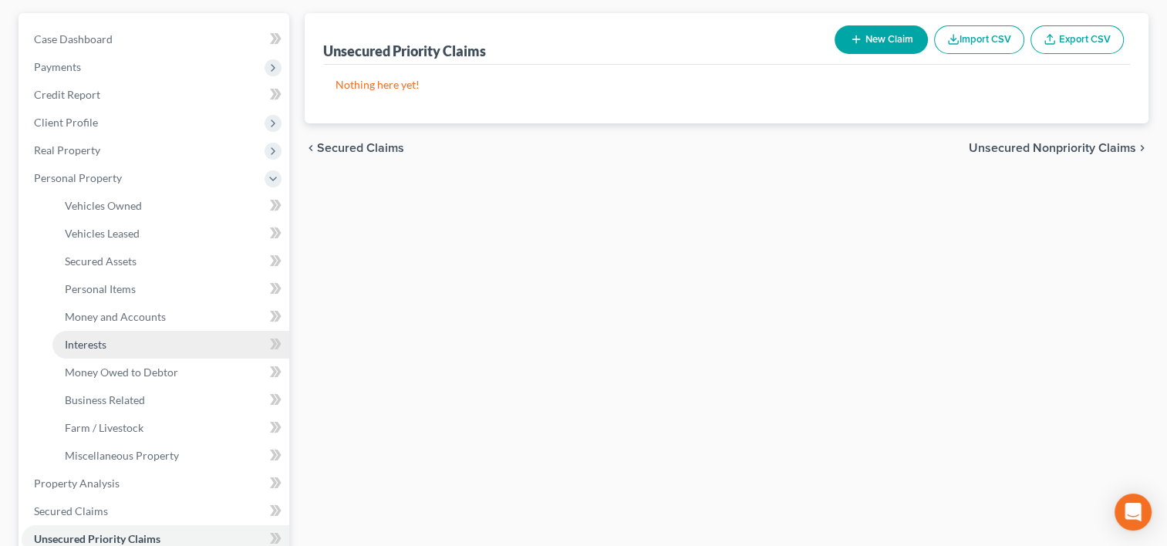
click at [107, 348] on link "Interests" at bounding box center [170, 345] width 237 height 28
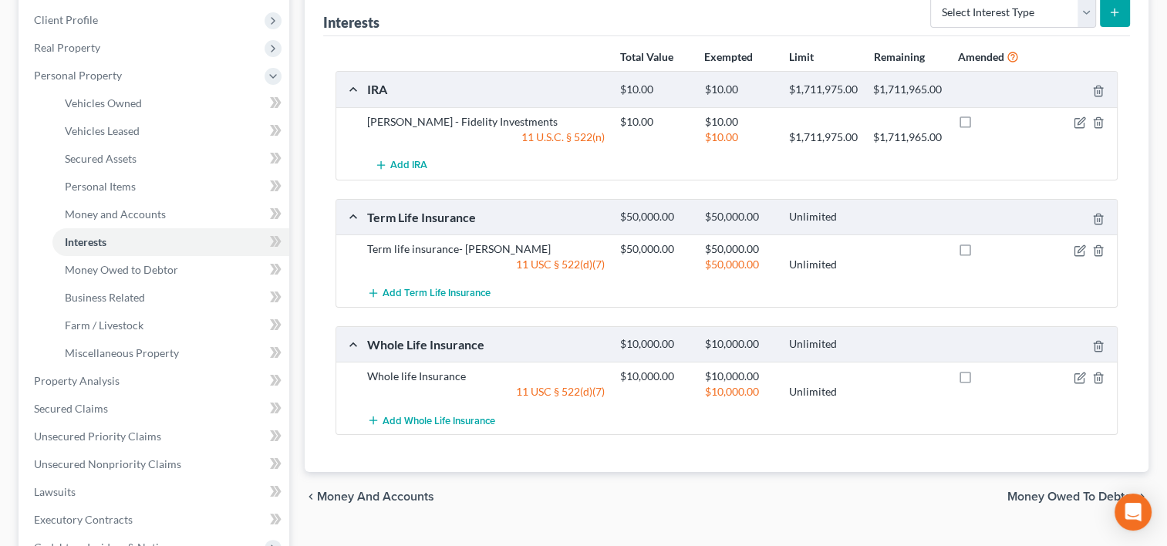
scroll to position [244, 0]
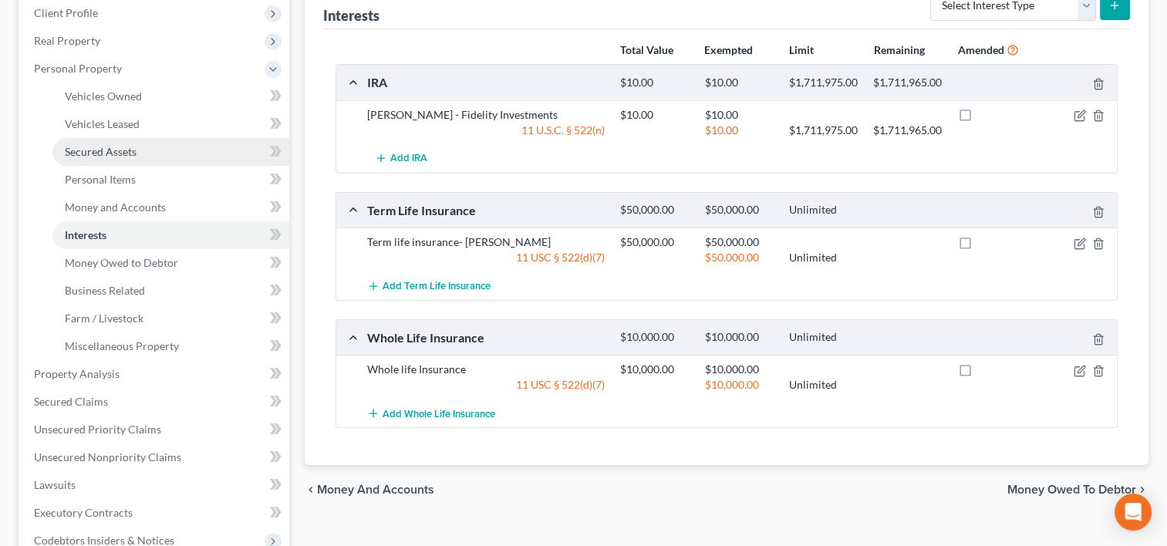
click at [125, 151] on span "Secured Assets" at bounding box center [101, 151] width 72 height 13
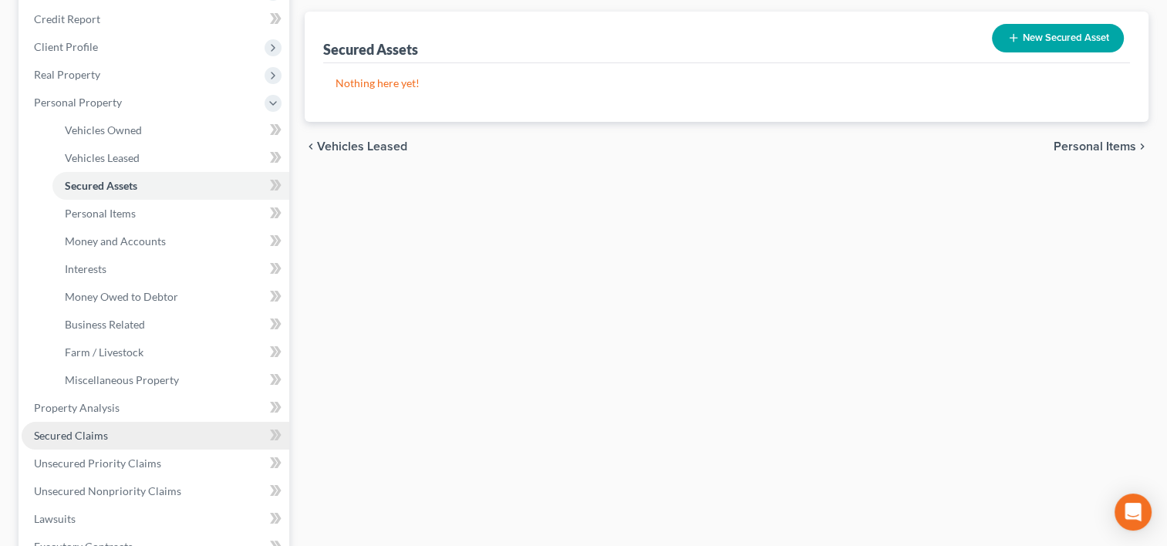
click at [95, 433] on span "Secured Claims" at bounding box center [71, 435] width 74 height 13
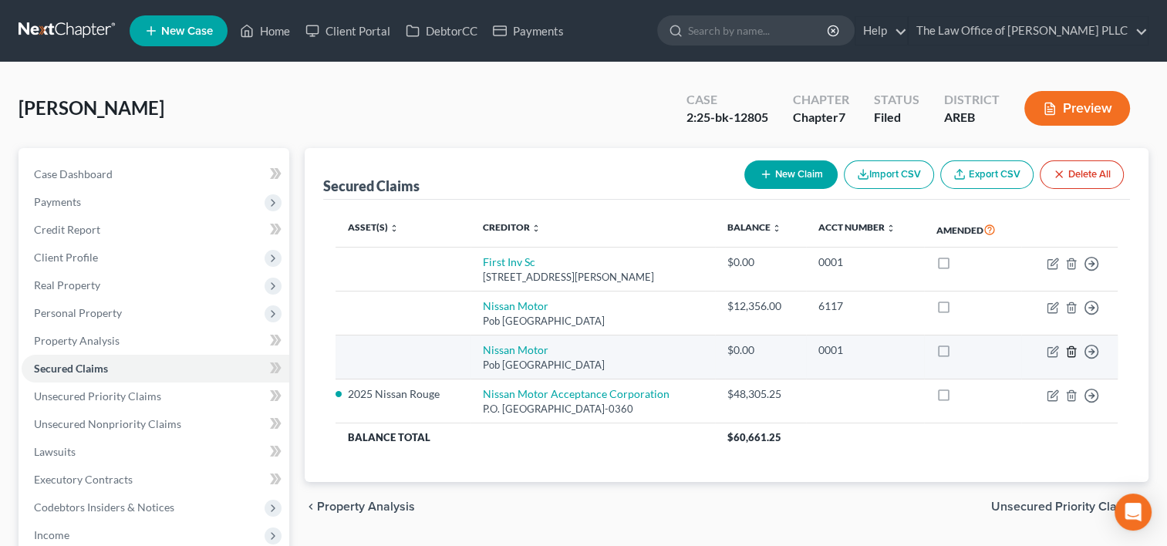
click at [1071, 350] on icon "button" at bounding box center [1071, 351] width 12 height 12
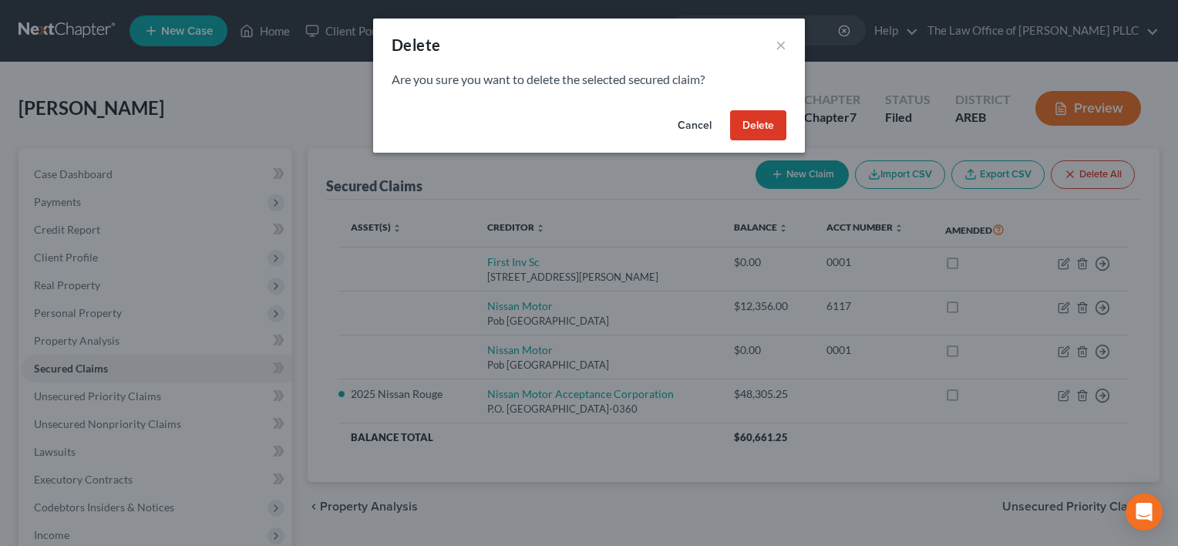
click at [762, 122] on button "Delete" at bounding box center [758, 125] width 56 height 31
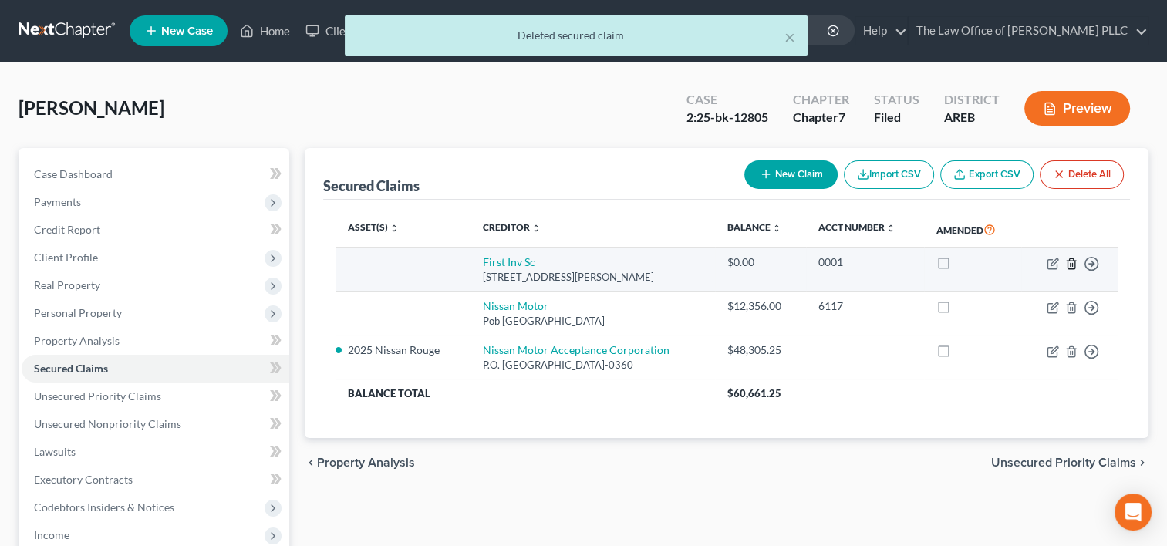
click at [1069, 259] on icon "button" at bounding box center [1070, 263] width 7 height 10
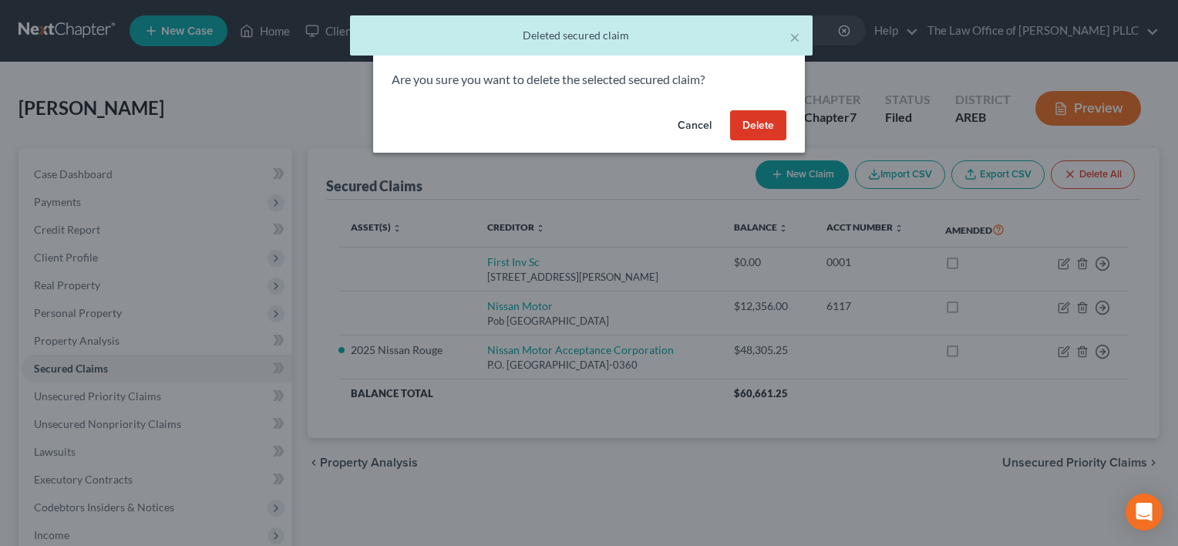
click at [748, 130] on button "Delete" at bounding box center [758, 125] width 56 height 31
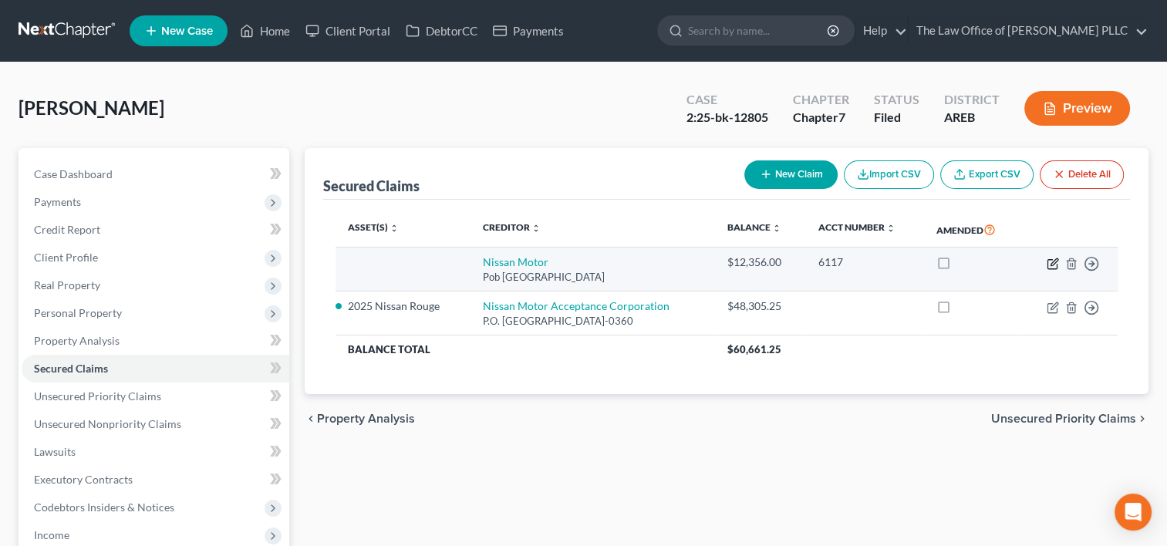
click at [1053, 261] on icon "button" at bounding box center [1053, 261] width 7 height 7
select select "45"
select select "0"
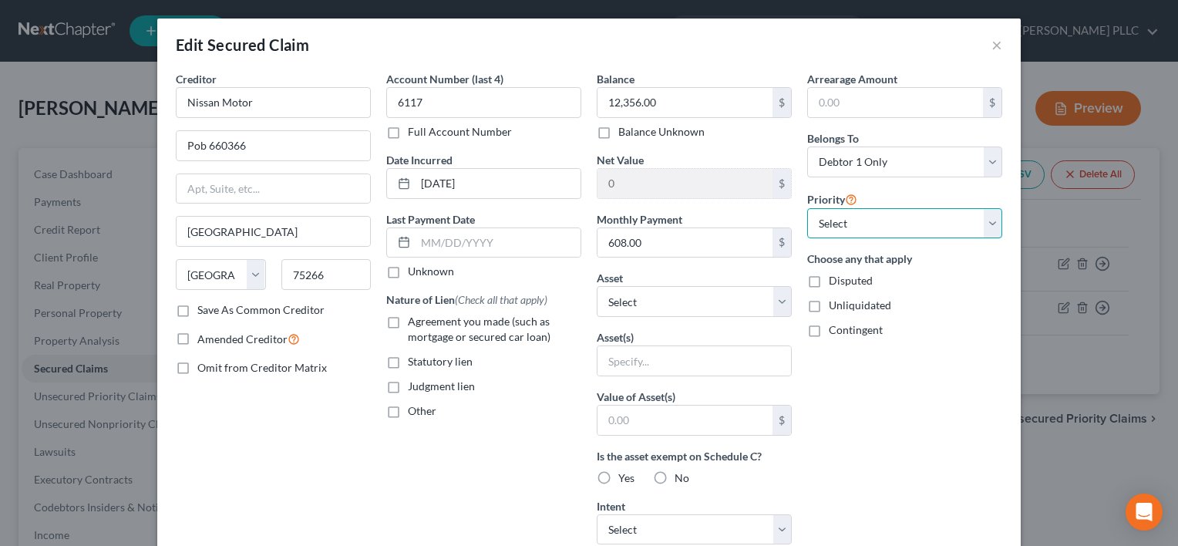
click at [918, 221] on select "Select 1st 2nd 3rd 4th 5th 6th 7th 8th 9th 10th 11th 12th 13th 14th 15th 16th 1…" at bounding box center [904, 223] width 195 height 31
select select "1"
click at [807, 208] on select "Select 1st 2nd 3rd 4th 5th 6th 7th 8th 9th 10th 11th 12th 13th 14th 15th 16th 1…" at bounding box center [904, 223] width 195 height 31
click at [655, 353] on input "text" at bounding box center [695, 360] width 194 height 29
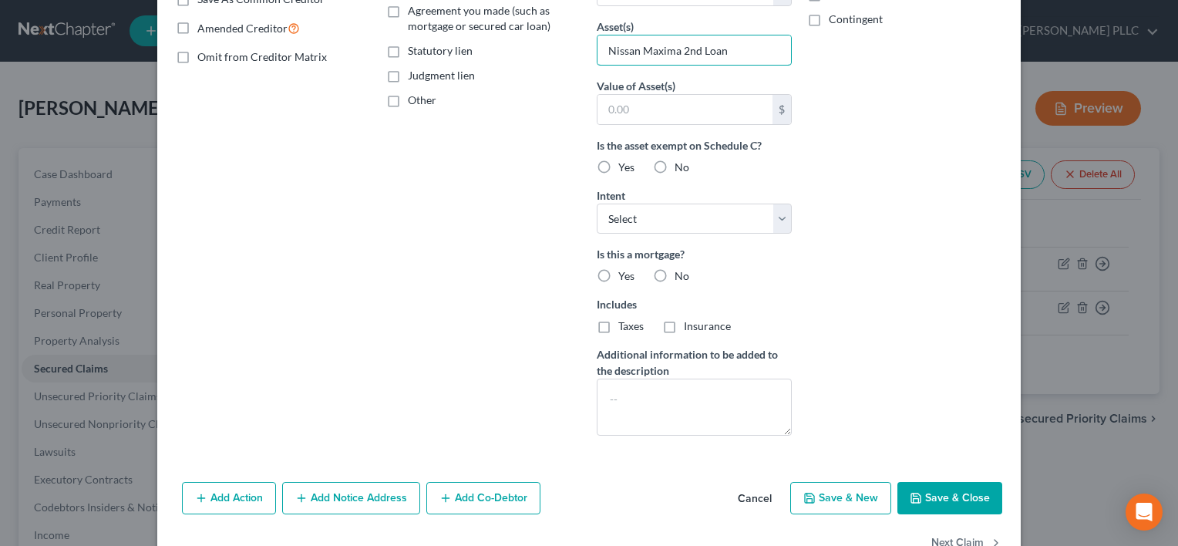
scroll to position [338, 0]
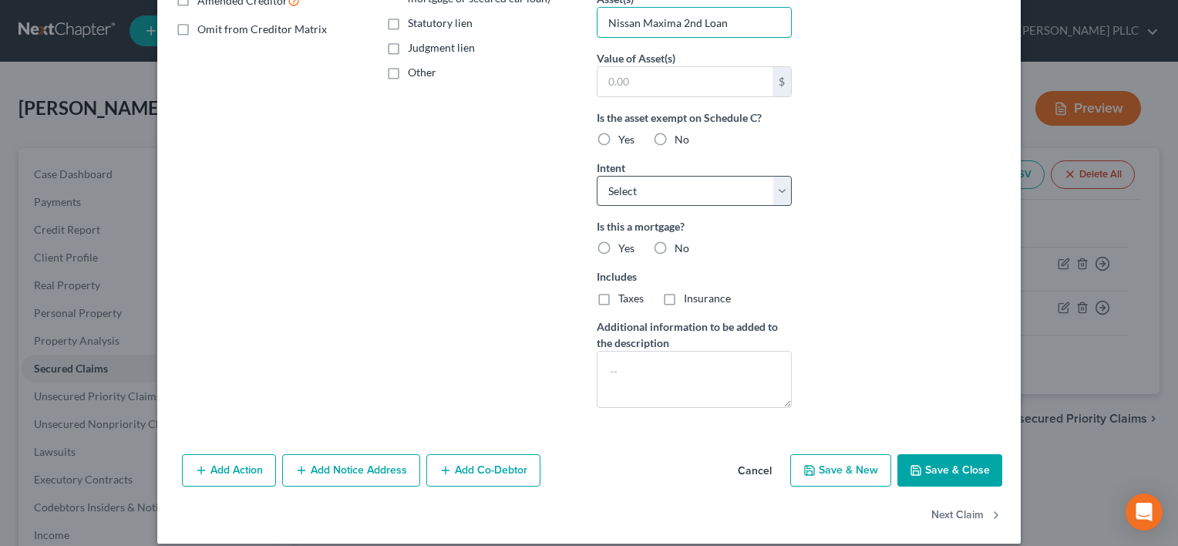
type input "Nissan Maxima 2nd Loan"
click at [778, 180] on select "Select Surrender Redeem Reaffirm Avoid Other" at bounding box center [694, 191] width 195 height 31
click at [801, 258] on div "Arrearage Amount $ Belongs To * Select Debtor 1 Only Debtor 2 Only Debtor 1 And…" at bounding box center [905, 76] width 210 height 688
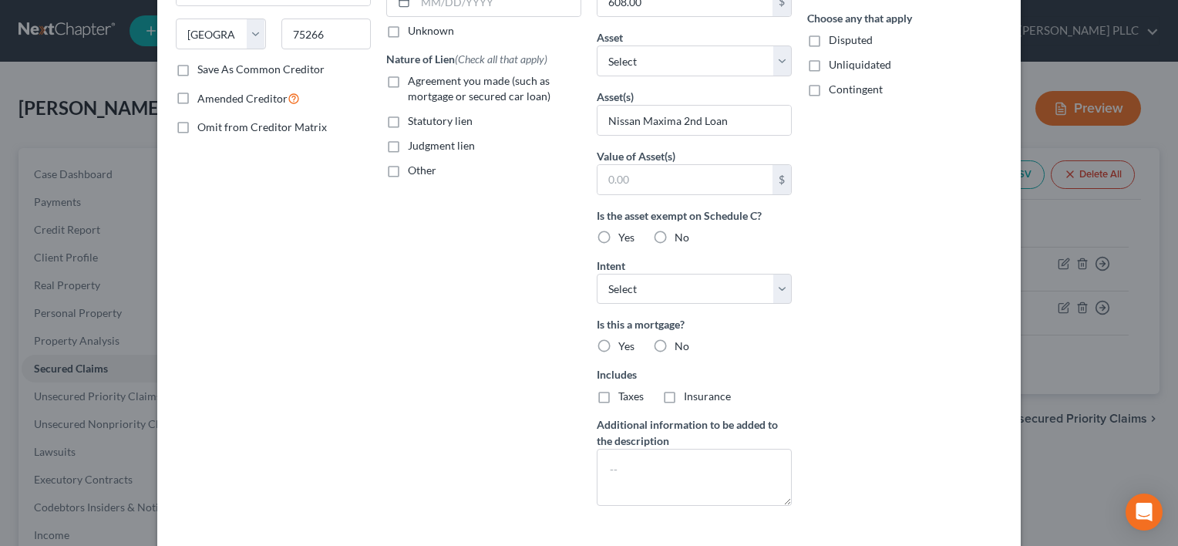
scroll to position [352, 0]
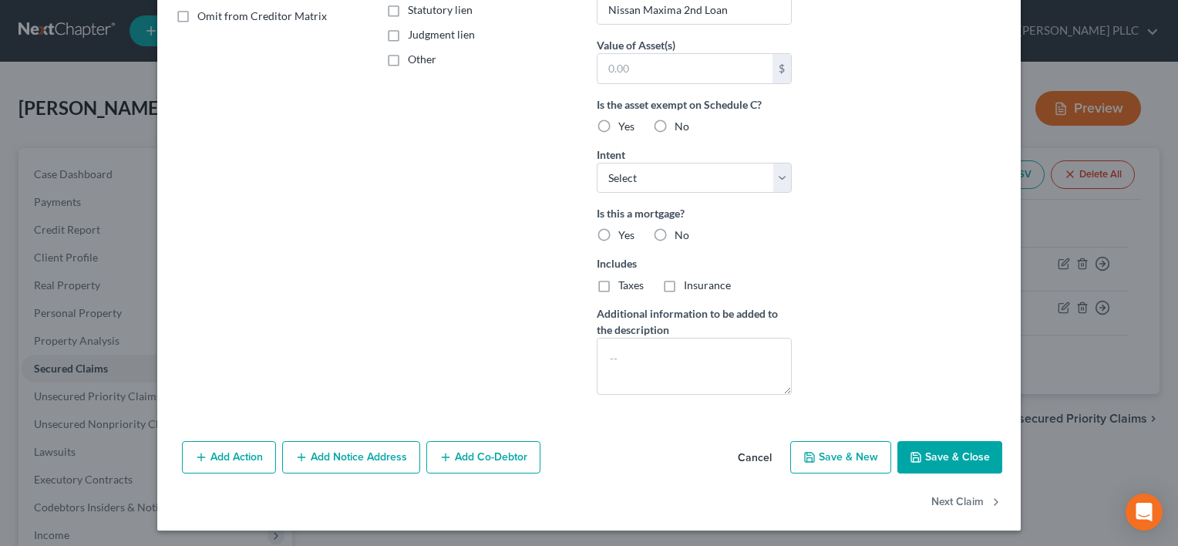
click at [935, 456] on button "Save & Close" at bounding box center [950, 457] width 105 height 32
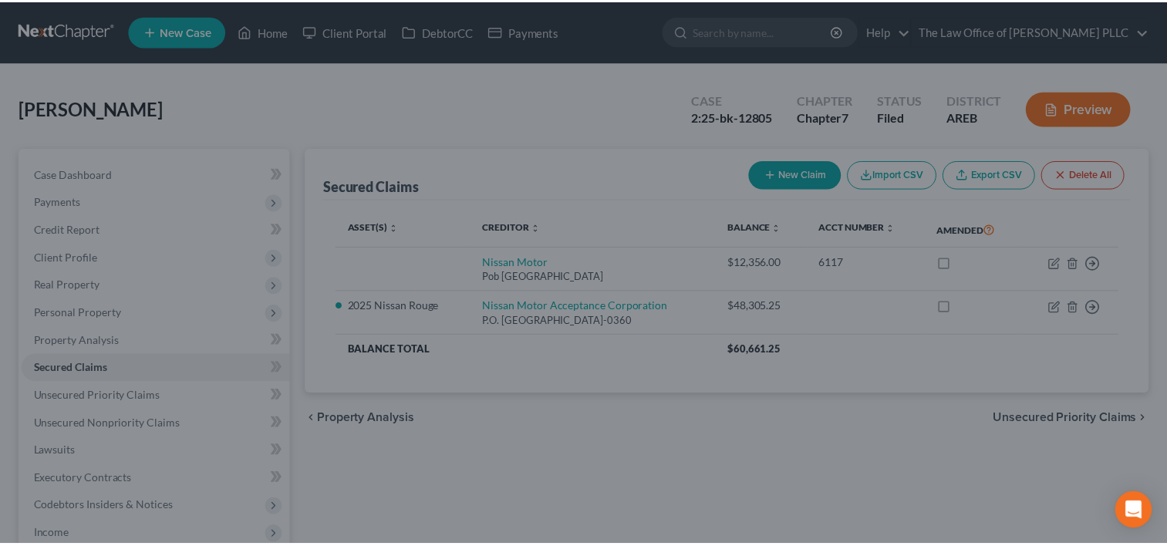
scroll to position [184, 0]
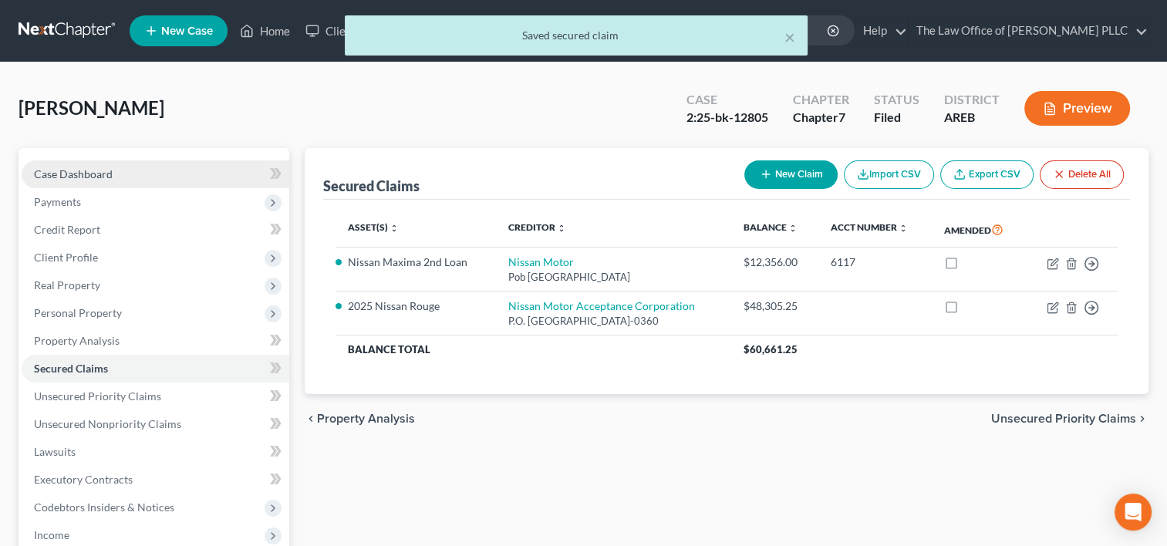
click at [130, 170] on link "Case Dashboard" at bounding box center [156, 174] width 268 height 28
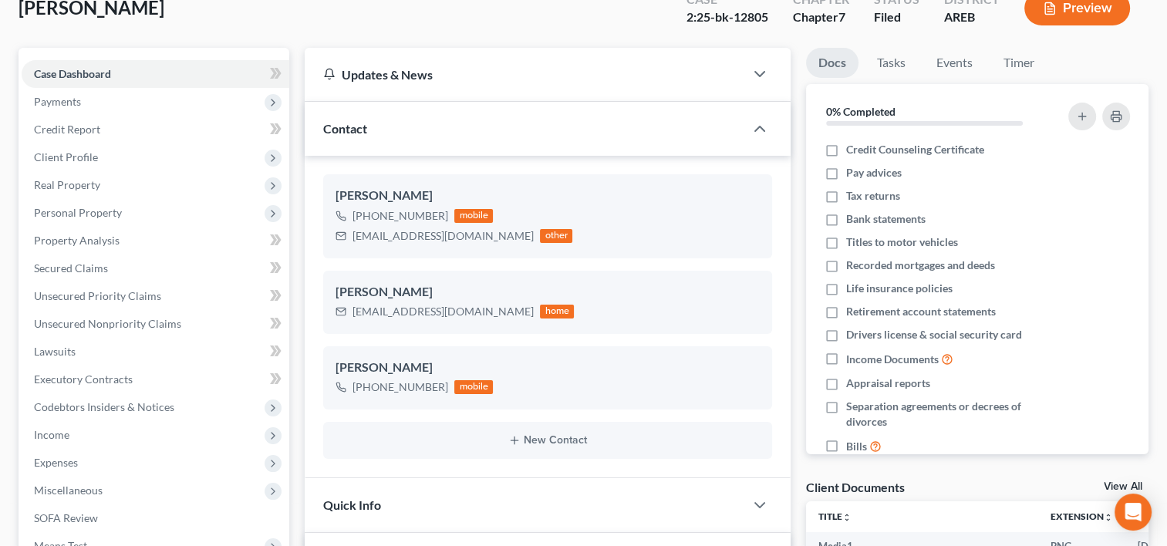
scroll to position [93, 0]
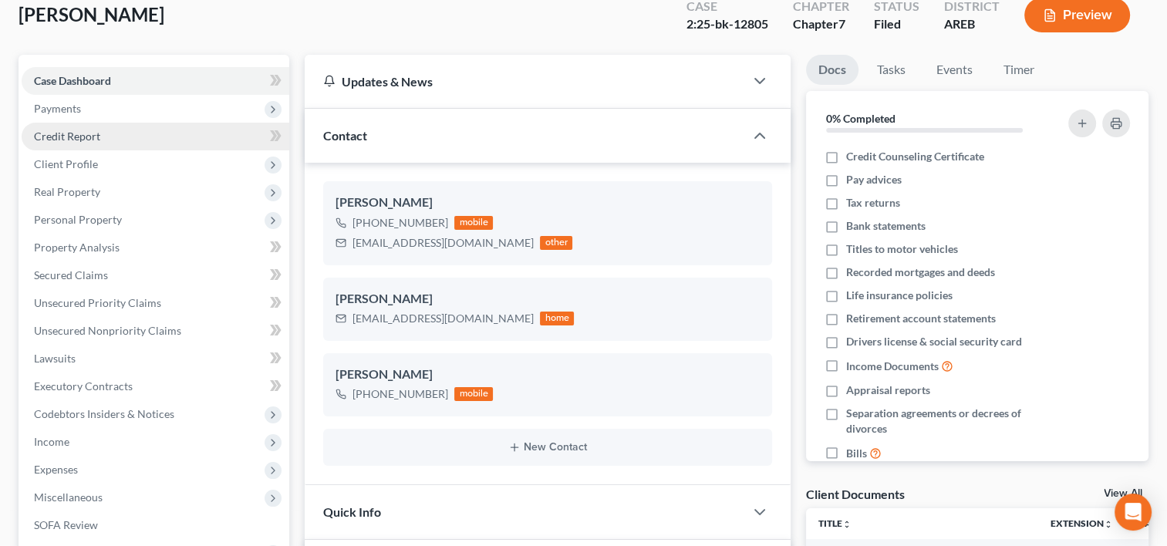
click at [79, 134] on span "Credit Report" at bounding box center [67, 136] width 66 height 13
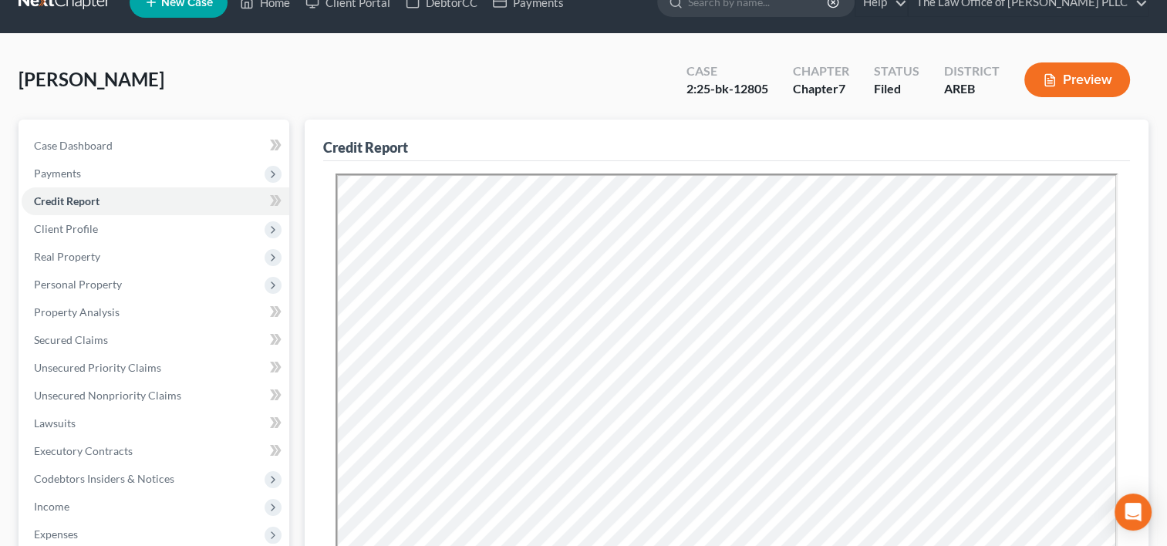
scroll to position [28, 0]
click at [141, 143] on link "Case Dashboard" at bounding box center [156, 147] width 268 height 28
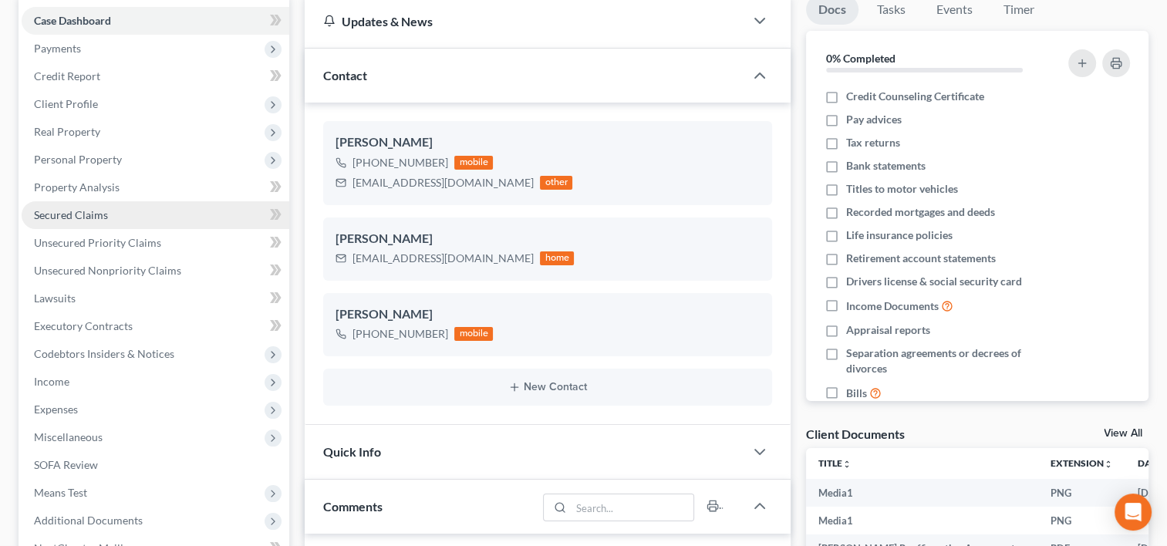
scroll to position [154, 0]
drag, startPoint x: 107, startPoint y: 214, endPoint x: 89, endPoint y: 217, distance: 18.6
click at [89, 217] on span "Secured Claims" at bounding box center [71, 213] width 74 height 13
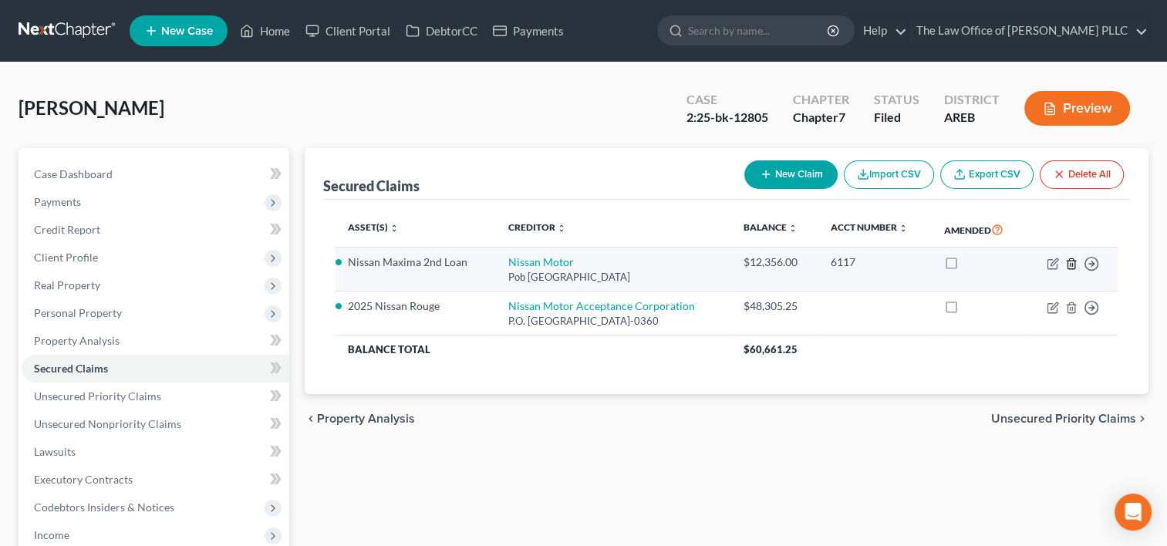
click at [1069, 261] on icon "button" at bounding box center [1071, 264] width 12 height 12
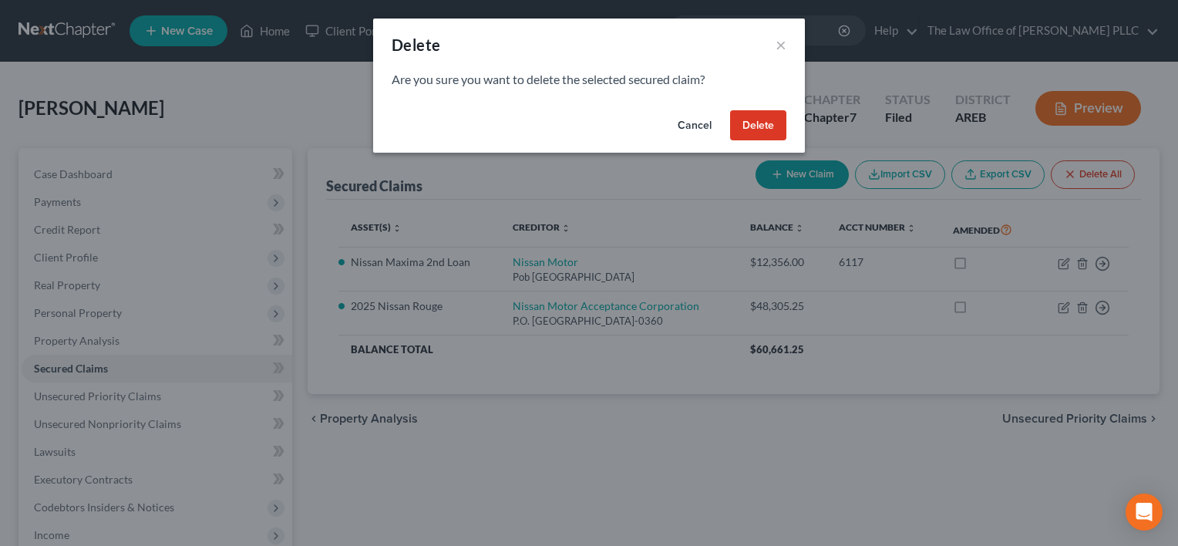
click at [762, 119] on button "Delete" at bounding box center [758, 125] width 56 height 31
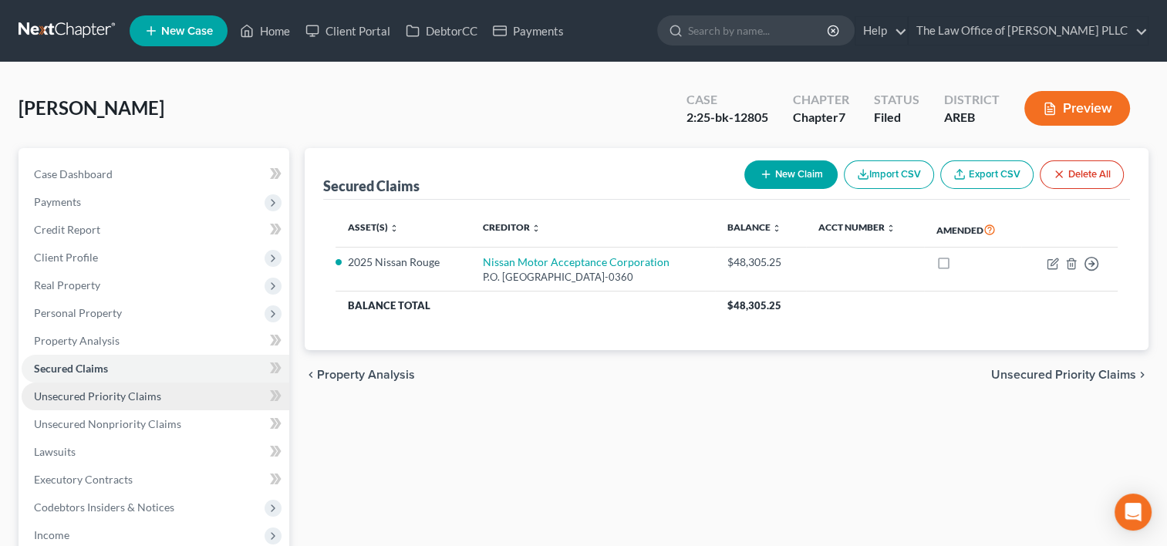
click at [104, 395] on span "Unsecured Priority Claims" at bounding box center [97, 395] width 127 height 13
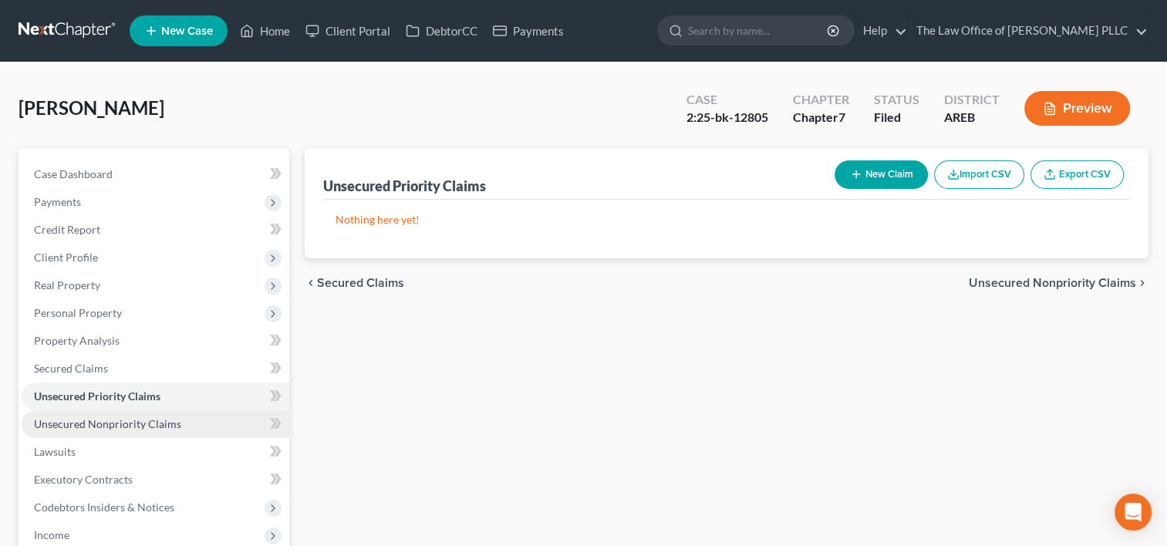
click at [113, 423] on span "Unsecured Nonpriority Claims" at bounding box center [107, 423] width 147 height 13
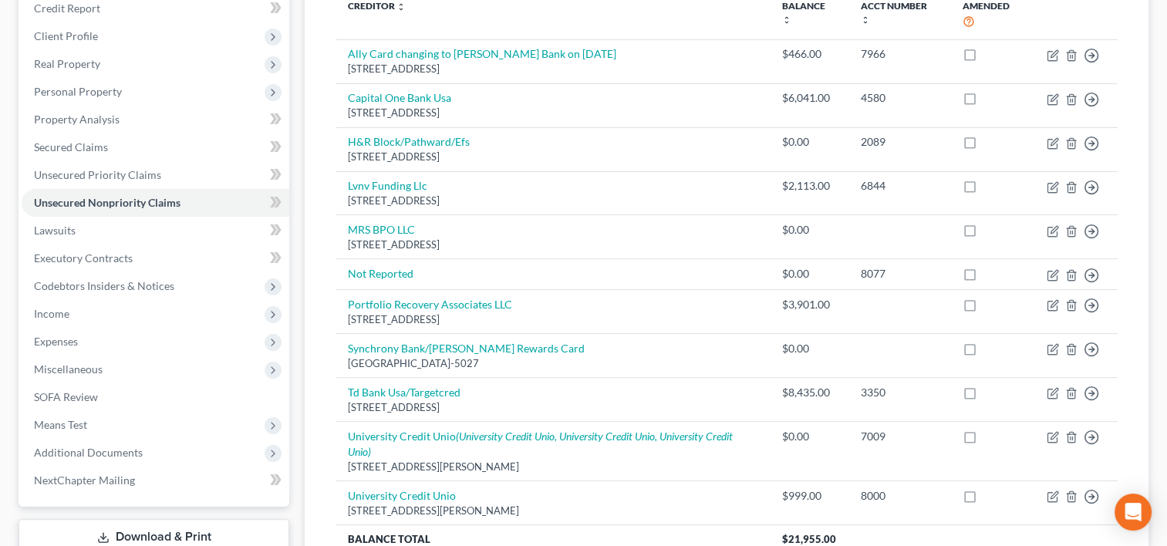
scroll to position [365, 0]
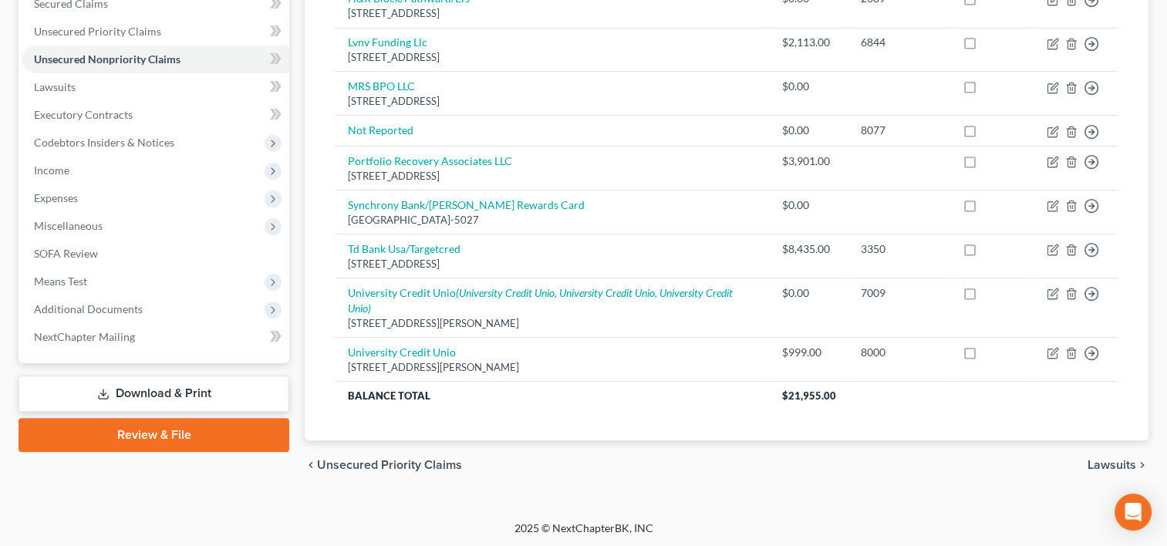
click at [207, 393] on link "Download & Print" at bounding box center [154, 394] width 271 height 36
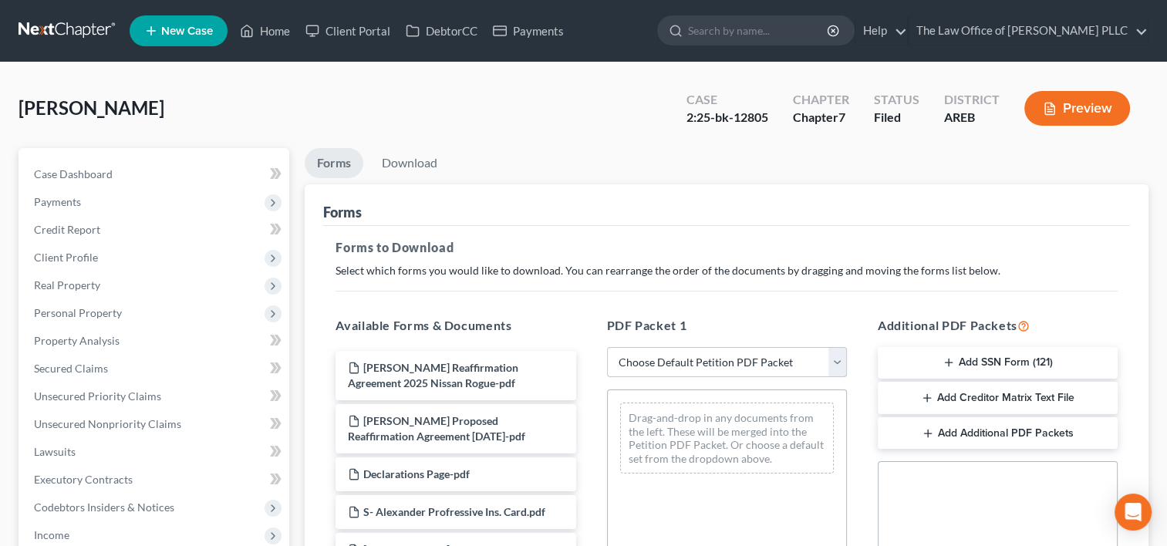
click at [833, 365] on select "Choose Default Petition PDF Packet Complete Bankruptcy Petition (all forms and …" at bounding box center [727, 362] width 240 height 31
click at [114, 371] on link "Secured Claims" at bounding box center [156, 369] width 268 height 28
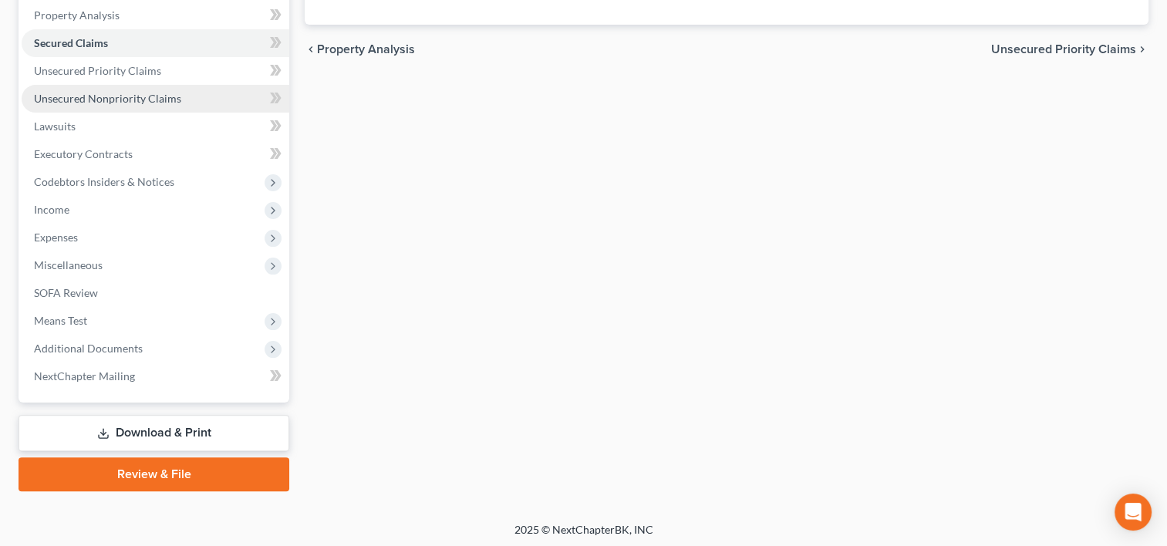
scroll to position [328, 0]
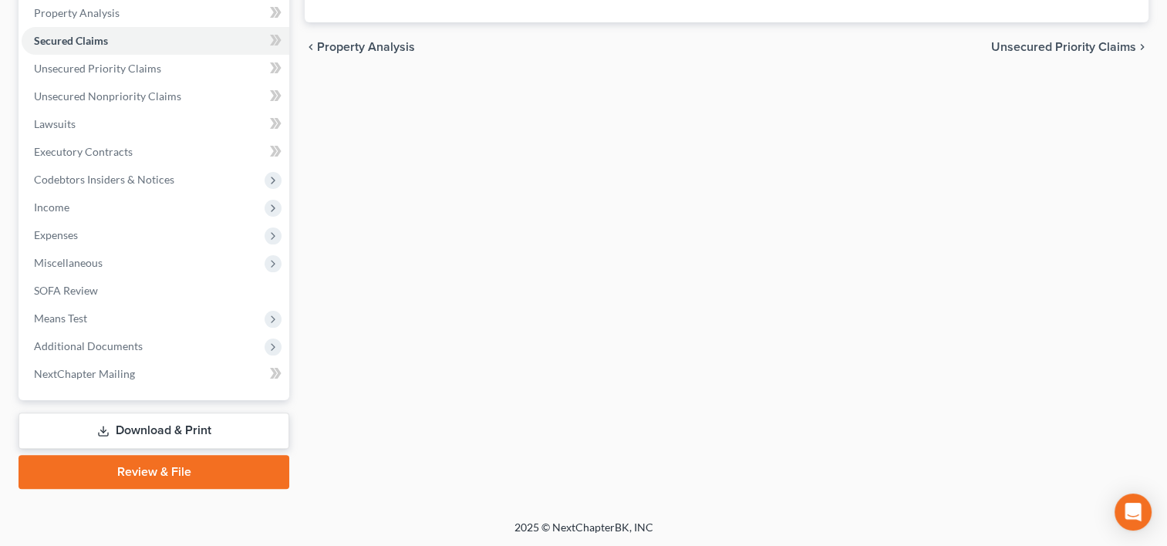
click at [191, 429] on link "Download & Print" at bounding box center [154, 431] width 271 height 36
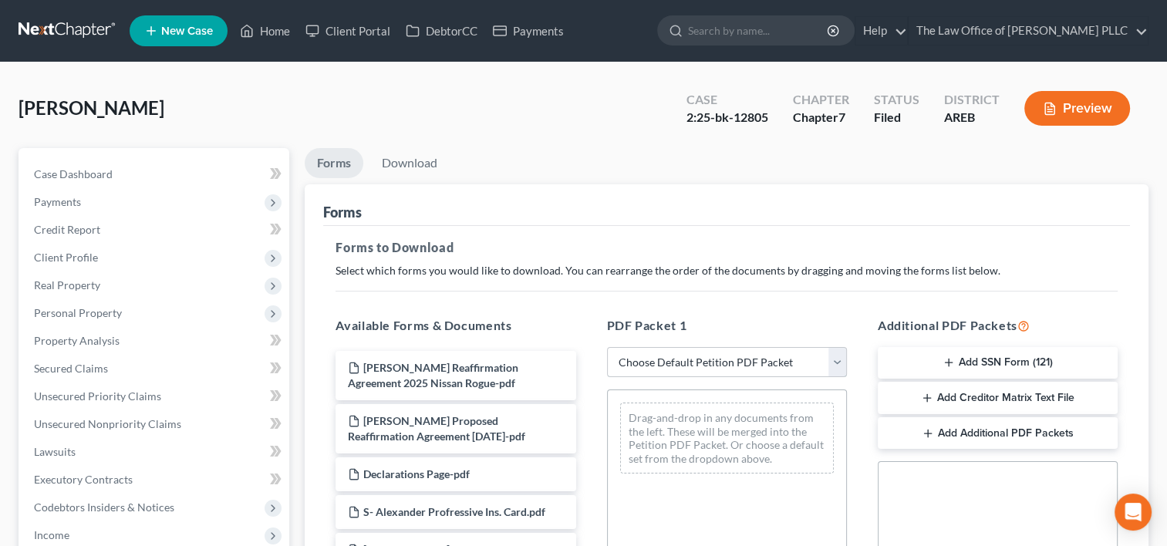
click at [836, 365] on select "Choose Default Petition PDF Packet Complete Bankruptcy Petition (all forms and …" at bounding box center [727, 362] width 240 height 31
select select "6"
click at [607, 347] on select "Choose Default Petition PDF Packet Complete Bankruptcy Petition (all forms and …" at bounding box center [727, 362] width 240 height 31
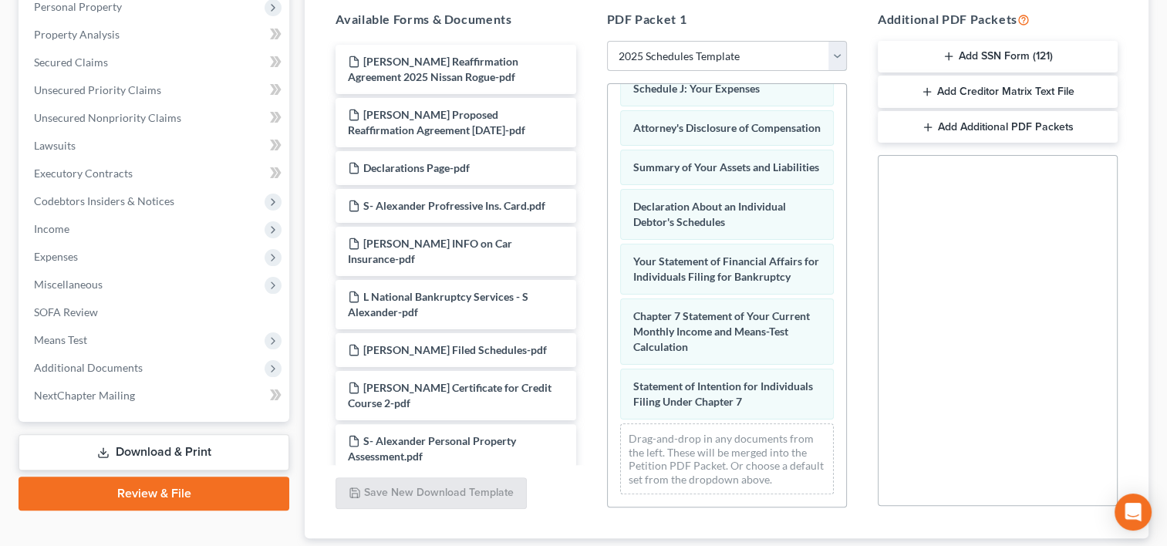
scroll to position [365, 0]
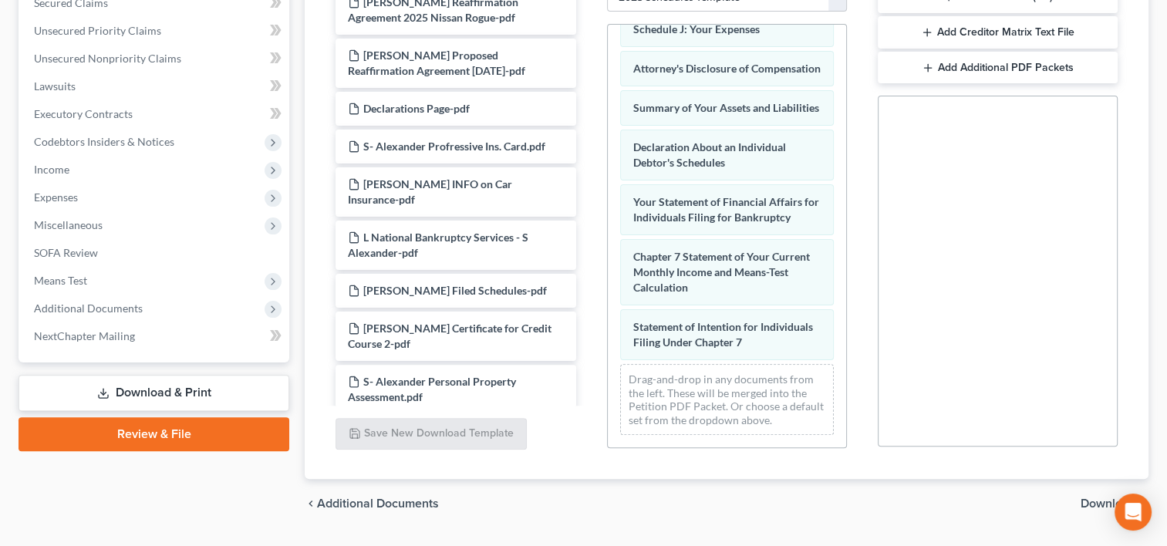
click at [1089, 506] on span "Download" at bounding box center [1108, 503] width 56 height 12
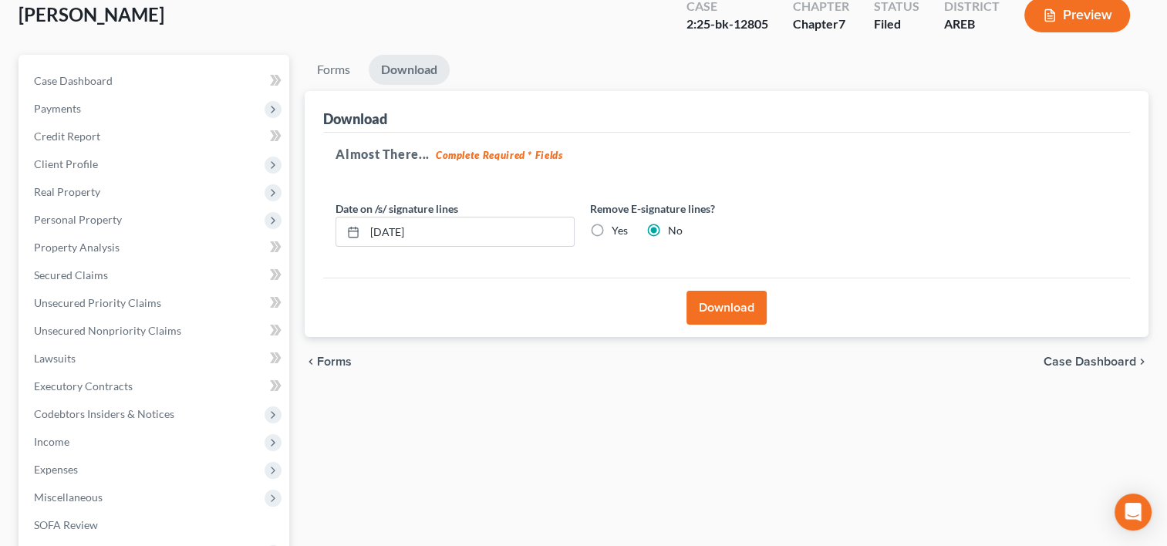
scroll to position [91, 0]
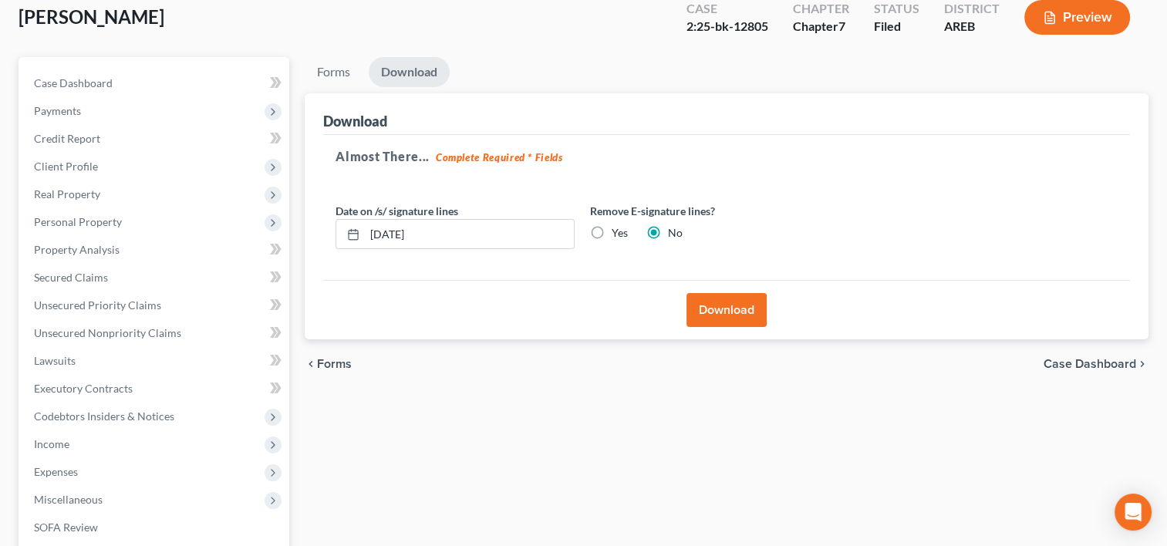
click at [707, 308] on button "Download" at bounding box center [726, 310] width 80 height 34
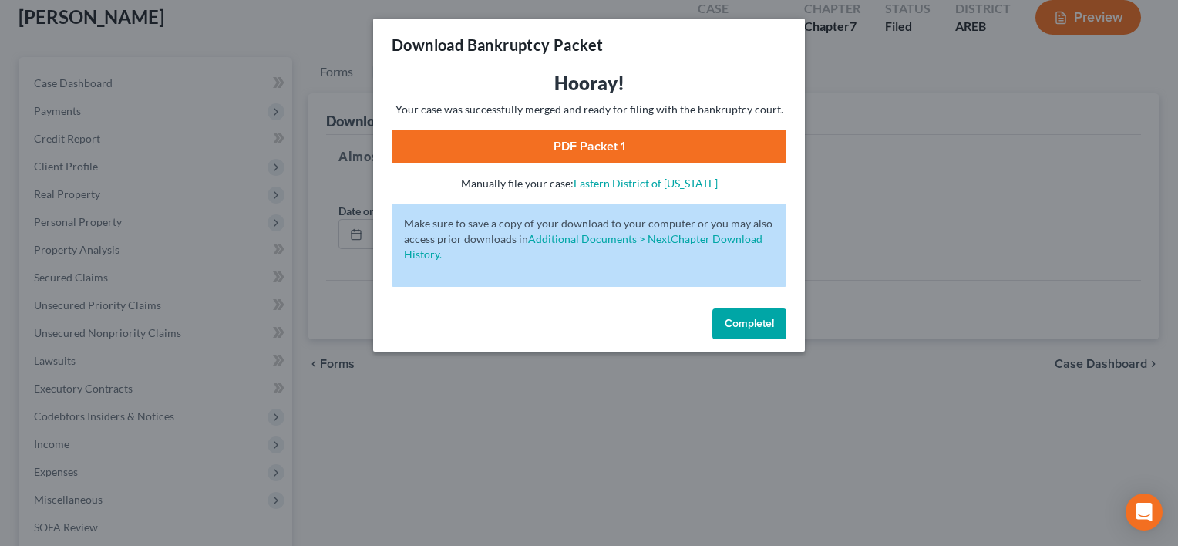
click at [590, 139] on link "PDF Packet 1" at bounding box center [589, 147] width 395 height 34
click at [848, 302] on div "Download Bankruptcy Packet Hooray! Your case was successfully merged and ready …" at bounding box center [589, 273] width 1178 height 546
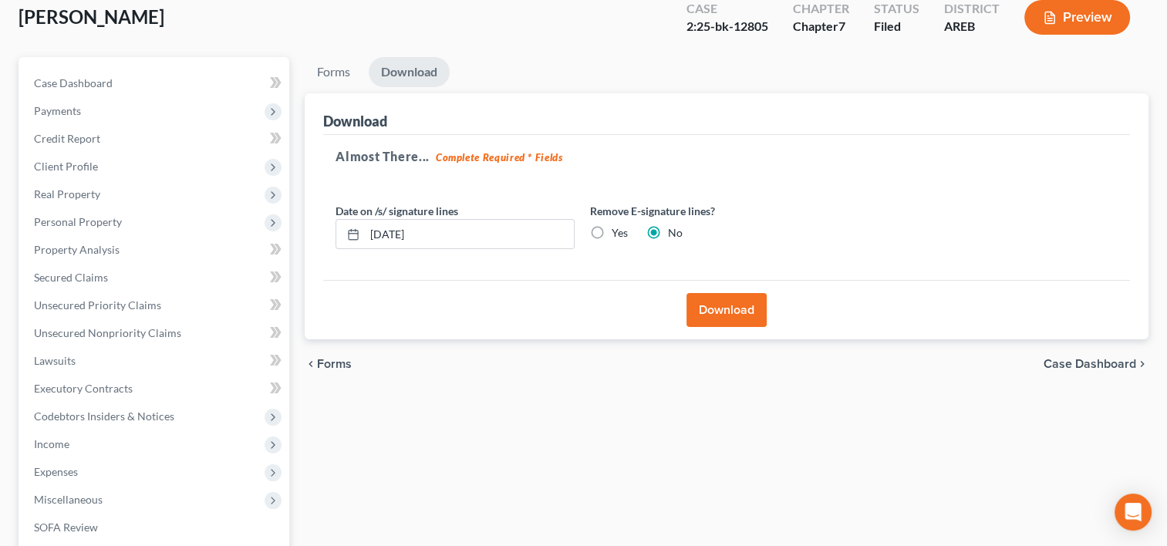
scroll to position [3, 0]
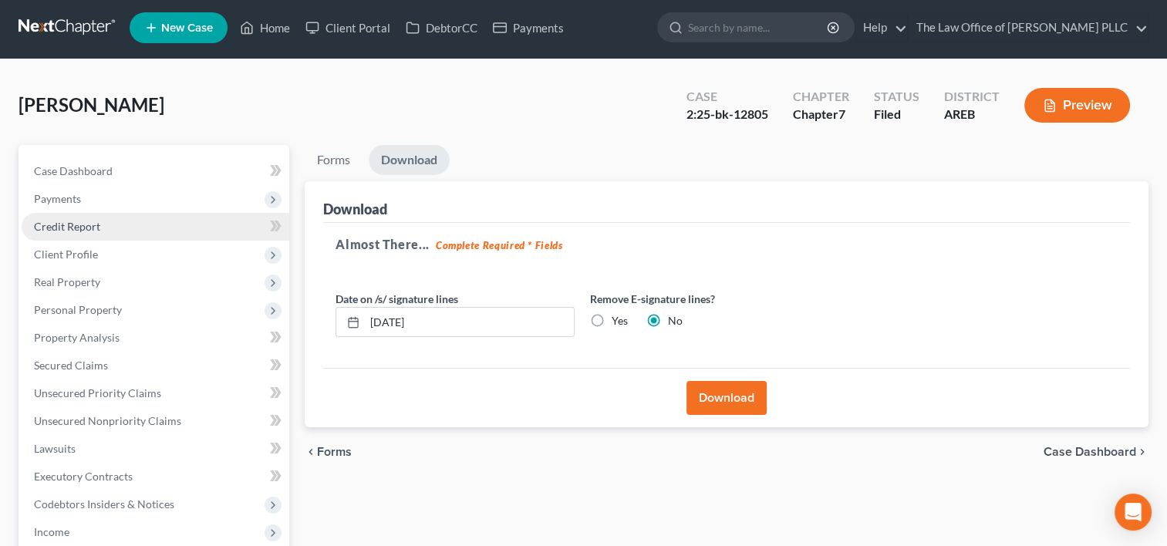
click at [108, 224] on link "Credit Report" at bounding box center [156, 227] width 268 height 28
